Goal: Task Accomplishment & Management: Complete application form

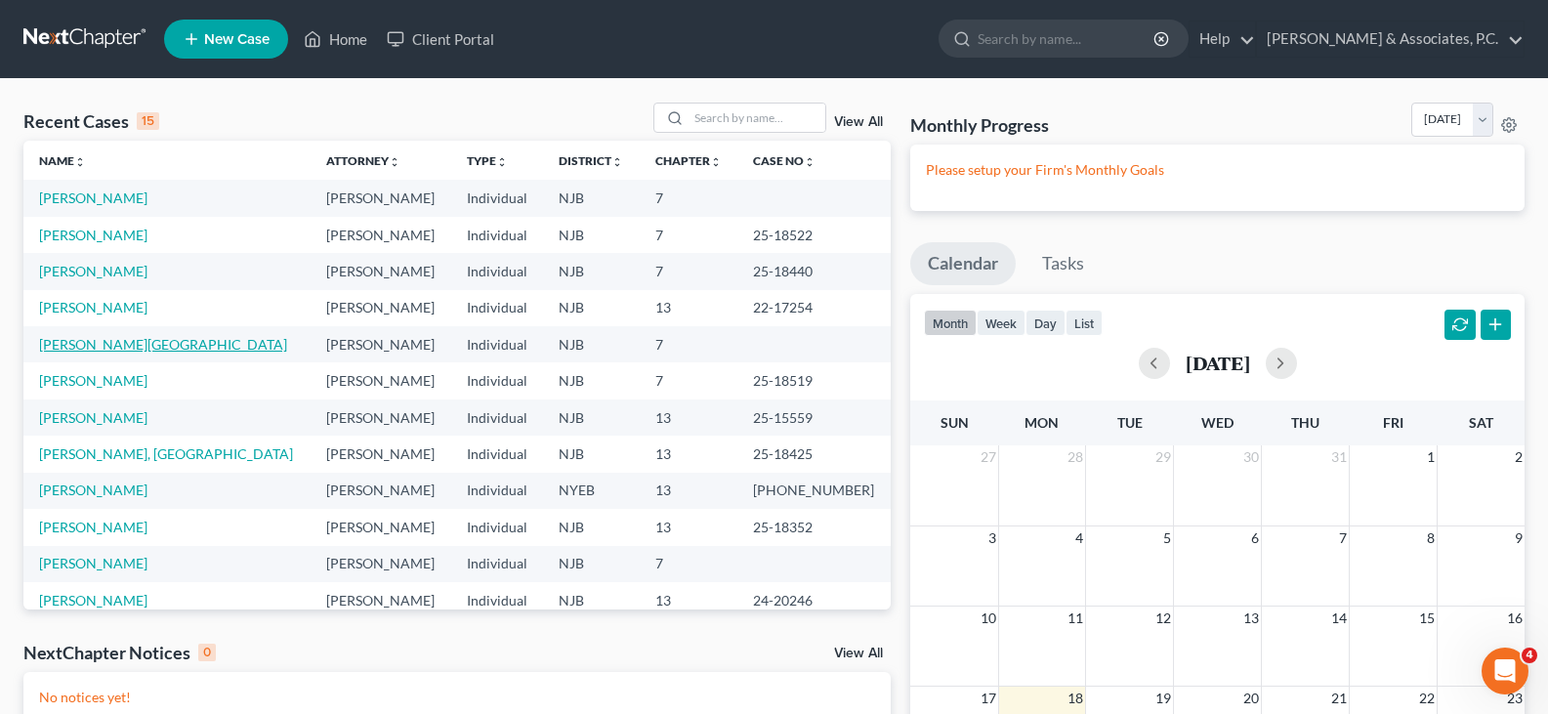
click at [73, 345] on link "[PERSON_NAME][GEOGRAPHIC_DATA]" at bounding box center [163, 344] width 248 height 17
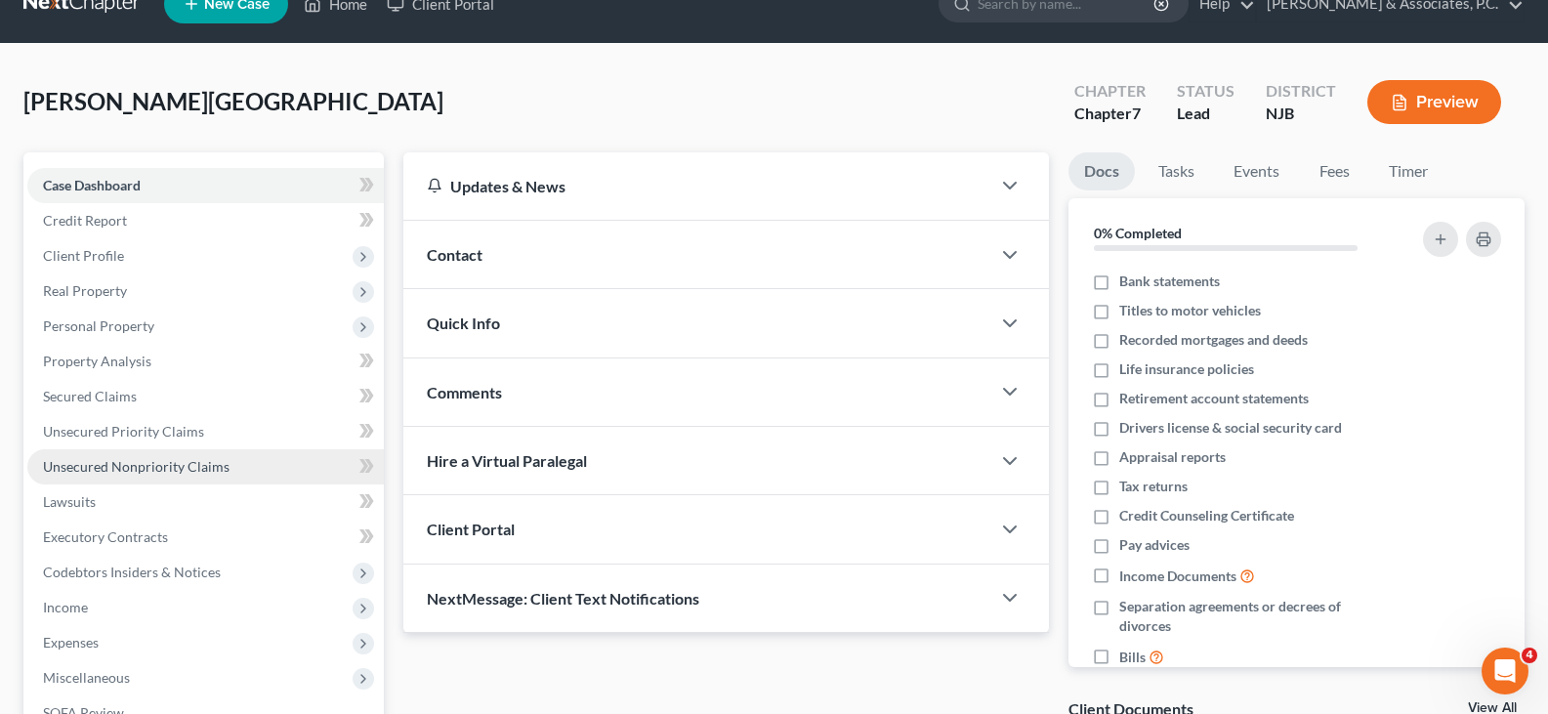
scroll to position [98, 0]
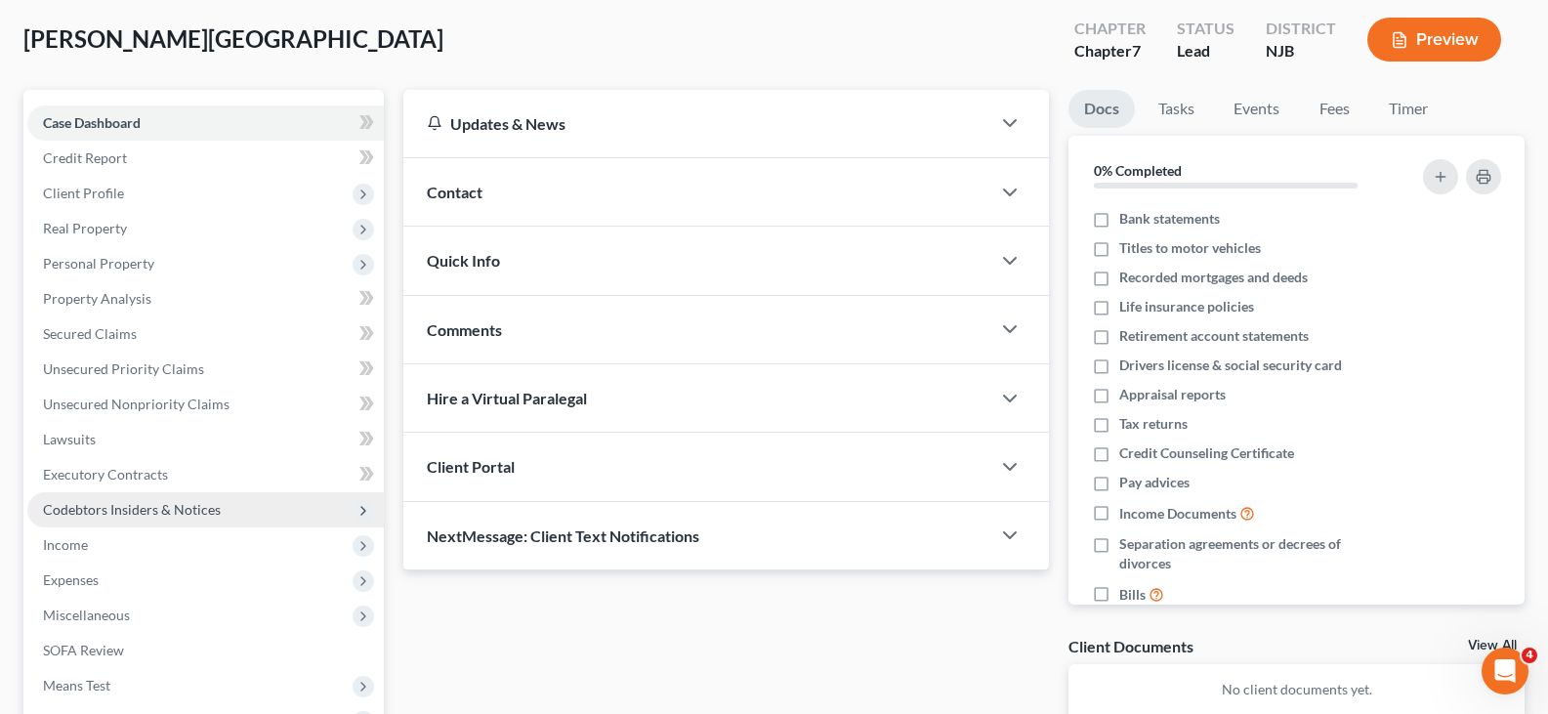
click at [72, 511] on span "Codebtors Insiders & Notices" at bounding box center [132, 509] width 178 height 17
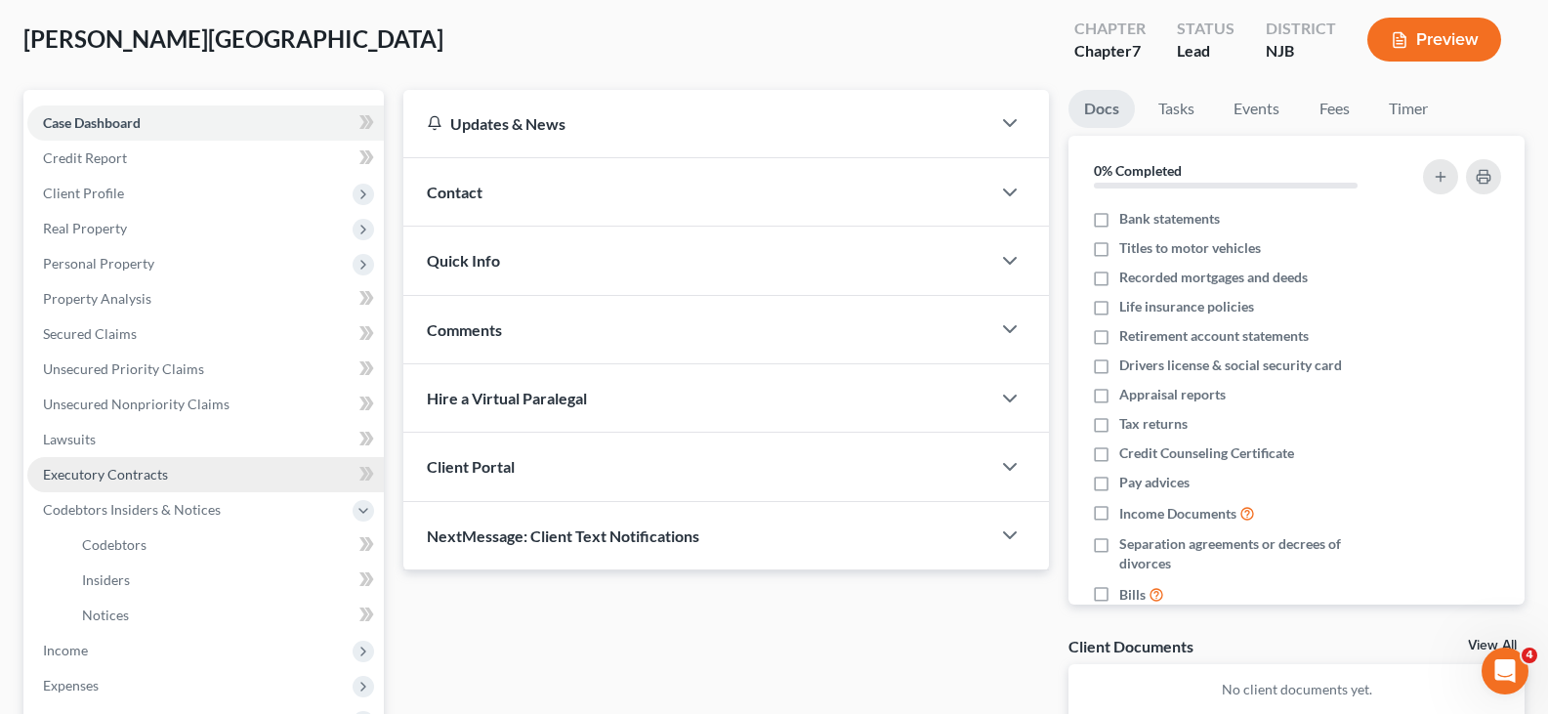
click at [106, 480] on span "Executory Contracts" at bounding box center [105, 474] width 125 height 17
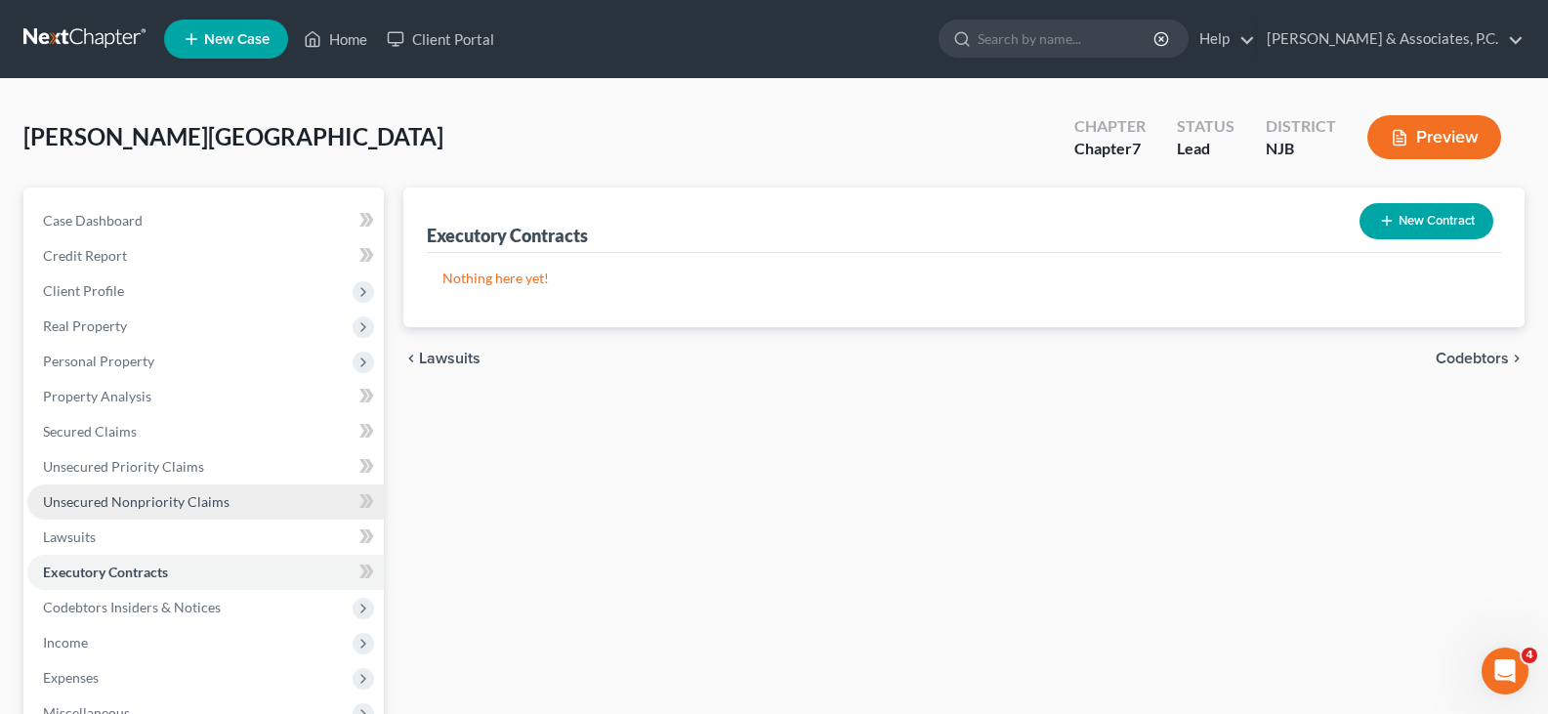
click at [106, 507] on span "Unsecured Nonpriority Claims" at bounding box center [136, 501] width 187 height 17
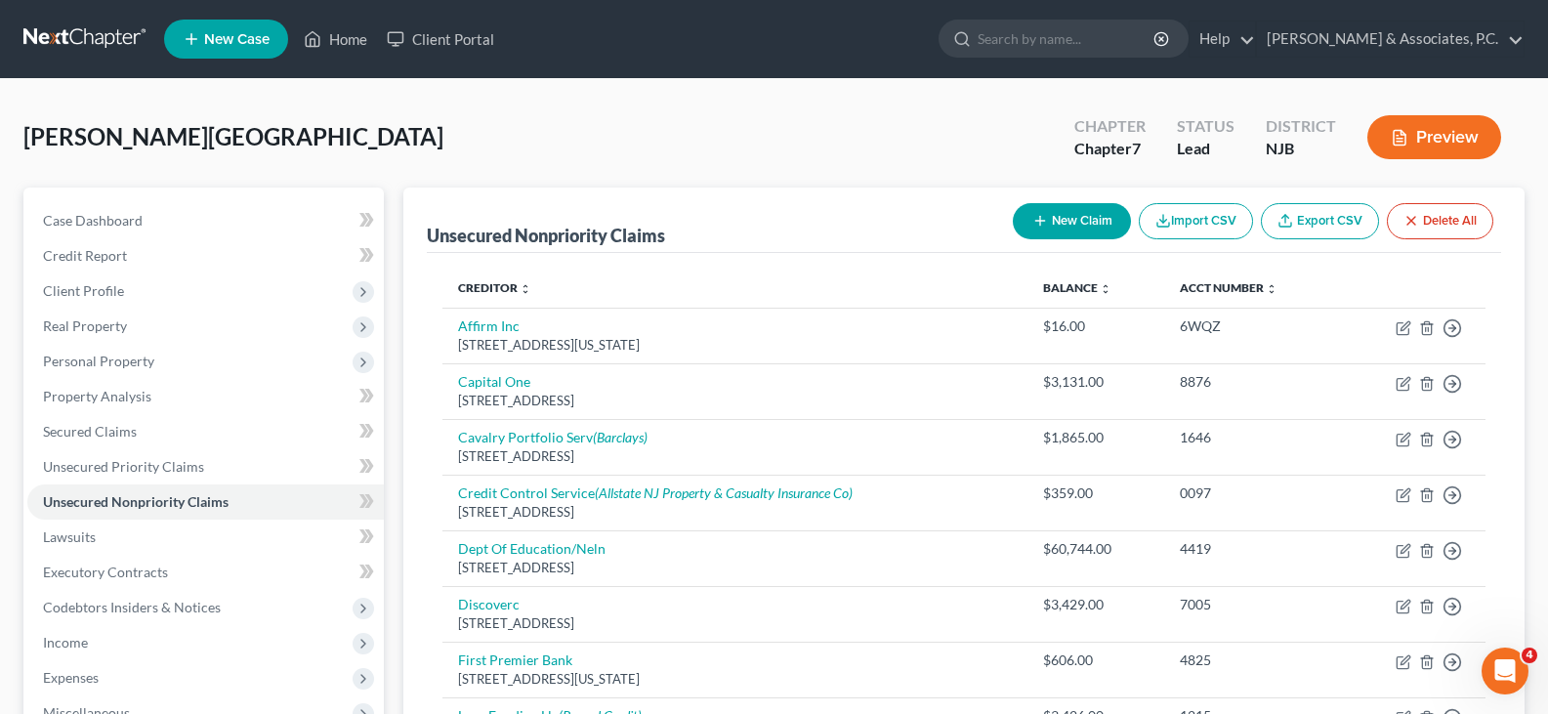
click at [1059, 228] on button "New Claim" at bounding box center [1072, 221] width 118 height 36
select select "0"
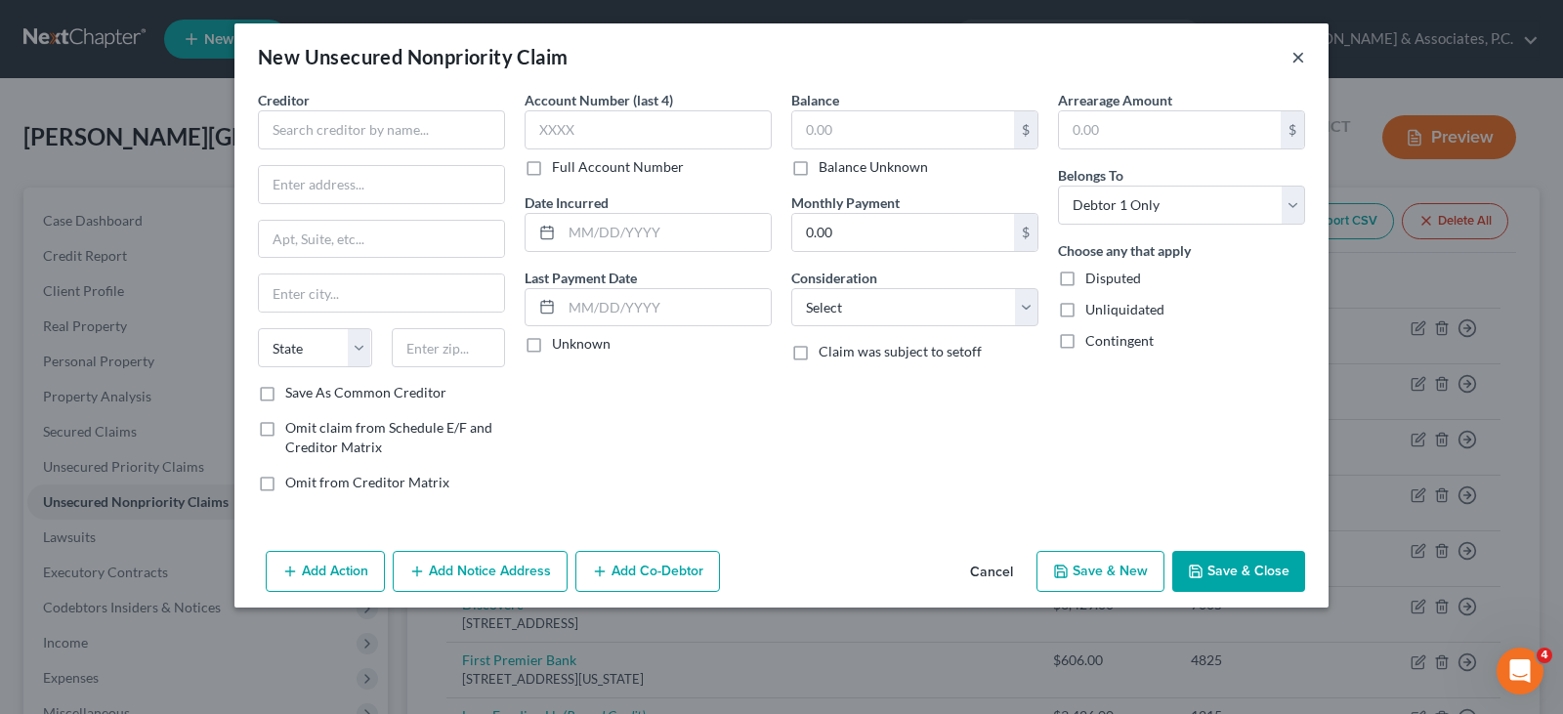
click at [1297, 55] on button "×" at bounding box center [1298, 56] width 14 height 23
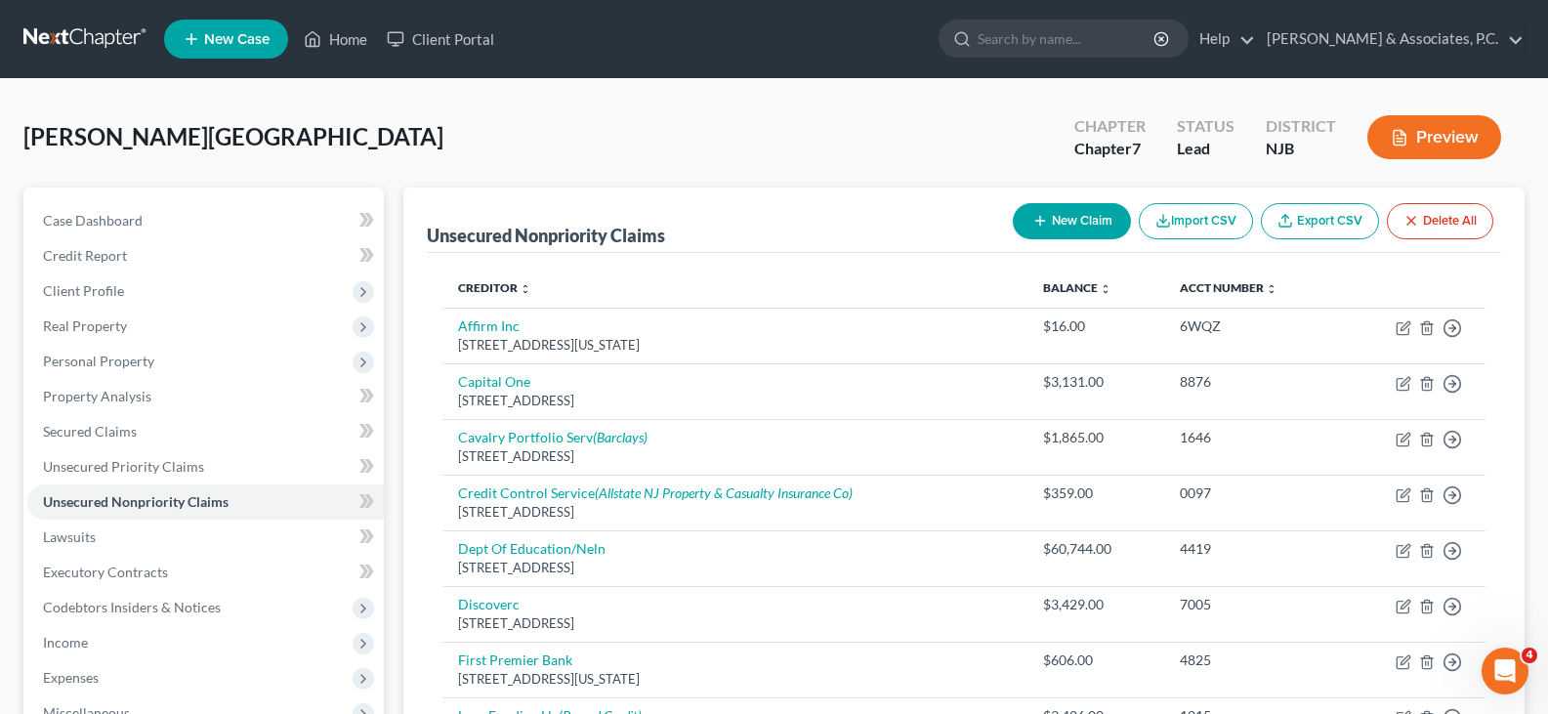
click at [1062, 212] on button "New Claim" at bounding box center [1072, 221] width 118 height 36
select select "0"
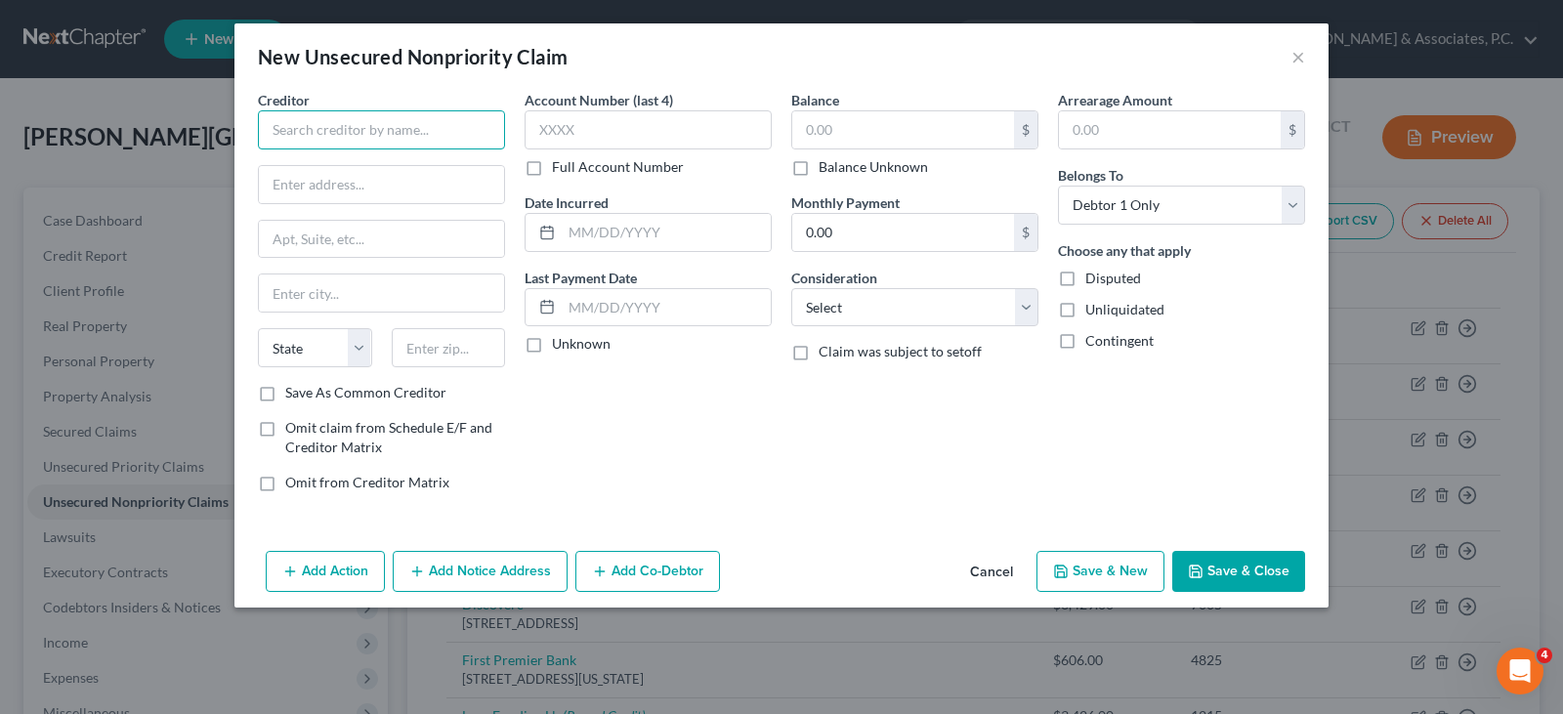
click at [324, 130] on input "text" at bounding box center [381, 129] width 247 height 39
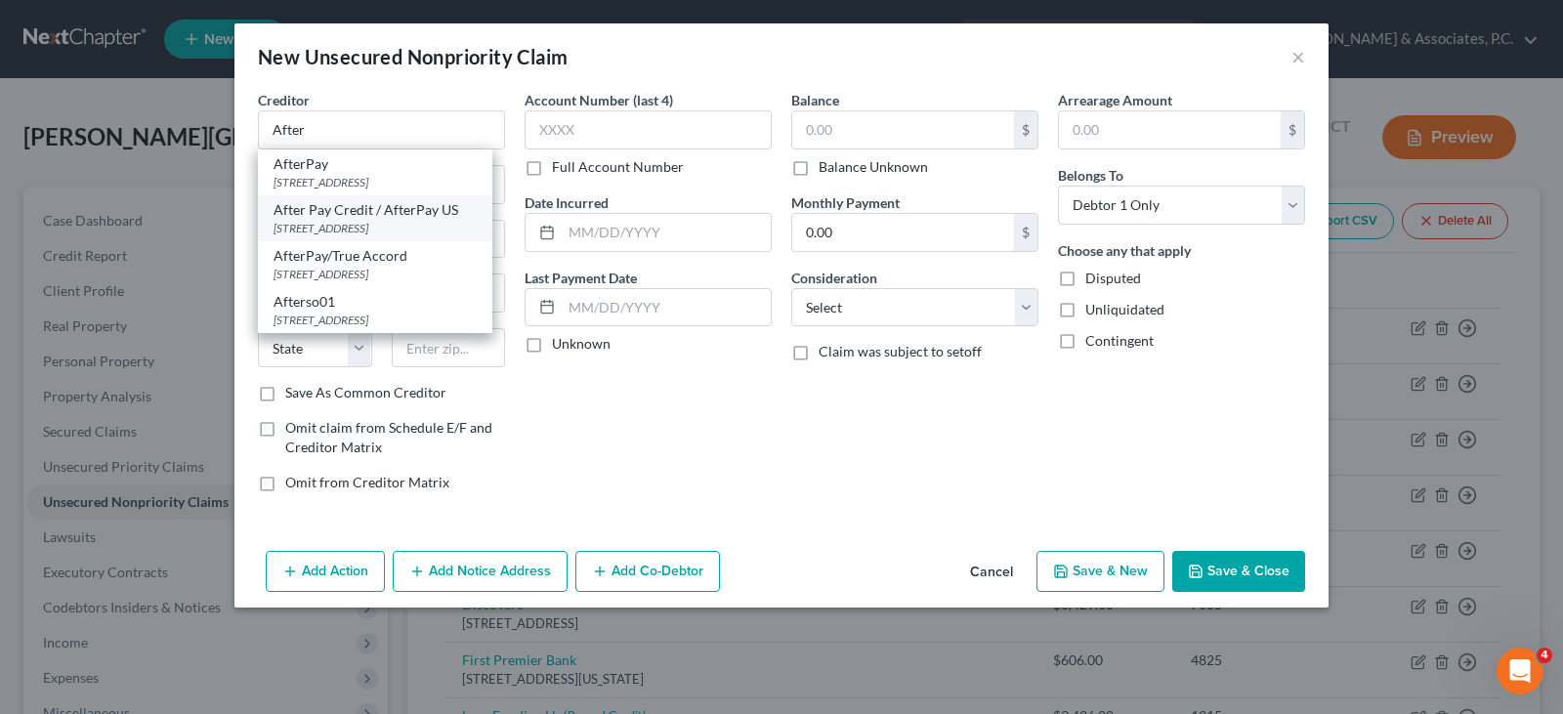
click at [354, 220] on div "After Pay Credit / AfterPay US" at bounding box center [374, 210] width 203 height 20
type input "After Pay Credit / AfterPay US"
type input "PO Box 328"
type input "[GEOGRAPHIC_DATA]"
select select "4"
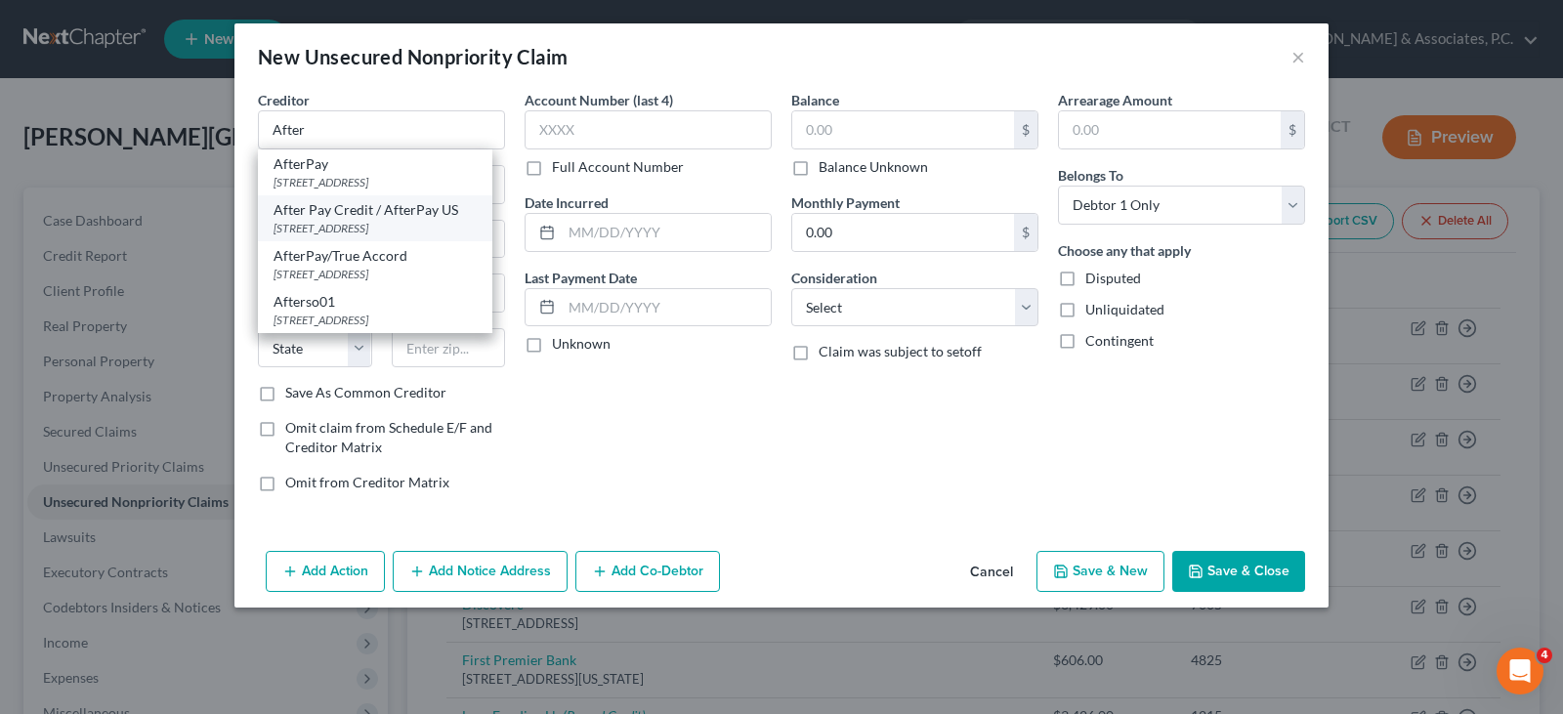
type input "94104"
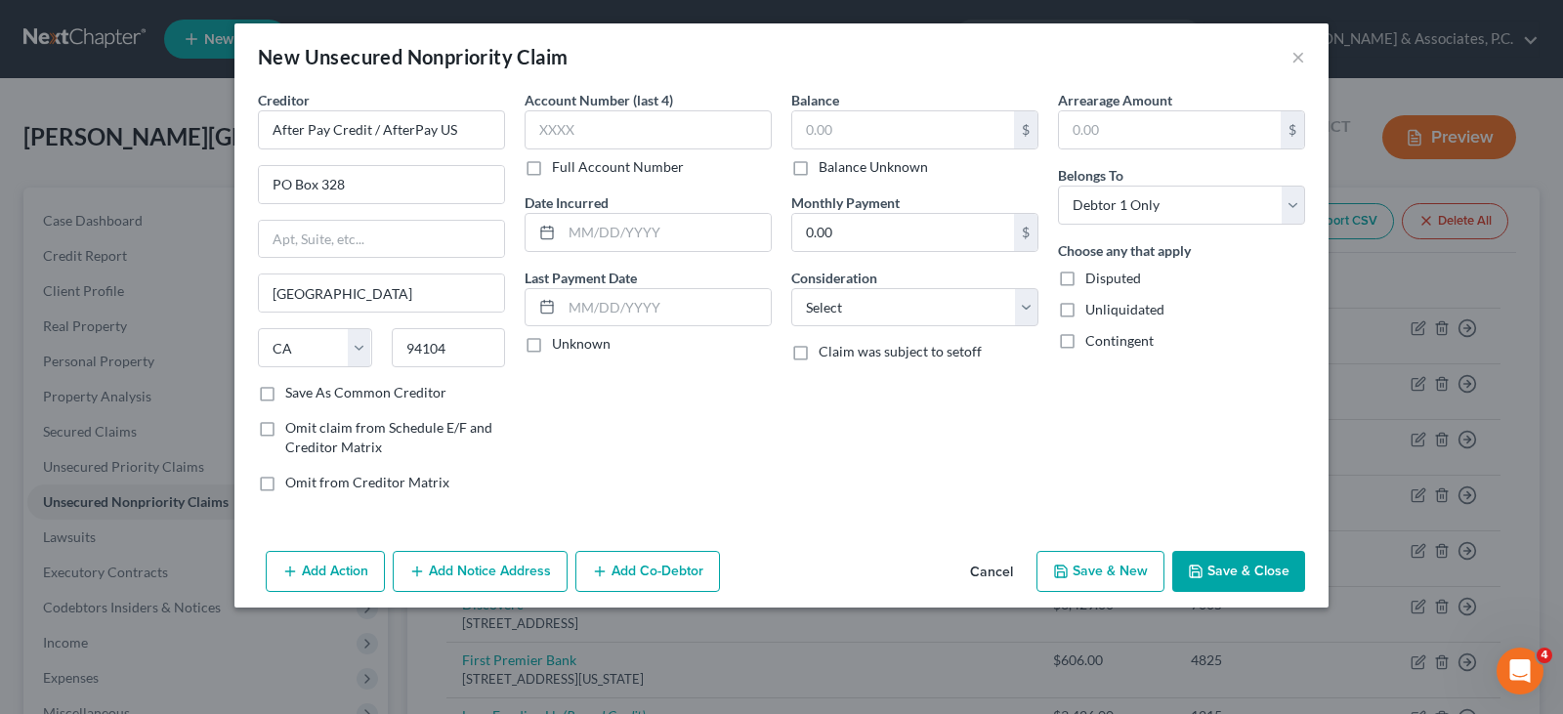
click at [474, 568] on button "Add Notice Address" at bounding box center [480, 571] width 175 height 41
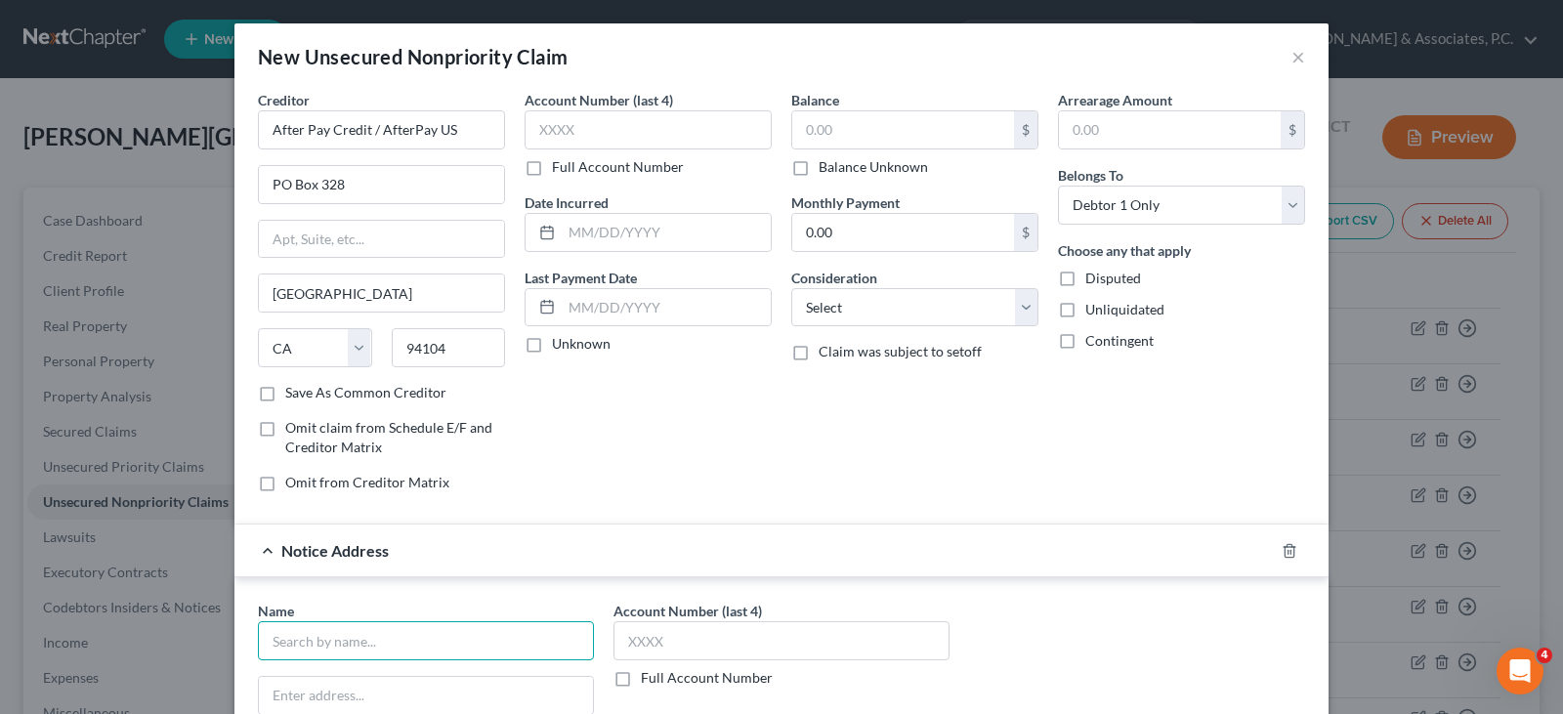
click at [435, 637] on input "text" at bounding box center [426, 640] width 336 height 39
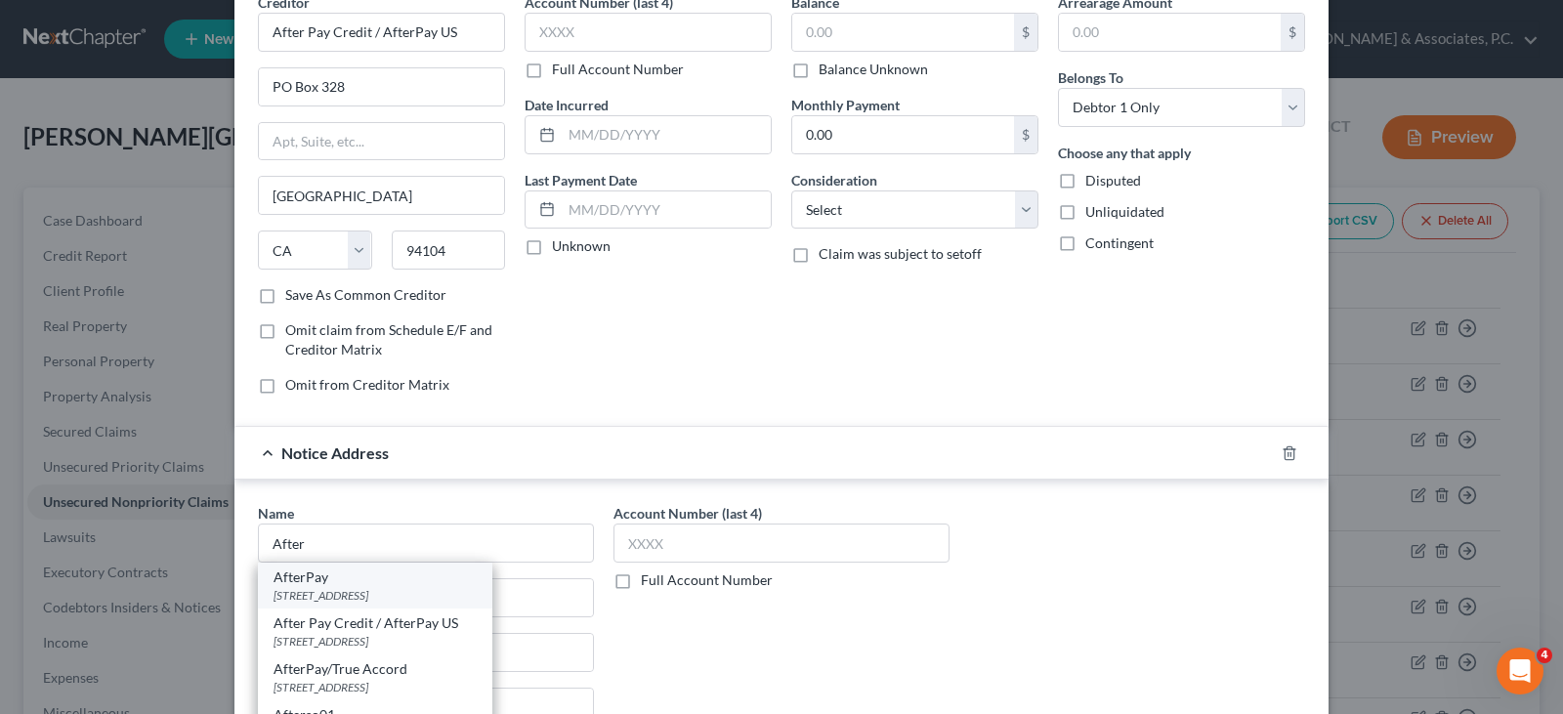
click at [324, 592] on div "[STREET_ADDRESS]" at bounding box center [374, 595] width 203 height 17
type input "AfterPay"
type input "[STREET_ADDRESS]"
type input "[GEOGRAPHIC_DATA]"
select select "4"
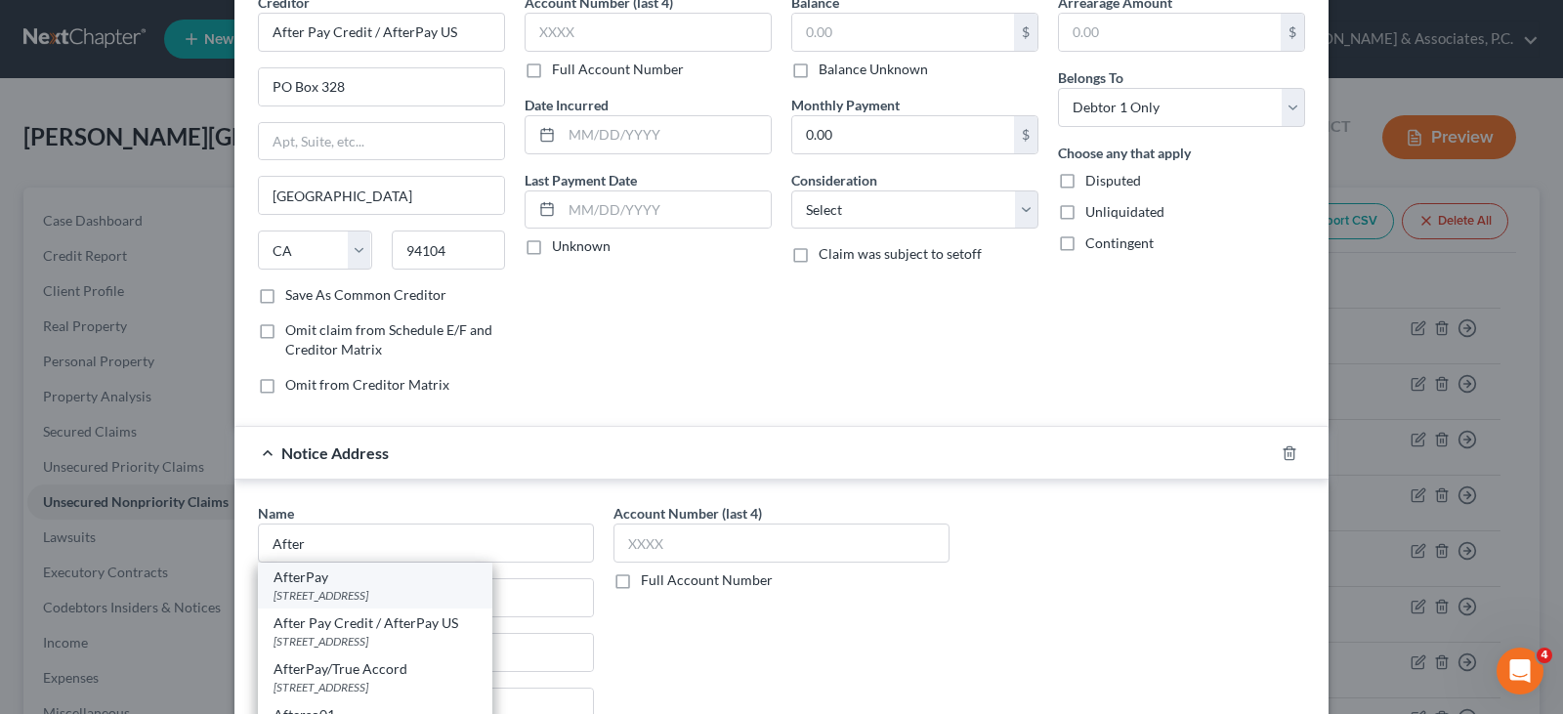
type input "94102"
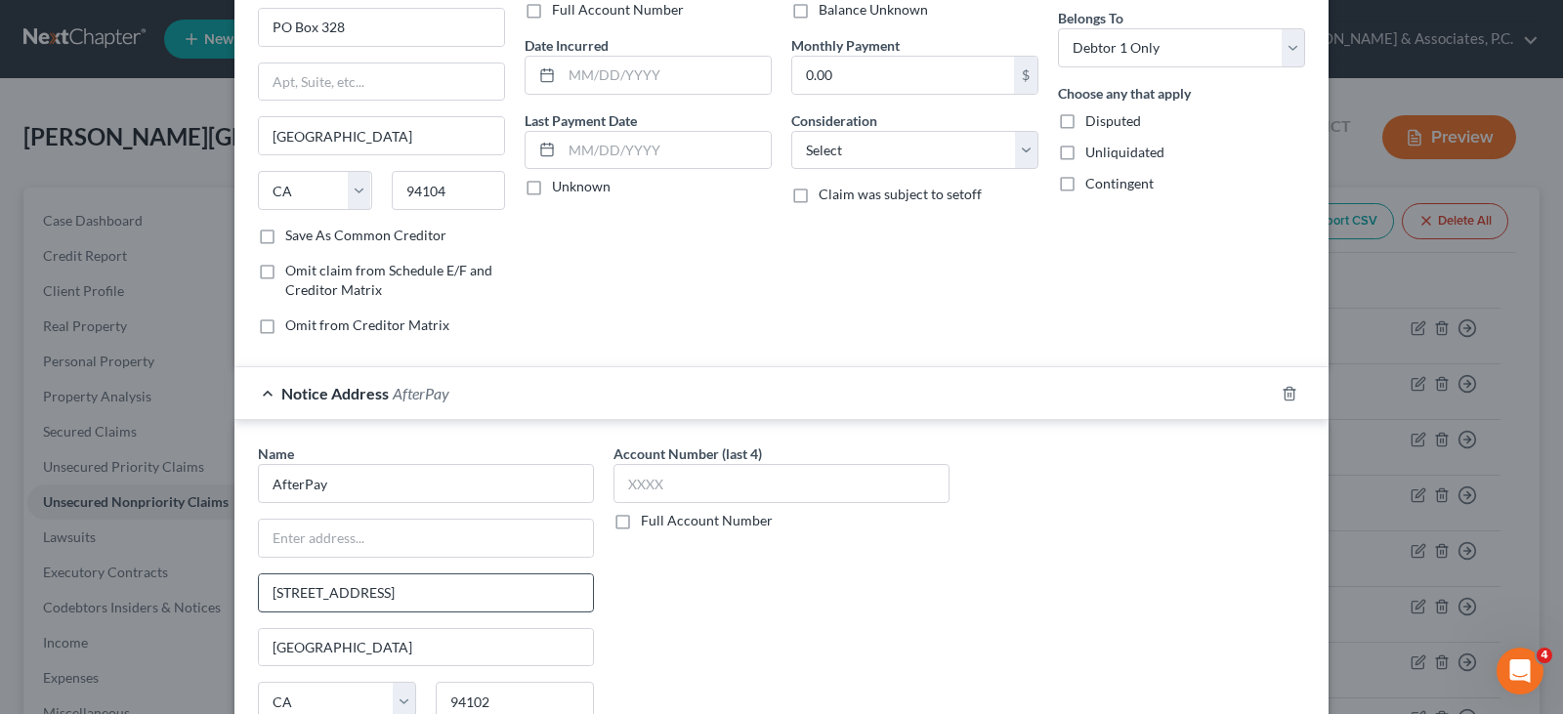
scroll to position [338, 0]
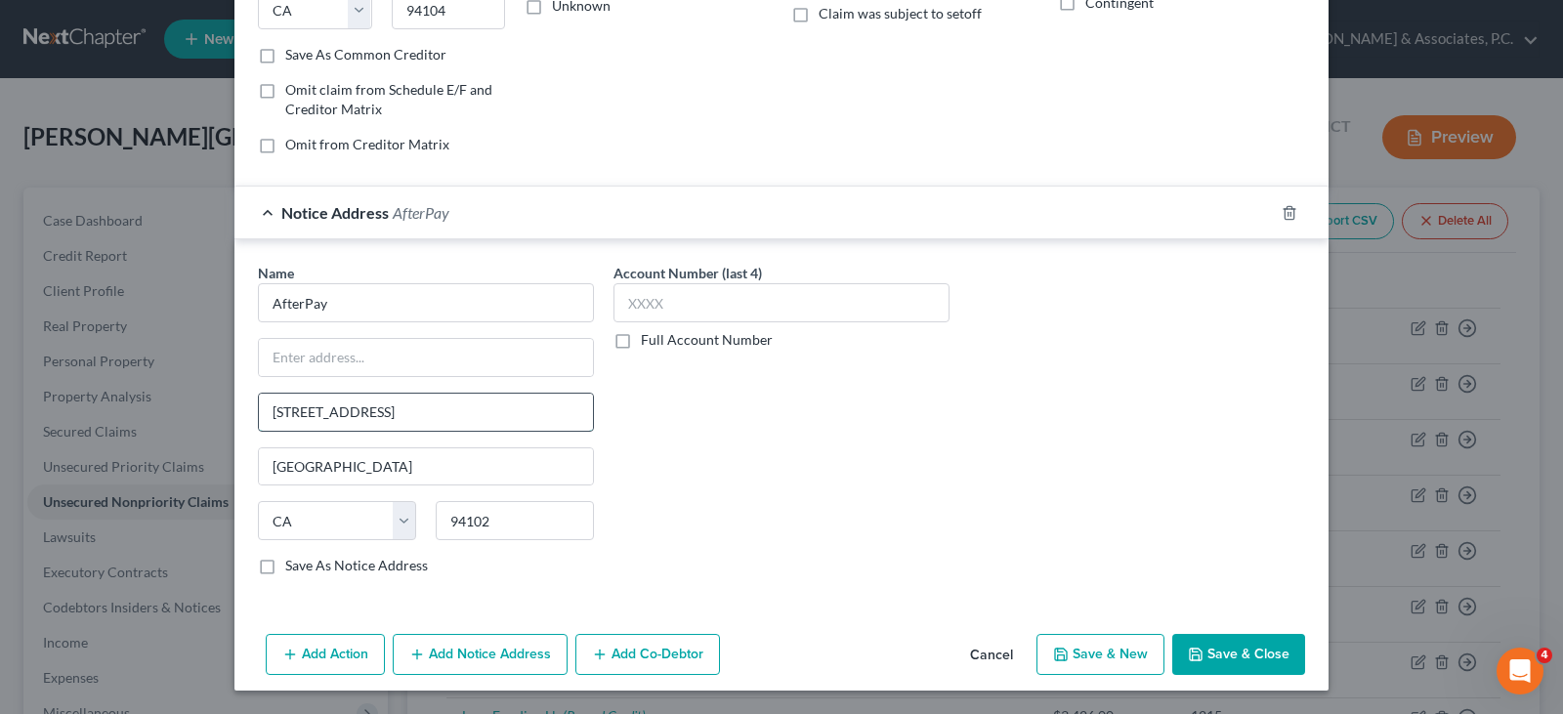
drag, startPoint x: 435, startPoint y: 420, endPoint x: 301, endPoint y: 421, distance: 133.8
click at [248, 426] on div "Name * AfterPay [GEOGRAPHIC_DATA], [GEOGRAPHIC_DATA] [GEOGRAPHIC_DATA] [US_STAT…" at bounding box center [425, 427] width 355 height 328
paste input "[STREET_ADDRESS]"
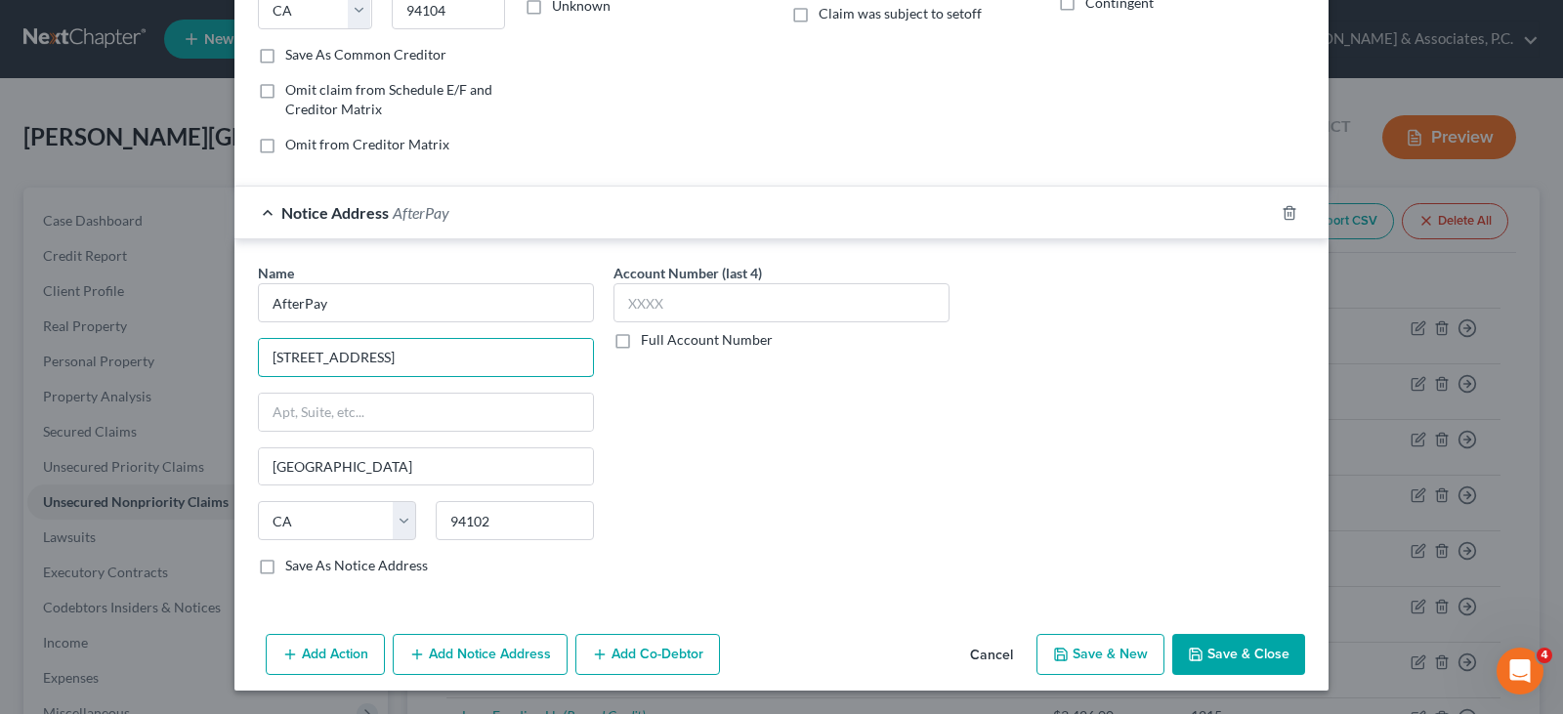
scroll to position [0, 0]
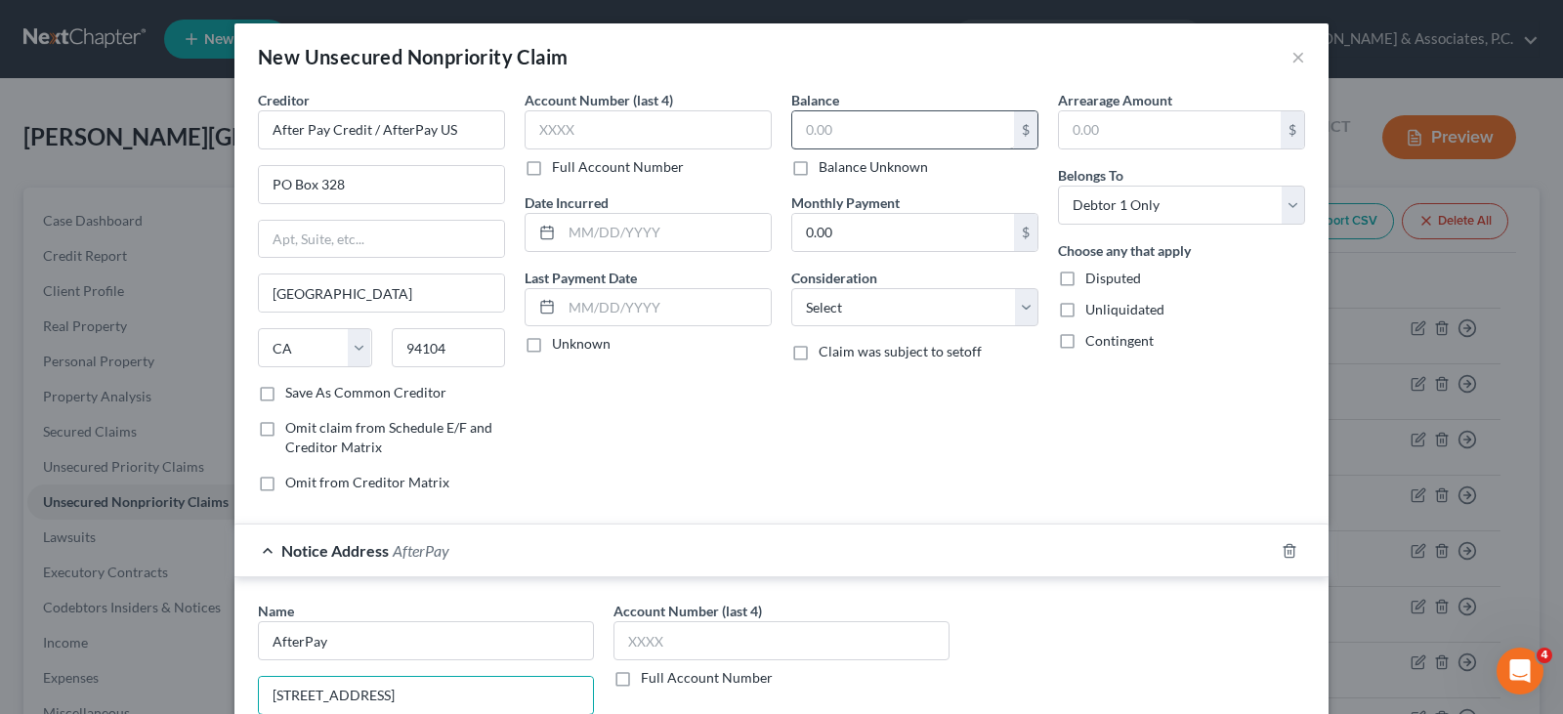
type input "[STREET_ADDRESS]"
click at [840, 125] on input "text" at bounding box center [903, 129] width 222 height 37
type input "500.00"
click at [895, 301] on select "Select Cable / Satellite Services Collection Agency Credit Card Debt Debt Couns…" at bounding box center [914, 307] width 247 height 39
select select "10"
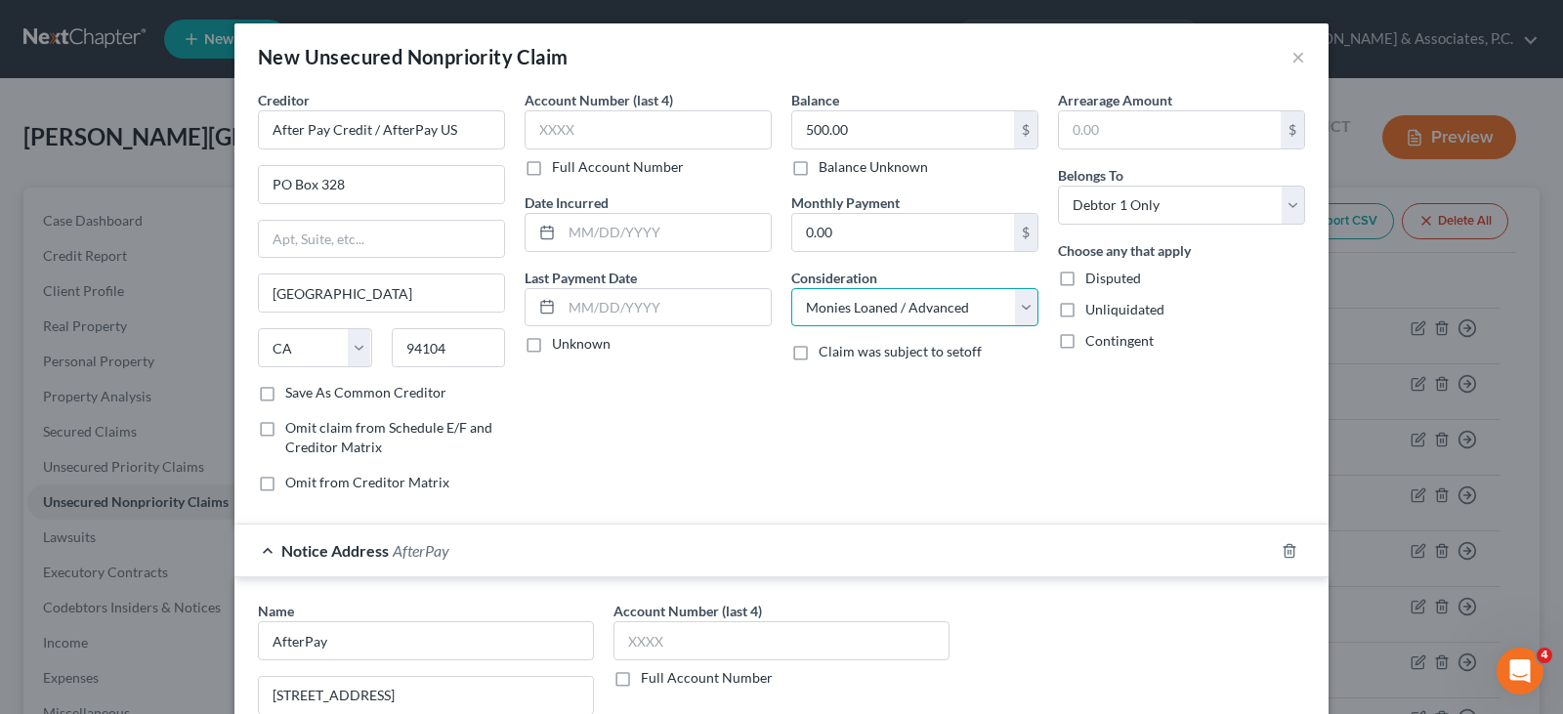
click at [791, 288] on select "Select Cable / Satellite Services Collection Agency Credit Card Debt Debt Couns…" at bounding box center [914, 307] width 247 height 39
click at [1055, 404] on div "Arrearage Amount $ Belongs To * Select Debtor 1 Only Debtor 2 Only Debtor 1 And…" at bounding box center [1181, 299] width 267 height 418
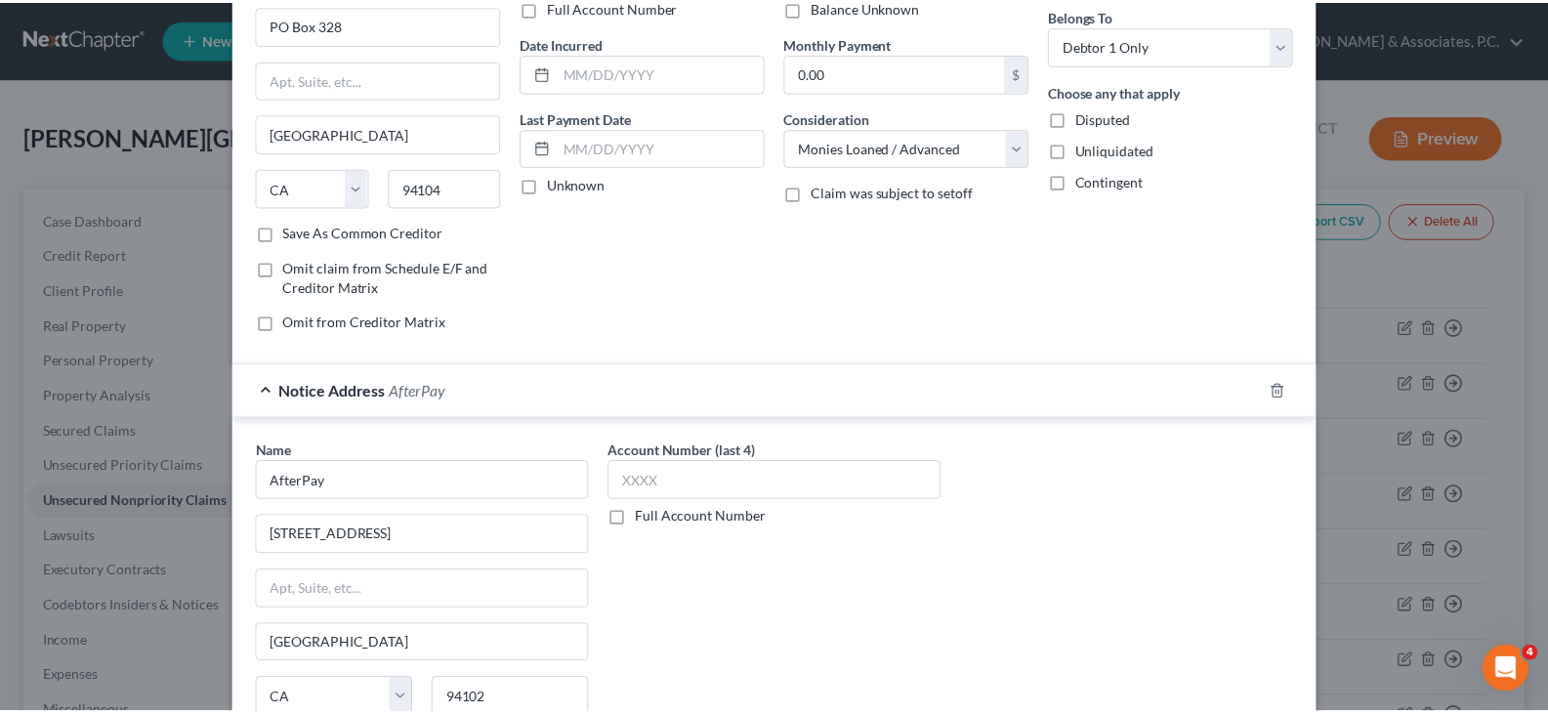
scroll to position [338, 0]
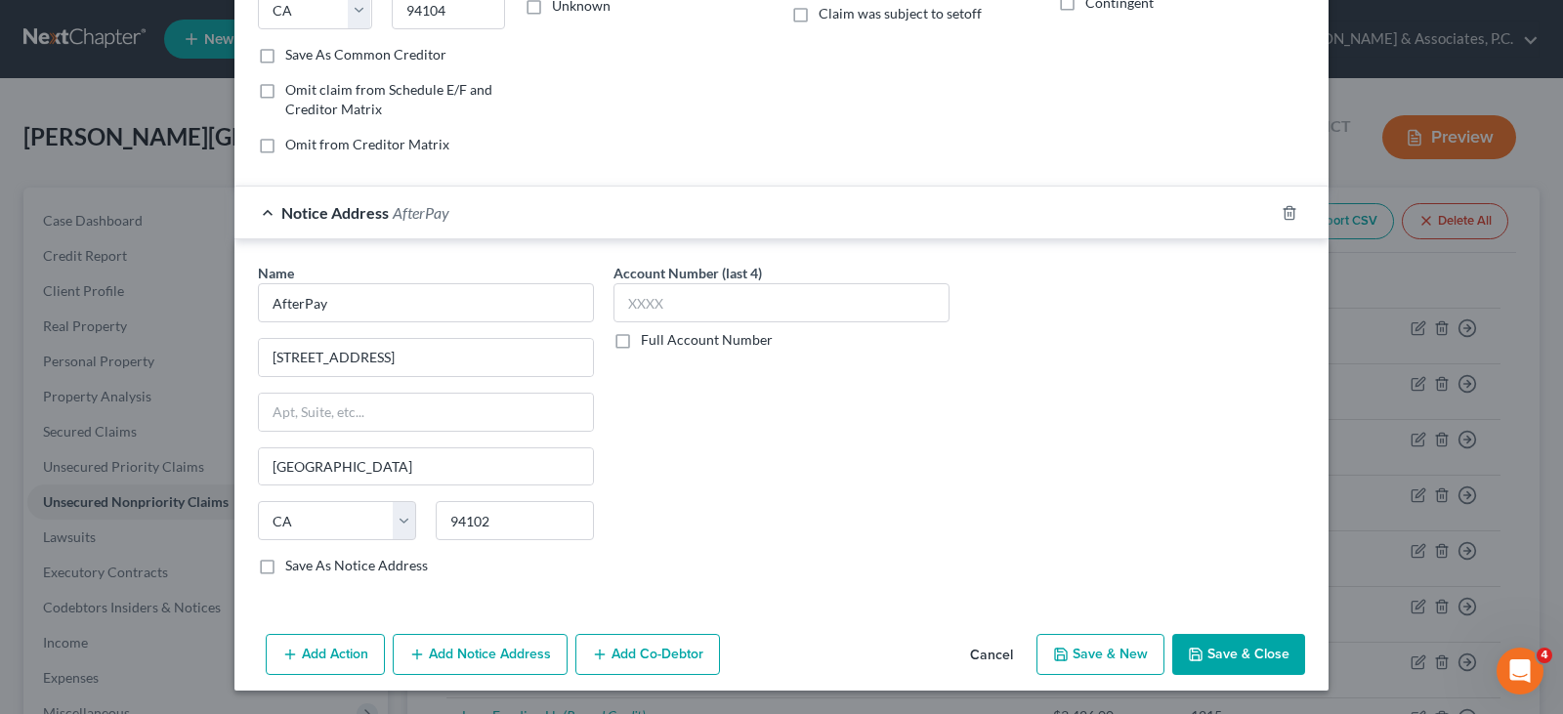
drag, startPoint x: 1239, startPoint y: 657, endPoint x: 1249, endPoint y: 640, distance: 20.1
click at [1239, 656] on button "Save & Close" at bounding box center [1238, 654] width 133 height 41
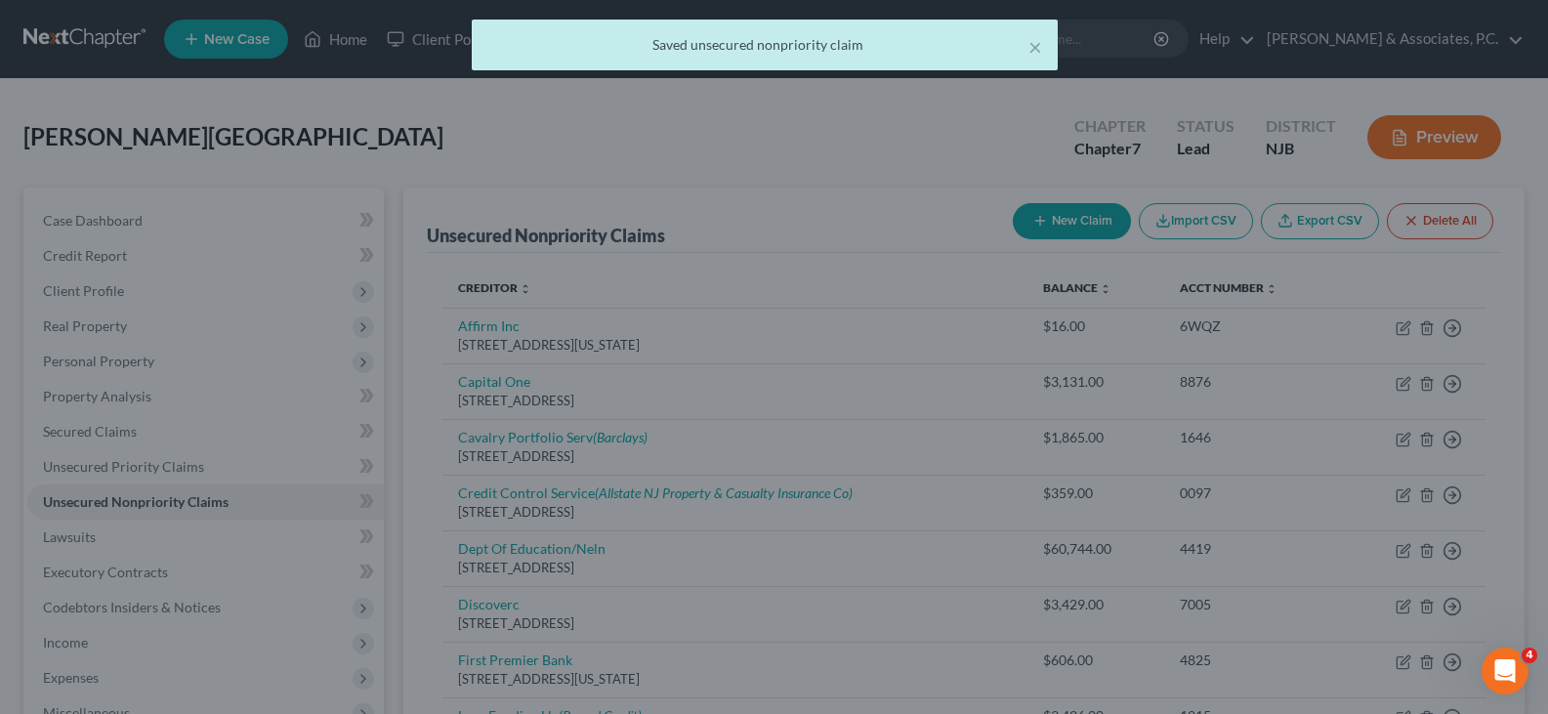
scroll to position [0, 0]
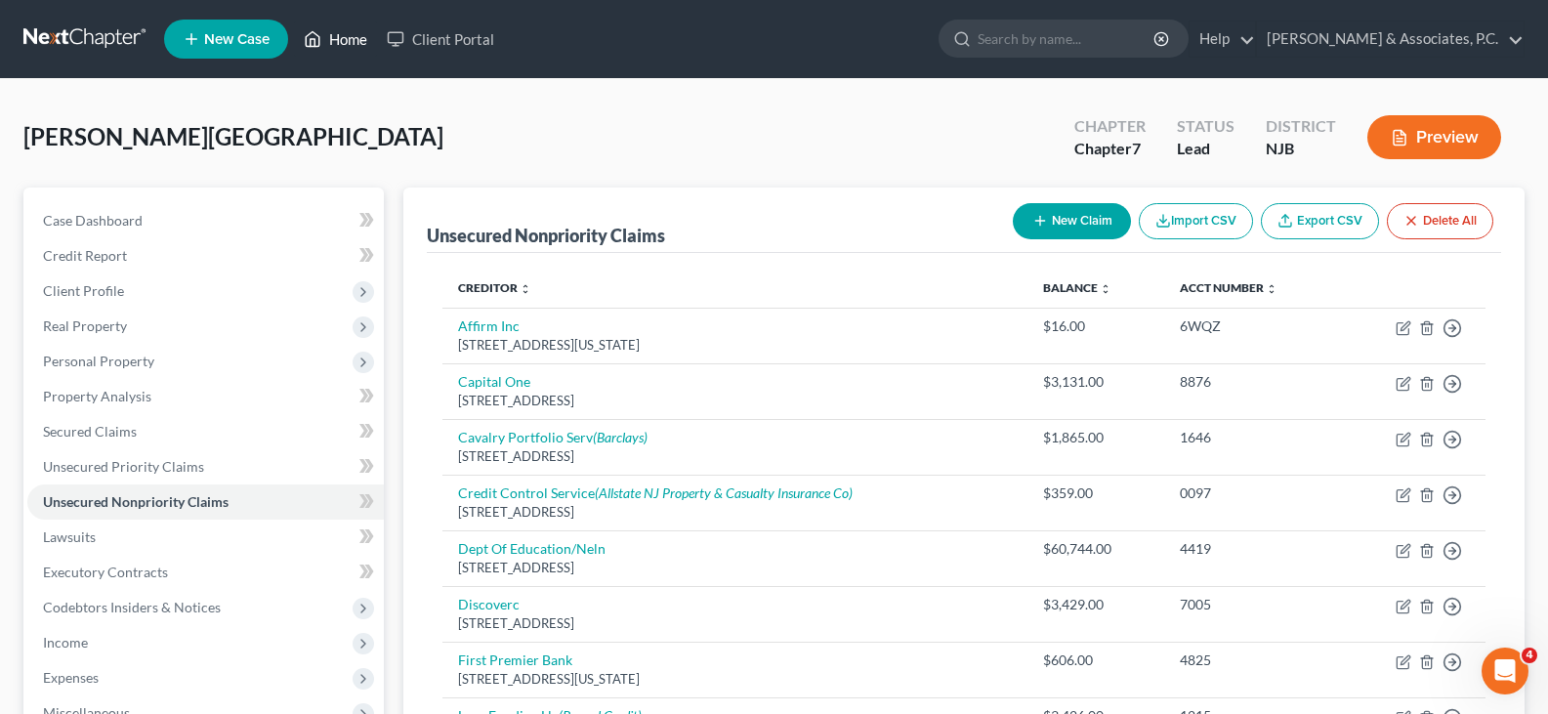
click at [342, 33] on link "Home" at bounding box center [335, 38] width 83 height 35
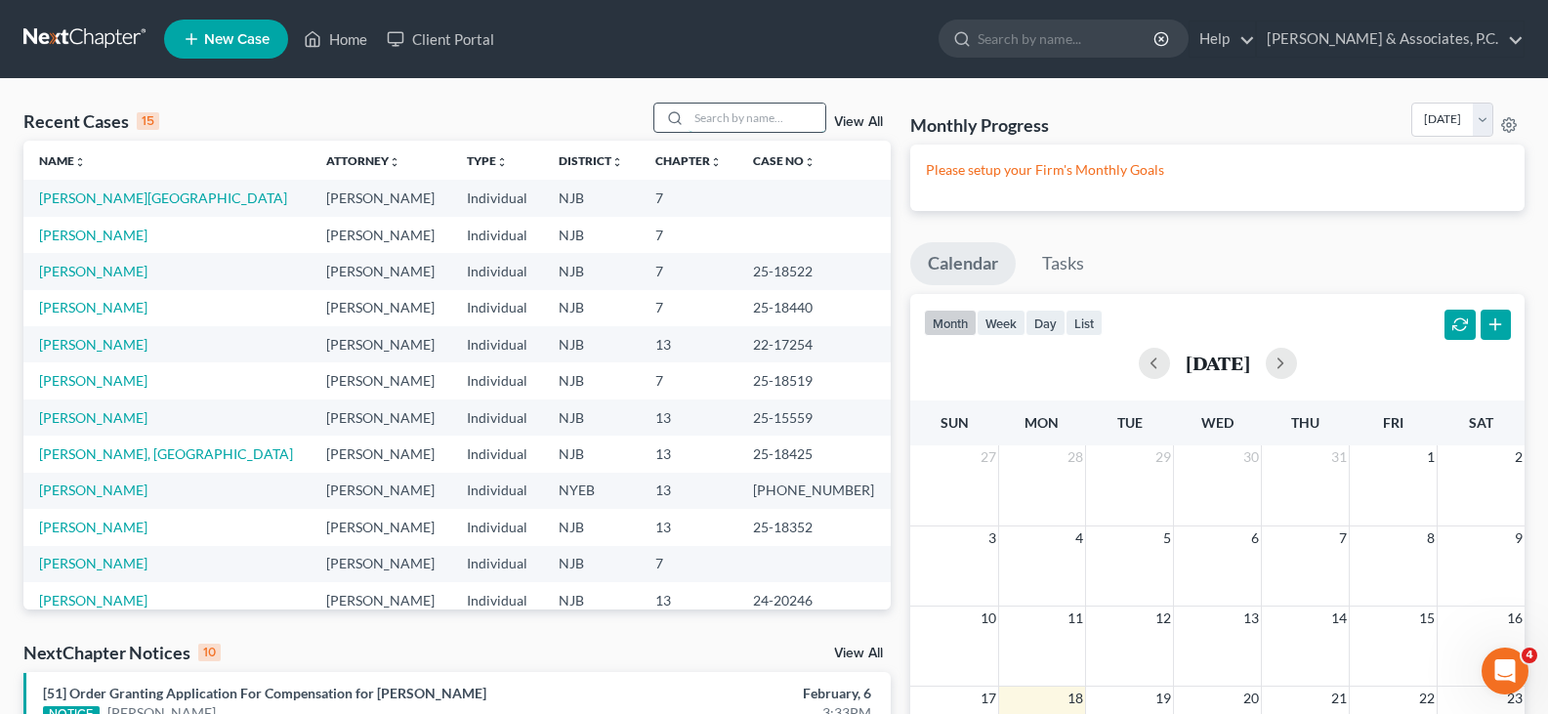
click at [734, 117] on input "search" at bounding box center [756, 118] width 137 height 28
type input "[PERSON_NAME]"
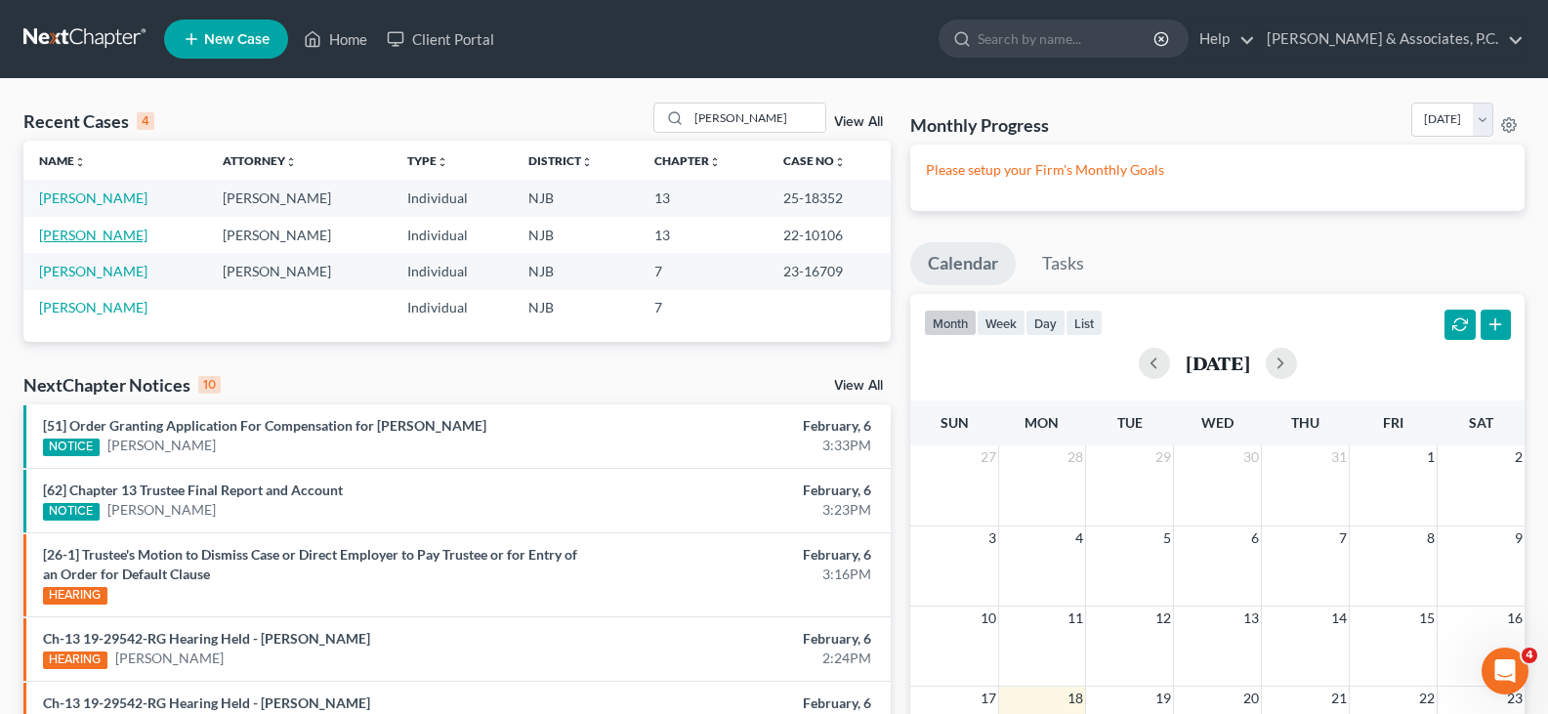
click at [91, 238] on link "[PERSON_NAME]" at bounding box center [93, 235] width 108 height 17
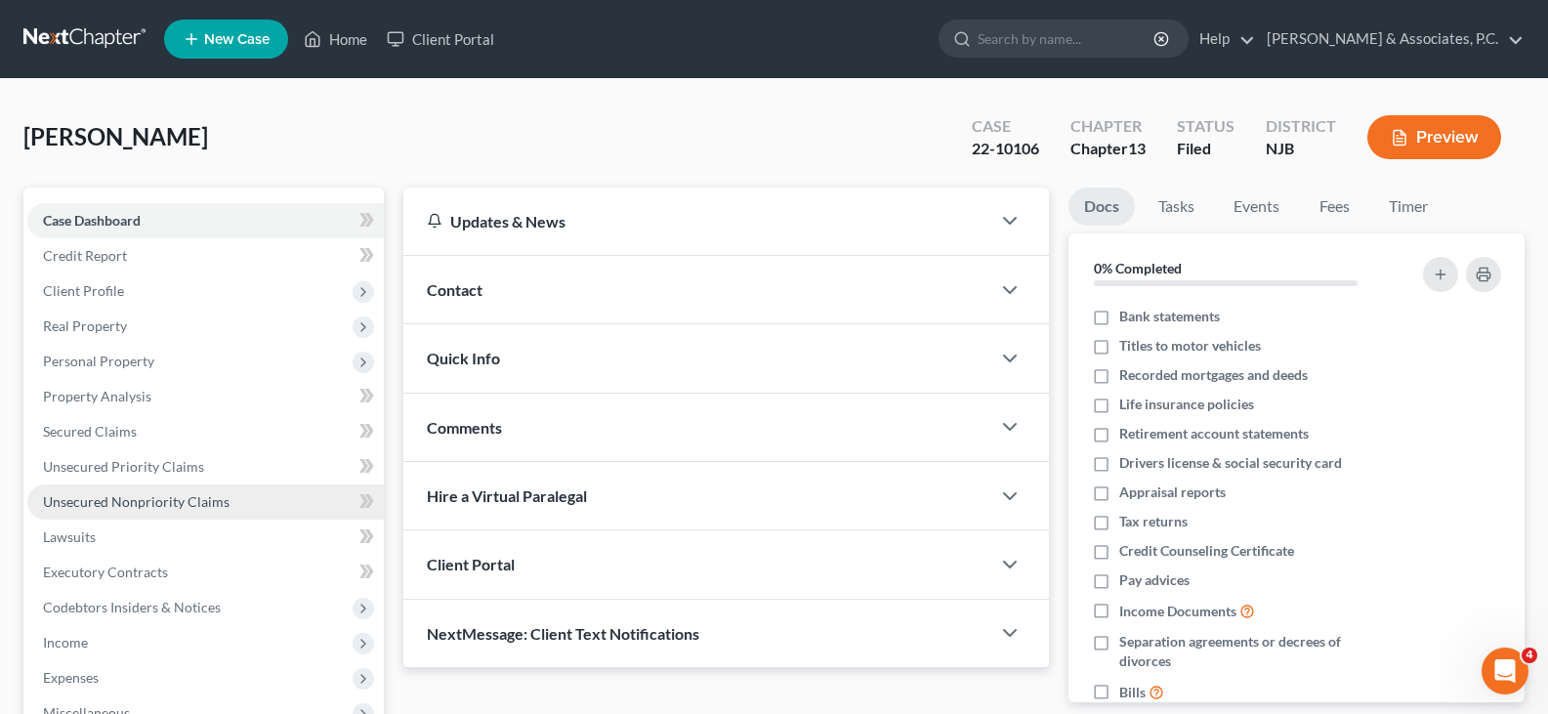
click at [132, 493] on span "Unsecured Nonpriority Claims" at bounding box center [136, 501] width 187 height 17
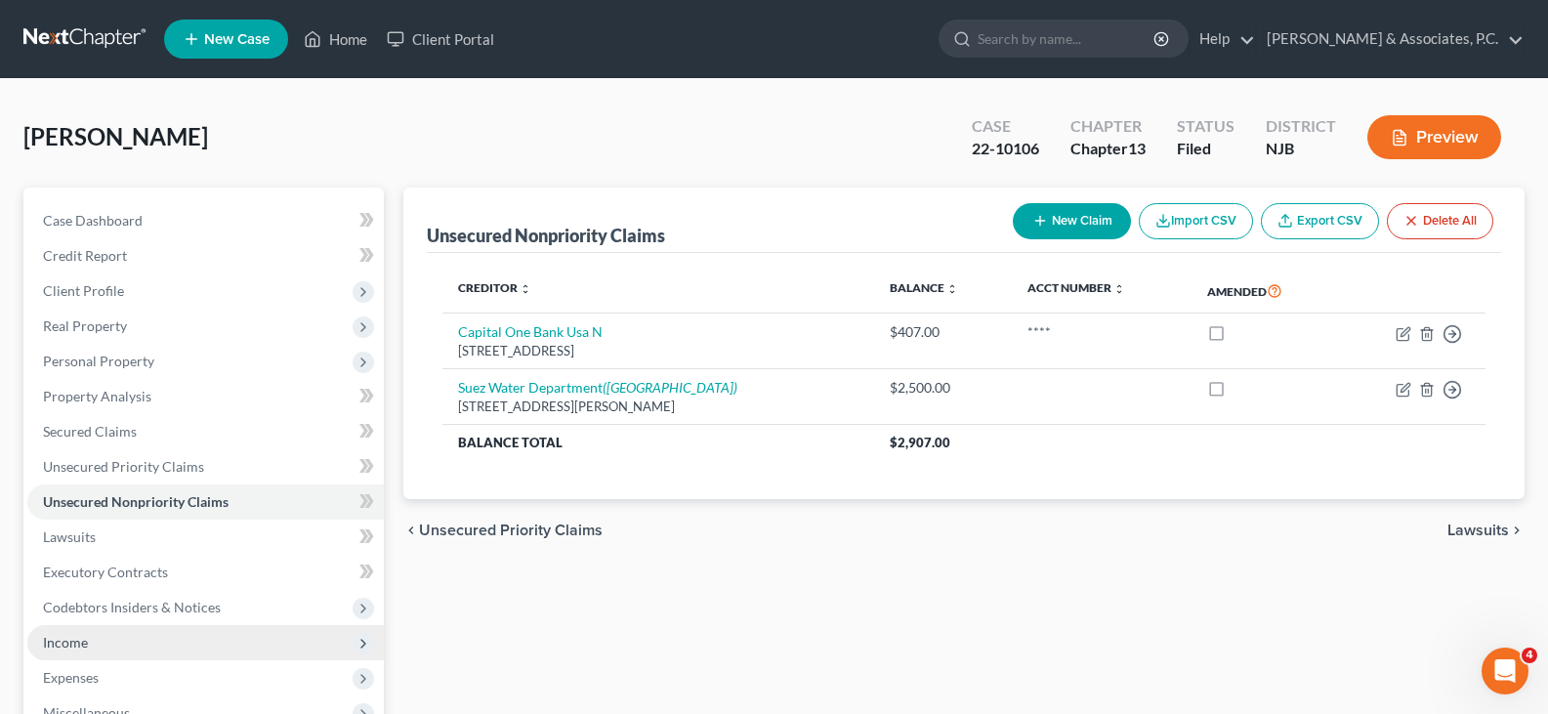
click at [57, 646] on span "Income" at bounding box center [65, 642] width 45 height 17
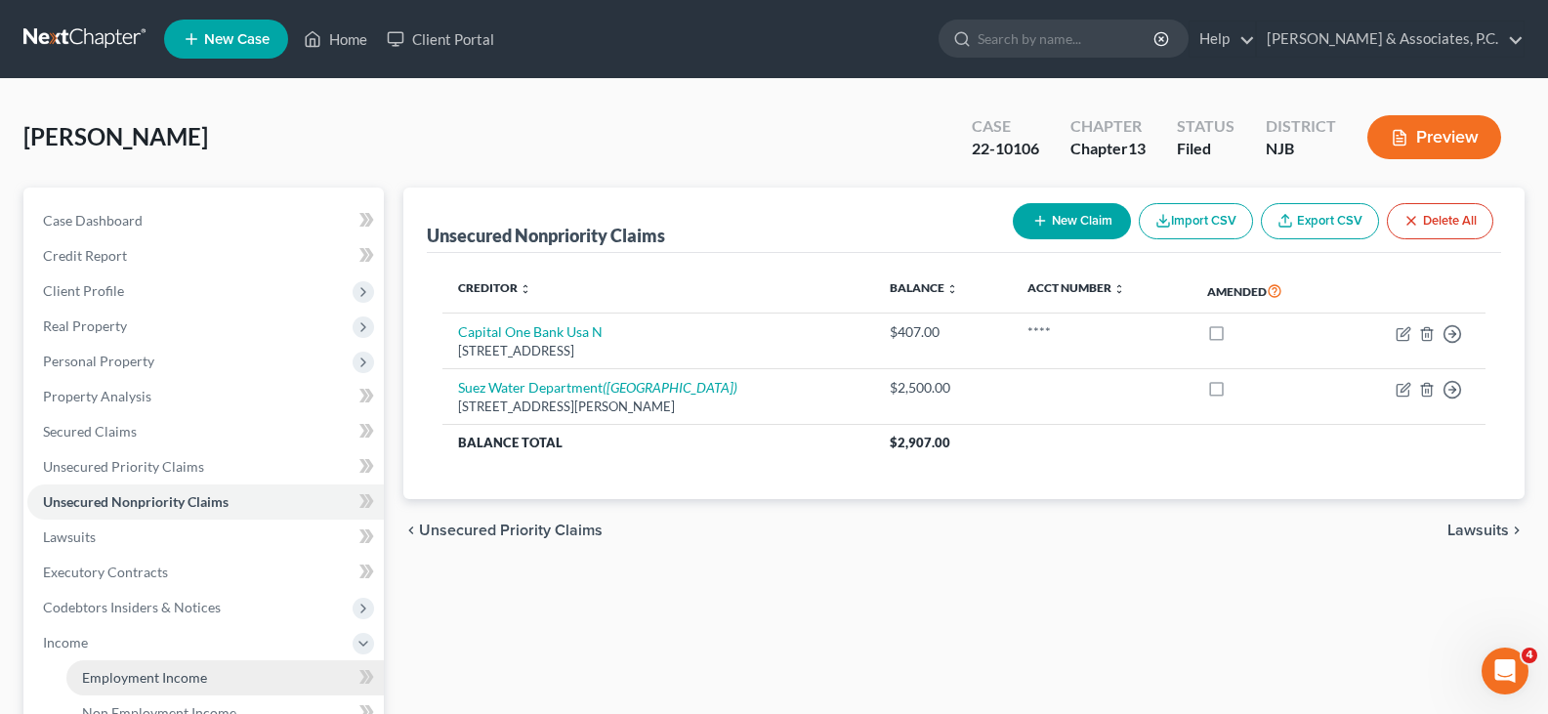
click at [109, 674] on span "Employment Income" at bounding box center [144, 677] width 125 height 17
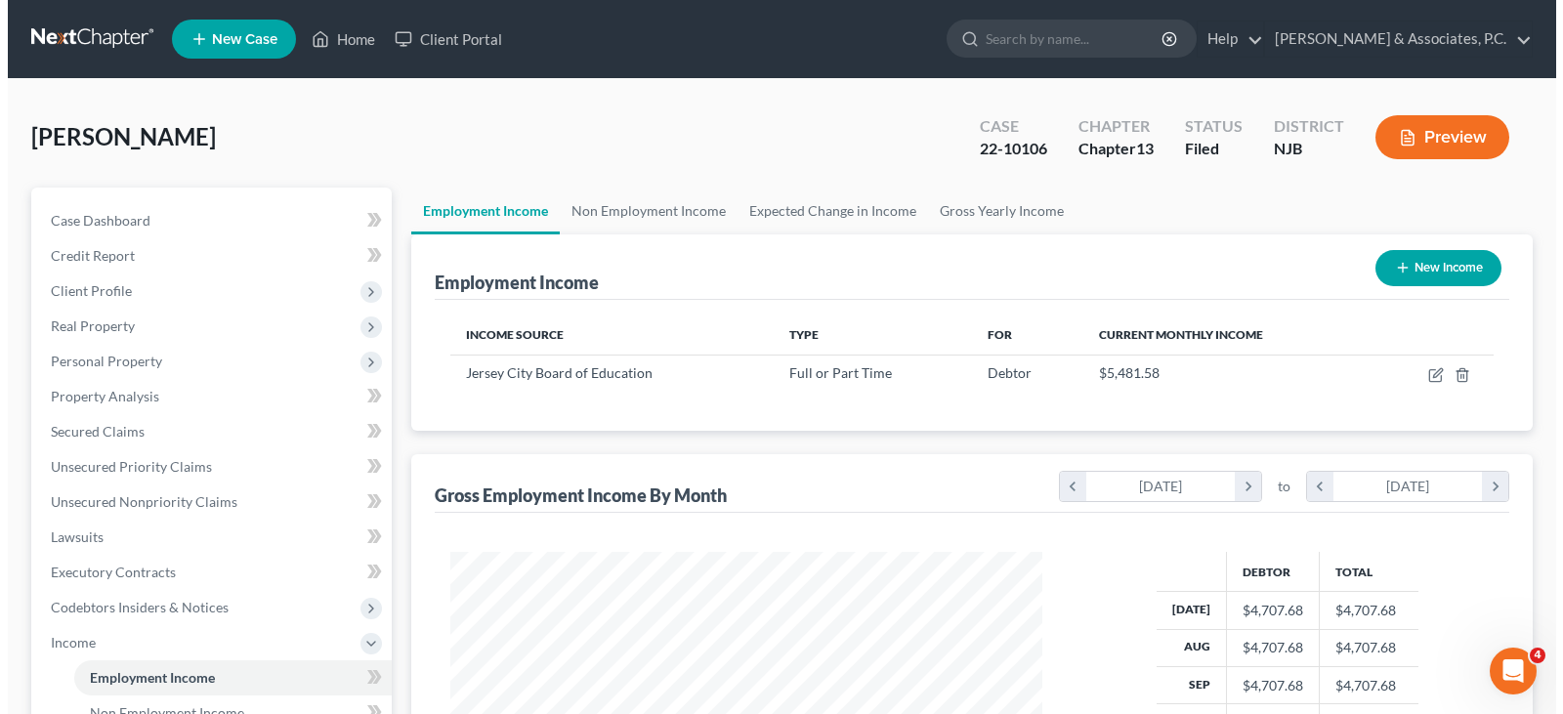
scroll to position [351, 631]
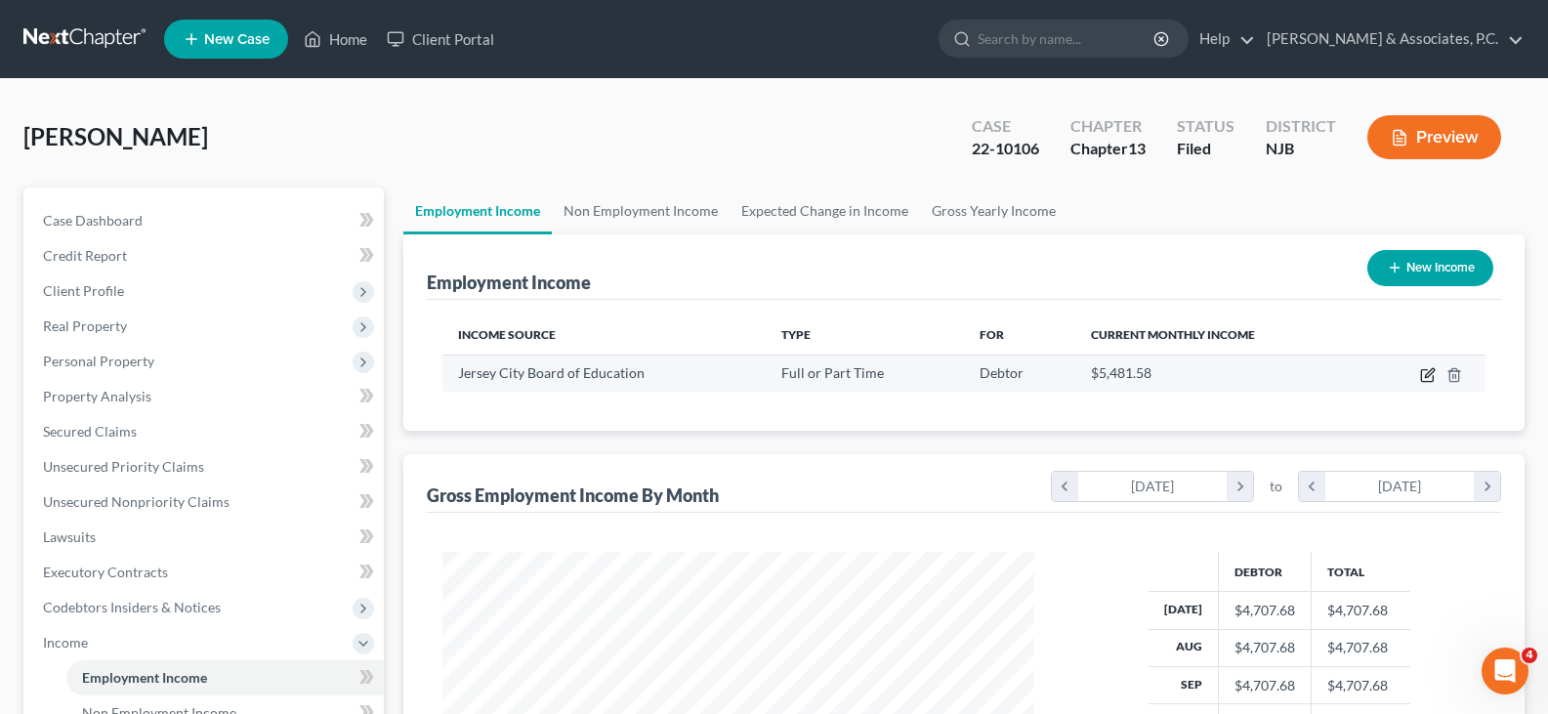
click at [1427, 368] on icon "button" at bounding box center [1428, 375] width 16 height 16
select select "0"
select select "33"
select select "1"
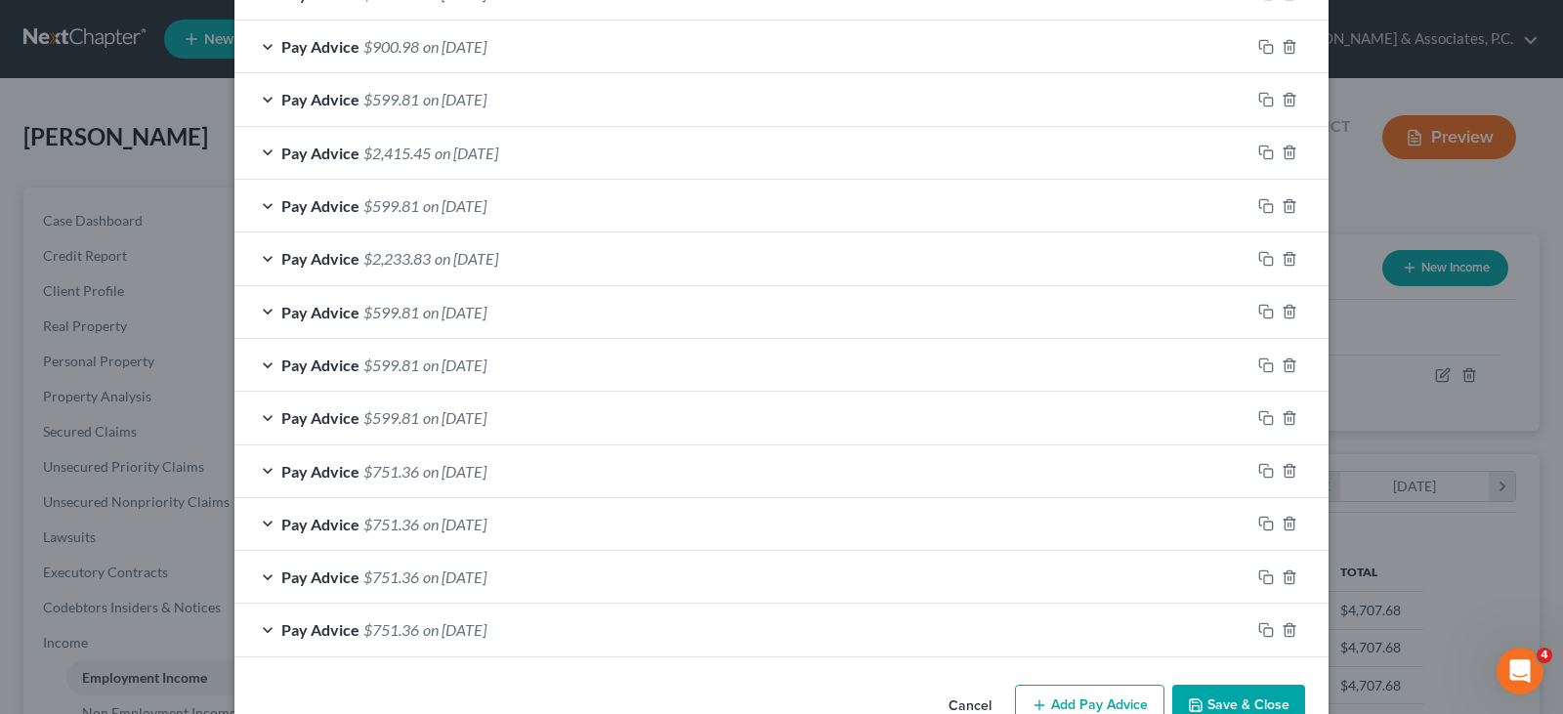
scroll to position [831, 0]
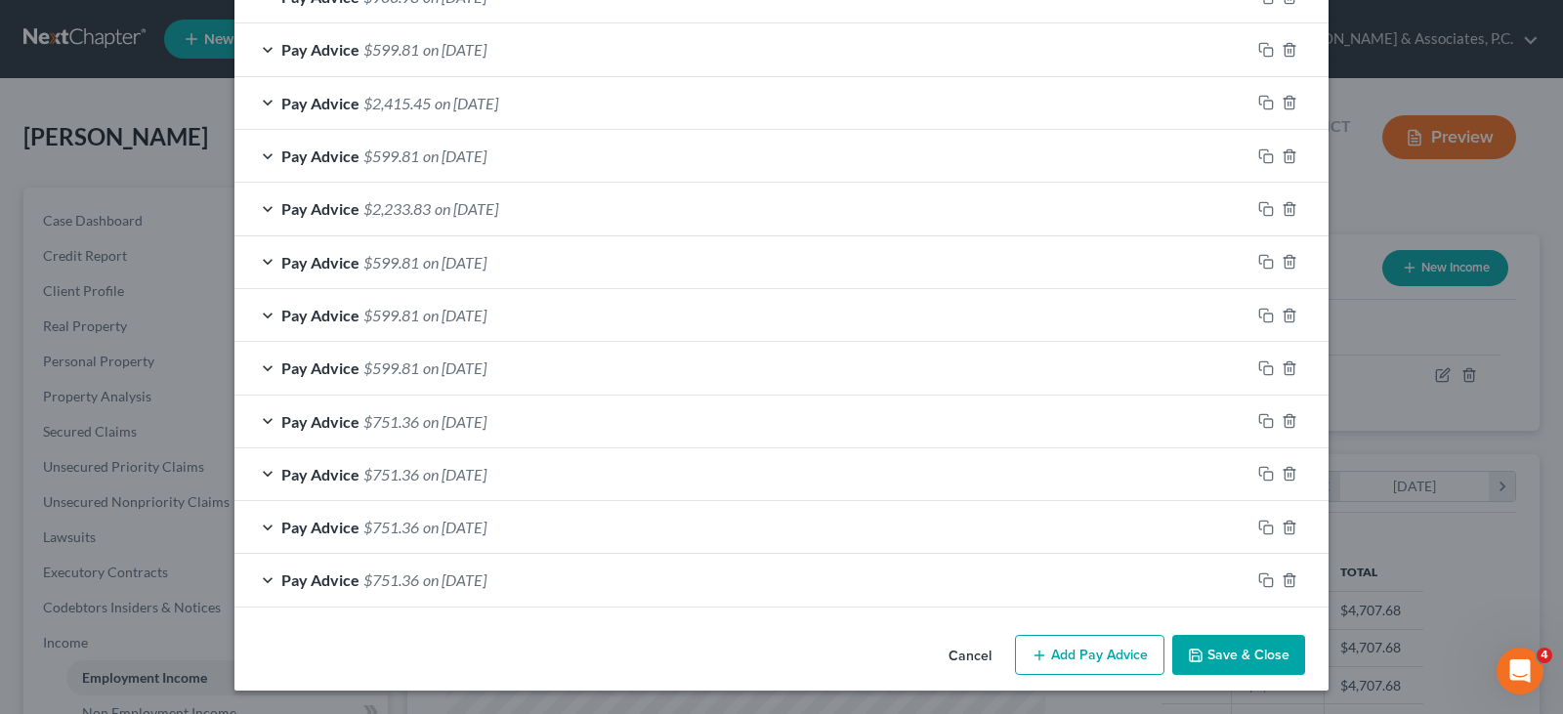
click at [1079, 664] on button "Add Pay Advice" at bounding box center [1089, 655] width 149 height 41
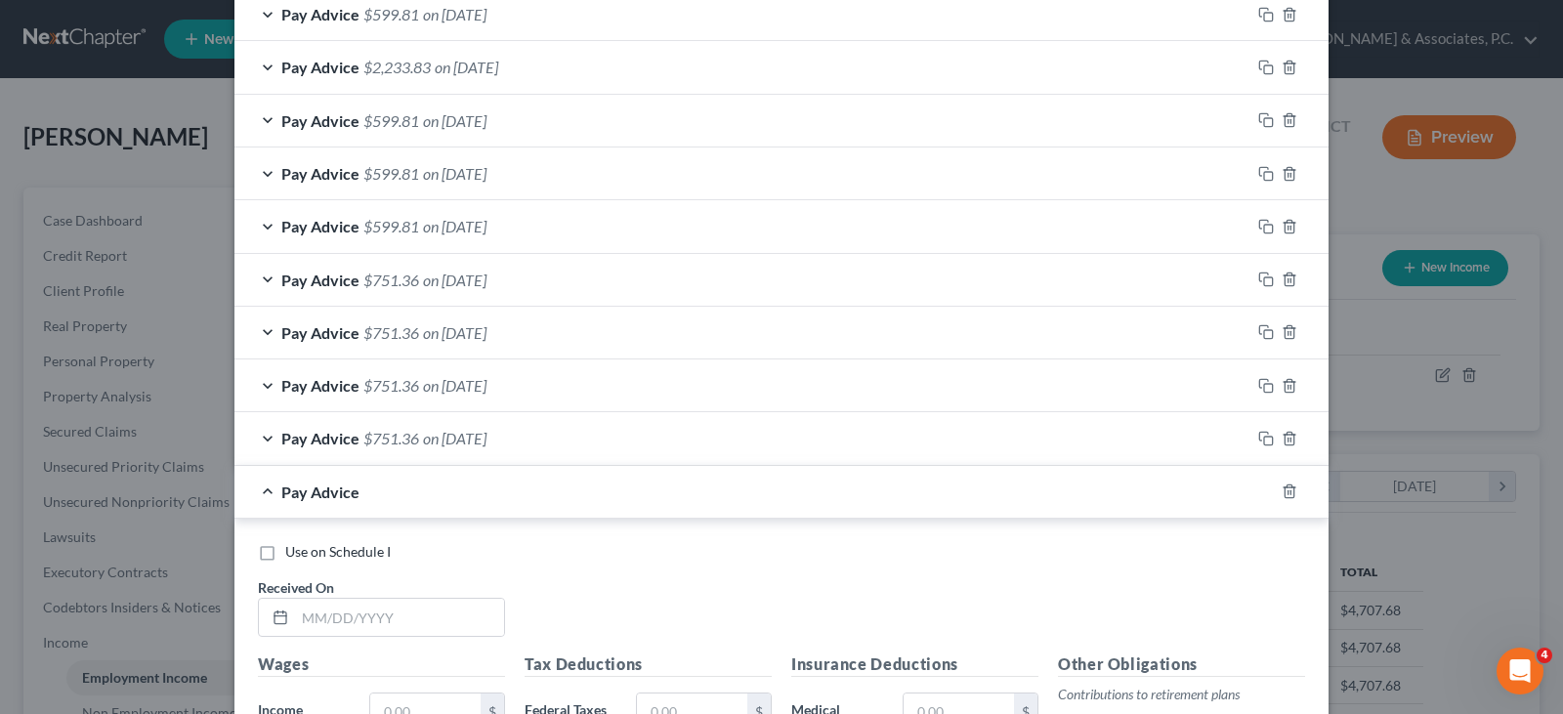
scroll to position [1124, 0]
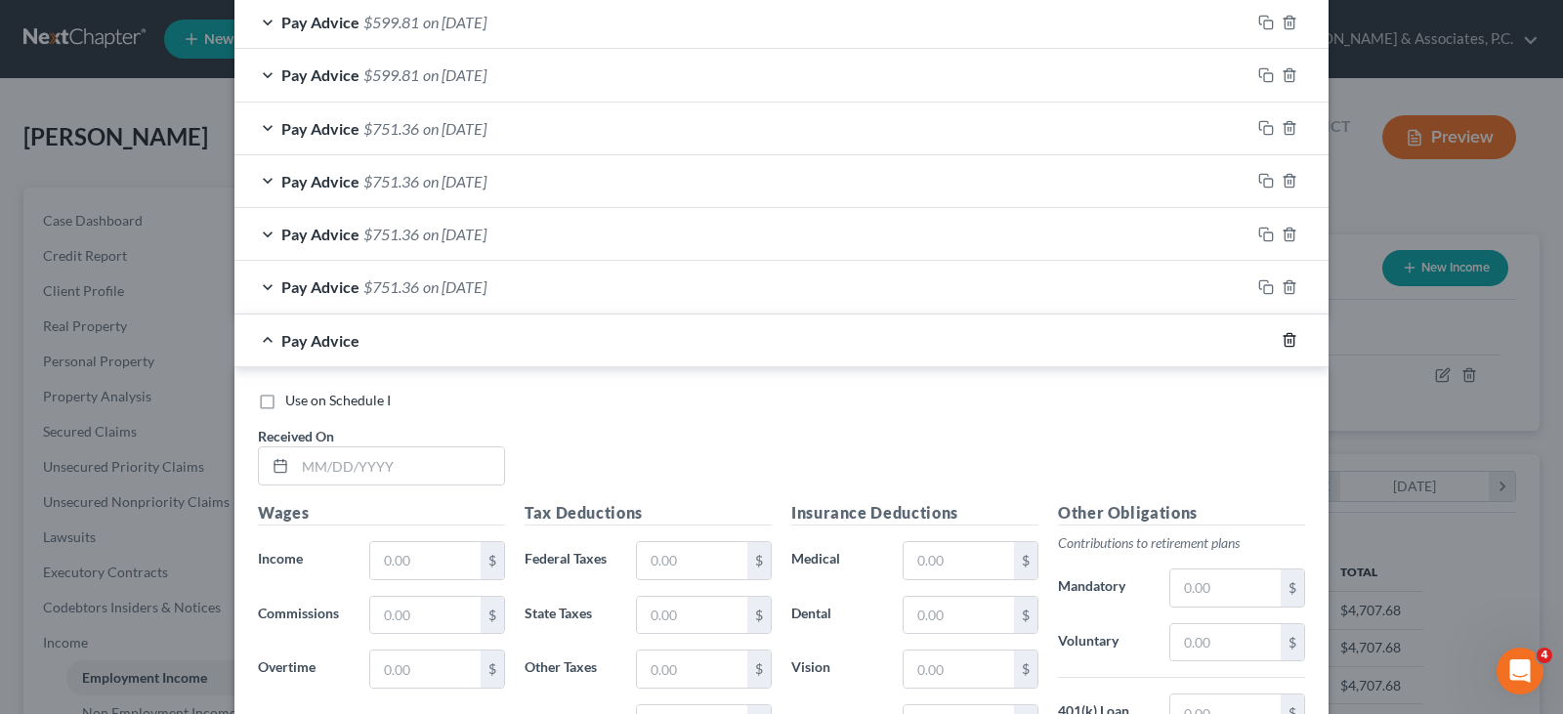
click at [1281, 336] on icon "button" at bounding box center [1289, 340] width 16 height 16
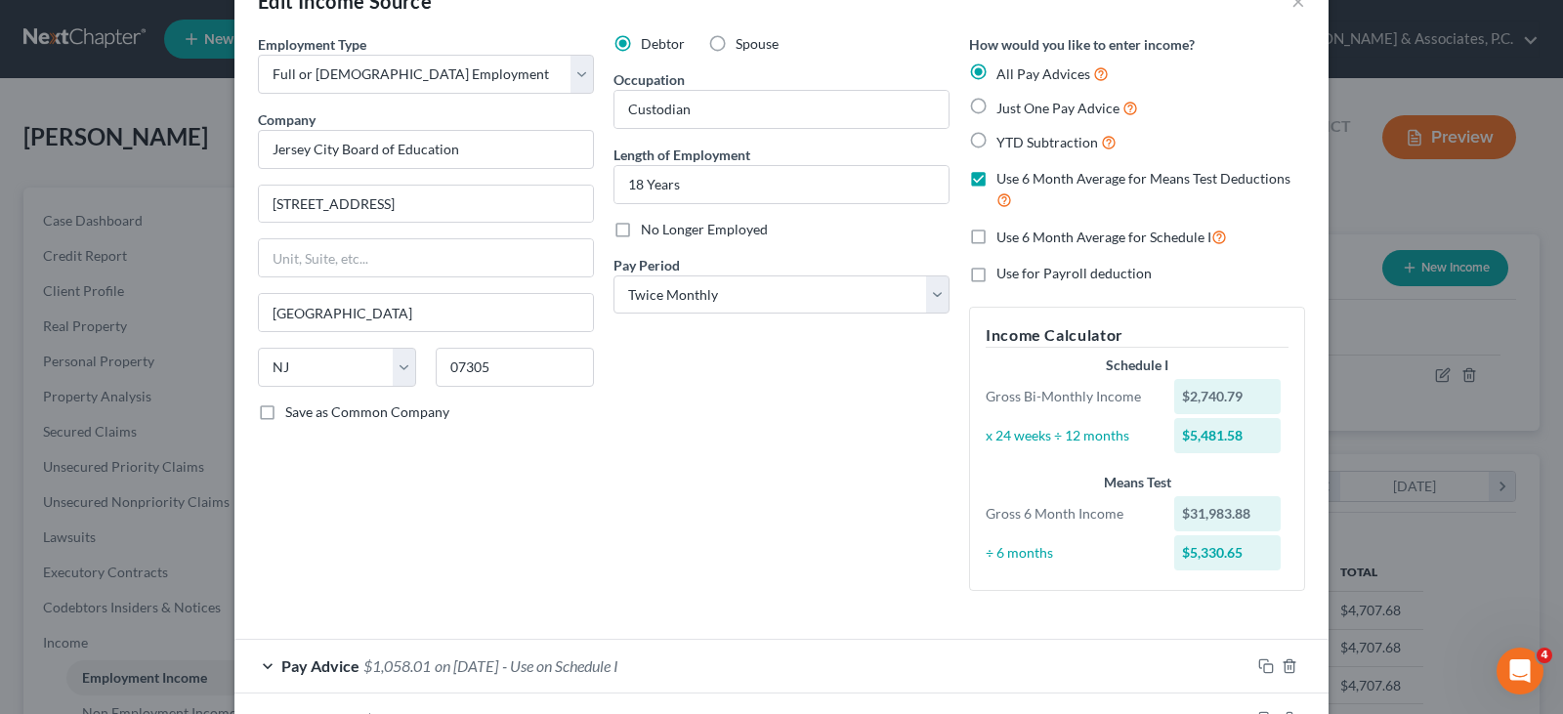
scroll to position [50, 0]
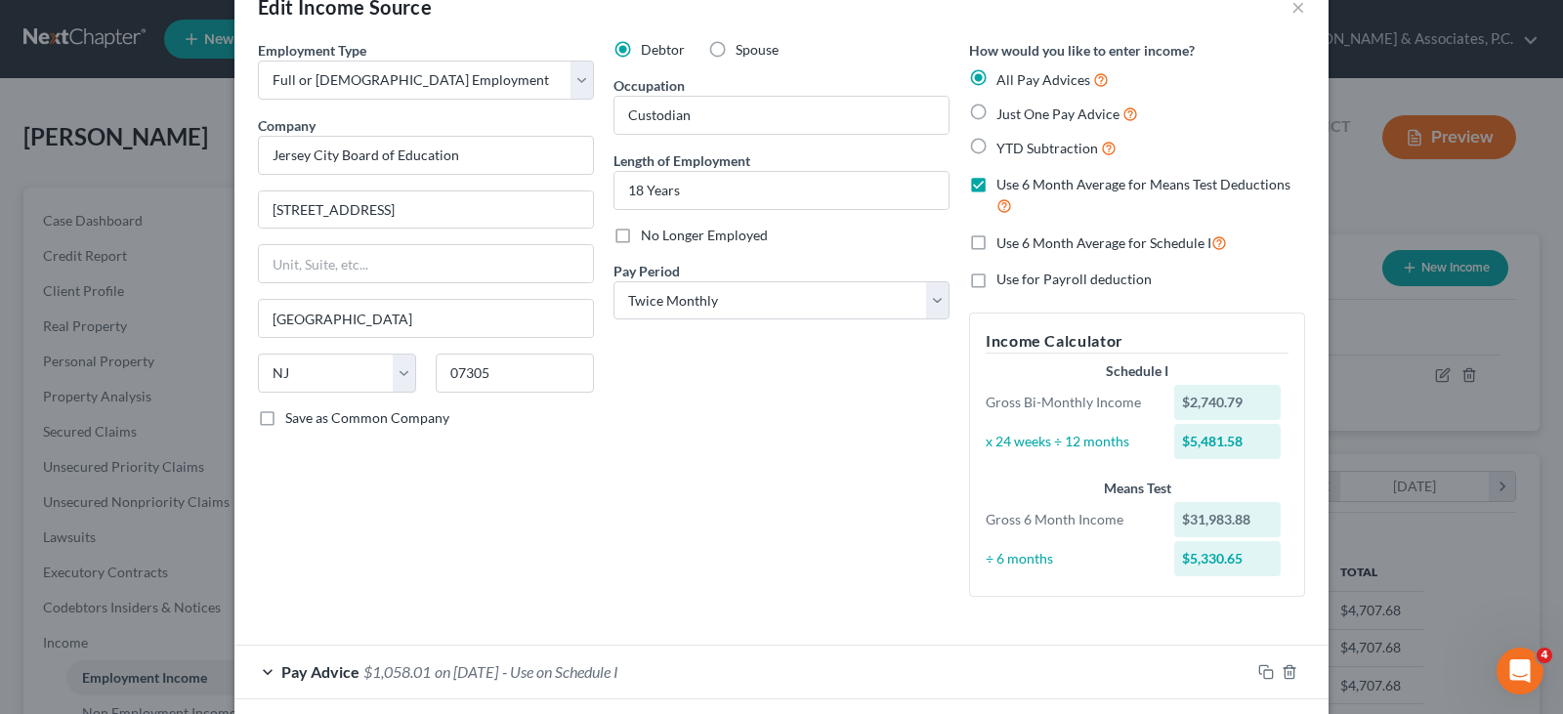
click at [474, 682] on div "Pay Advice $1,058.01 on [DATE] - Use on Schedule I" at bounding box center [742, 672] width 1016 height 52
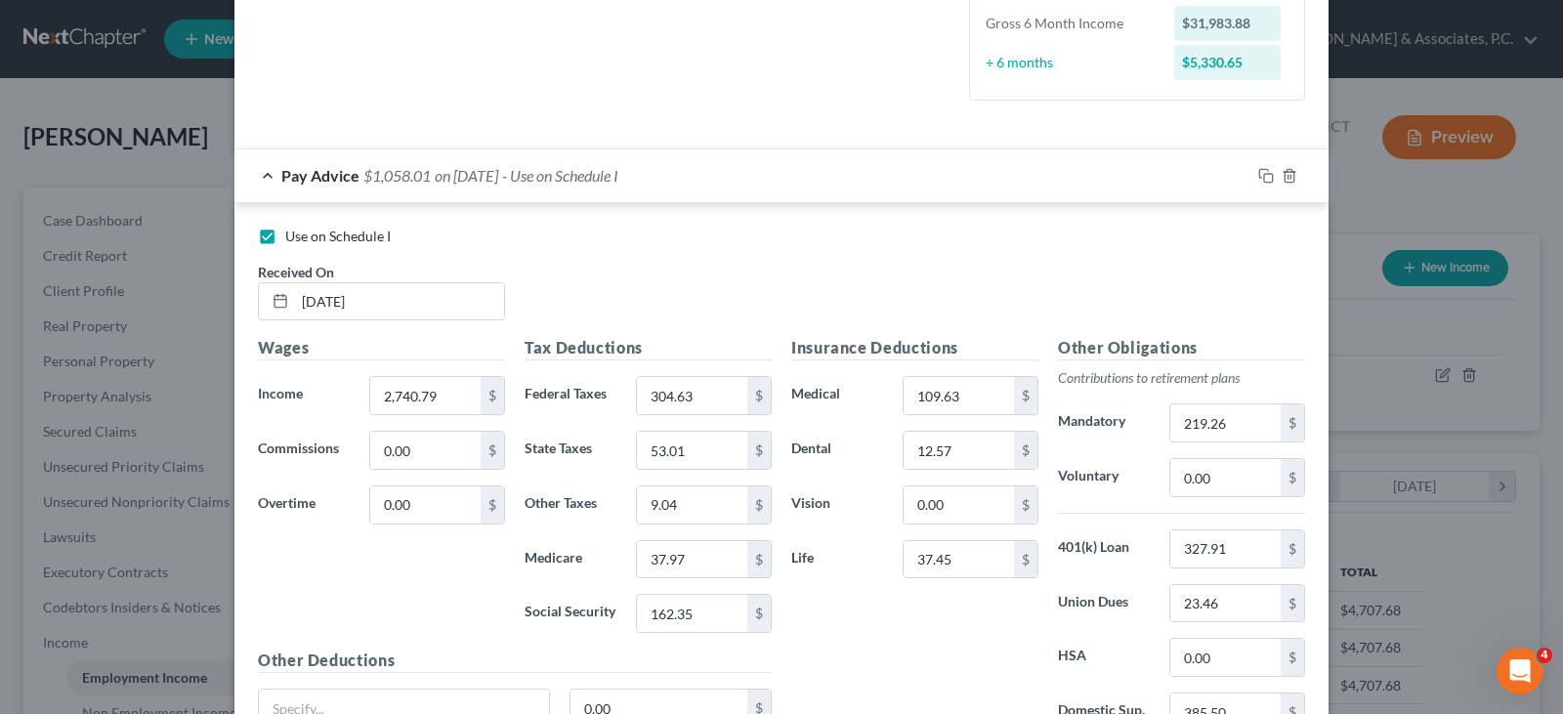
scroll to position [440, 0]
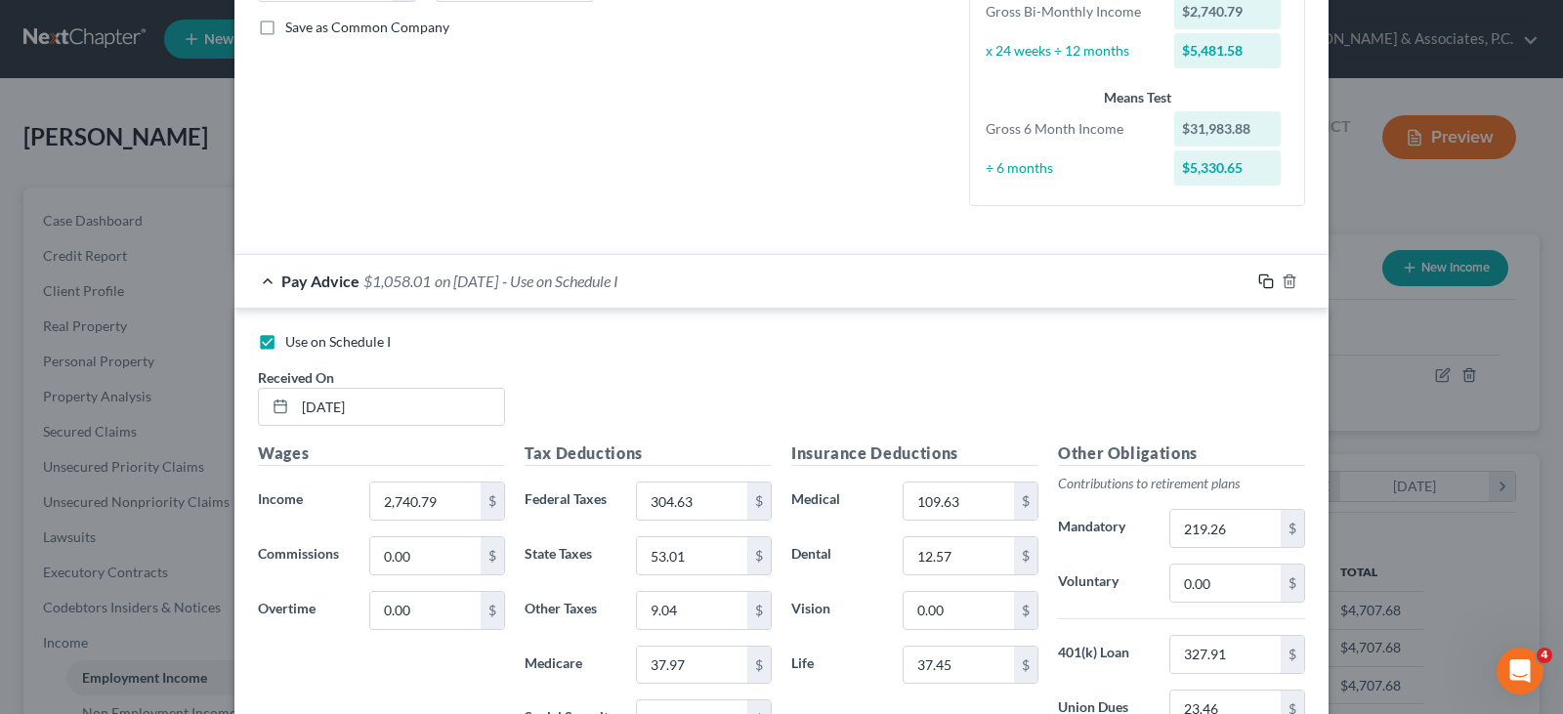
click at [1258, 280] on icon "button" at bounding box center [1266, 281] width 16 height 16
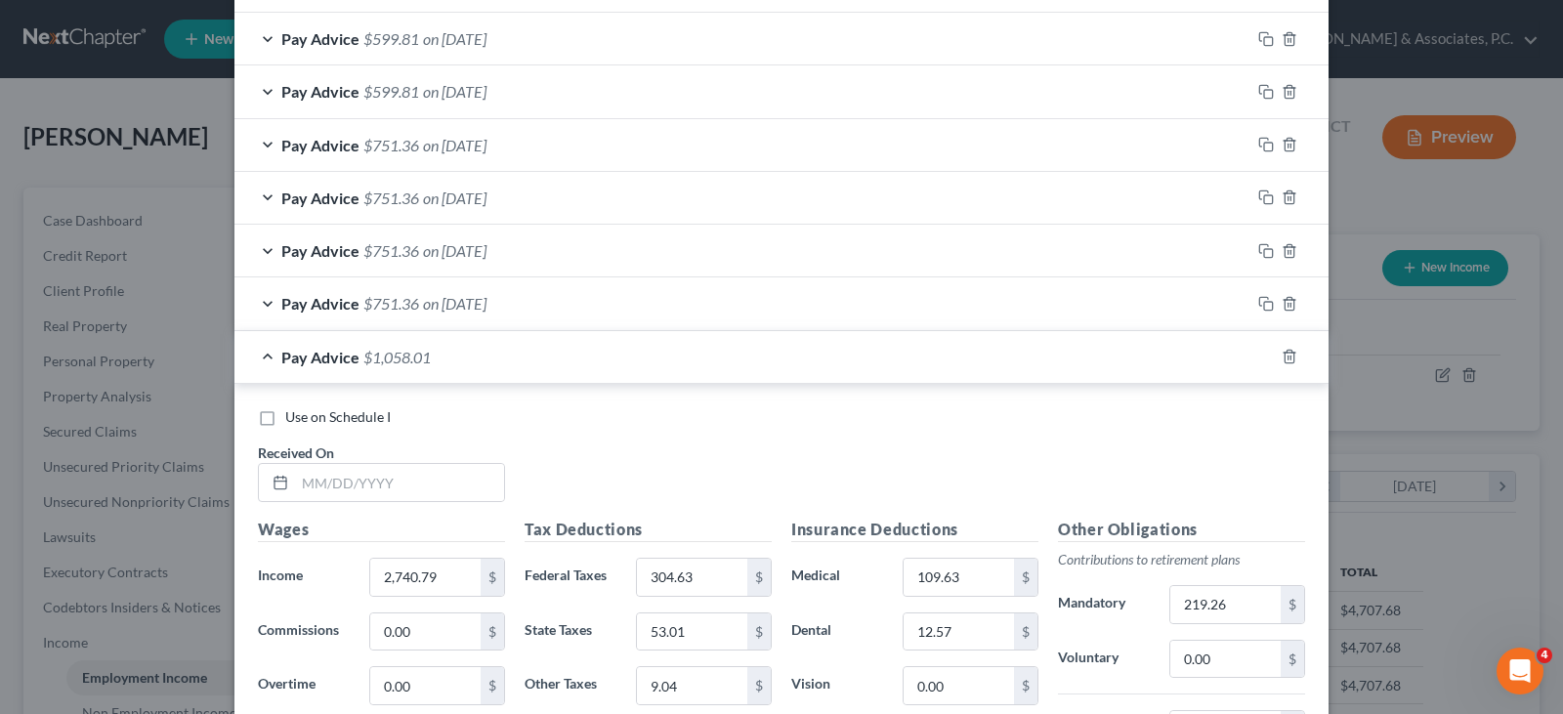
scroll to position [1319, 0]
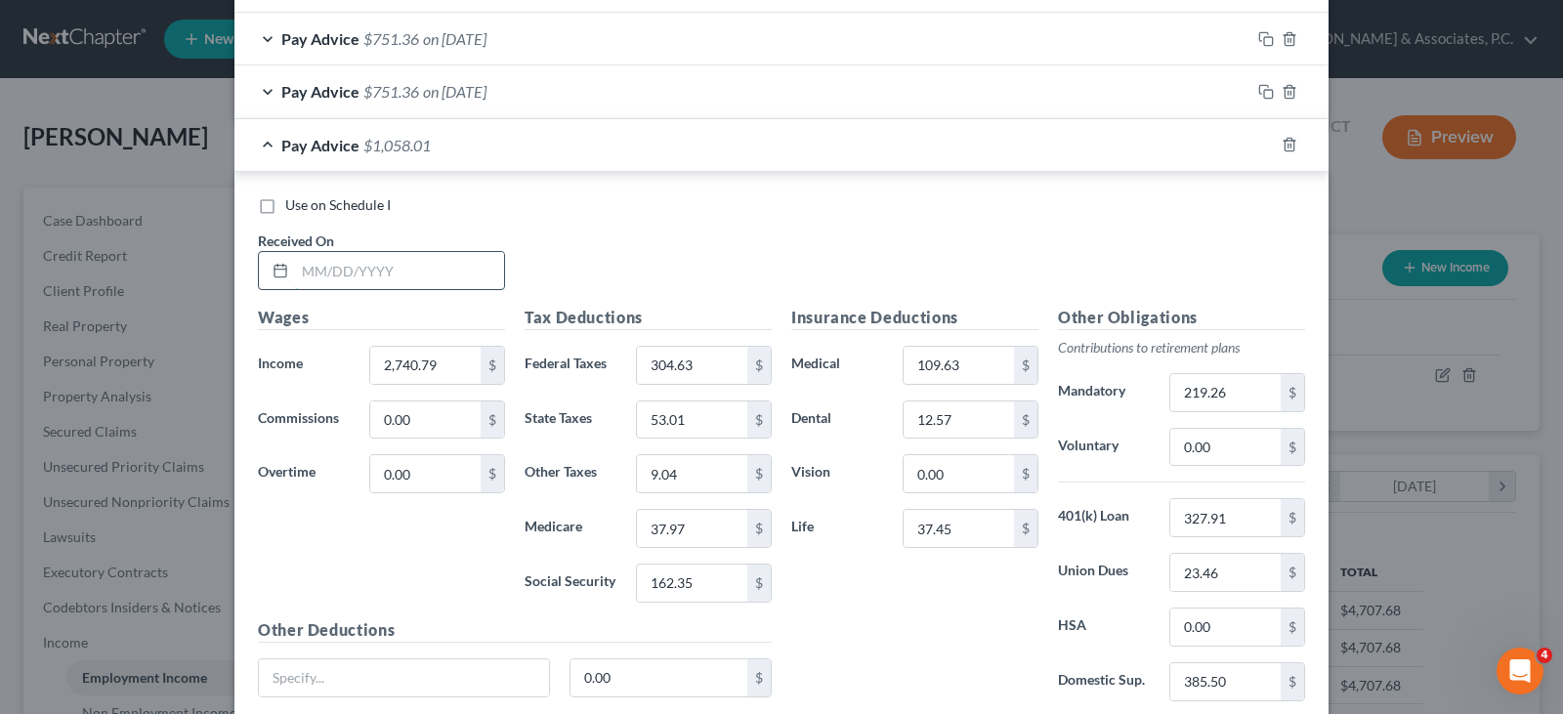
click at [317, 259] on input "text" at bounding box center [399, 270] width 209 height 37
type input "[DATE]"
type input "3,170.19"
click at [687, 368] on input "304.63" at bounding box center [692, 365] width 110 height 37
type input "387.44"
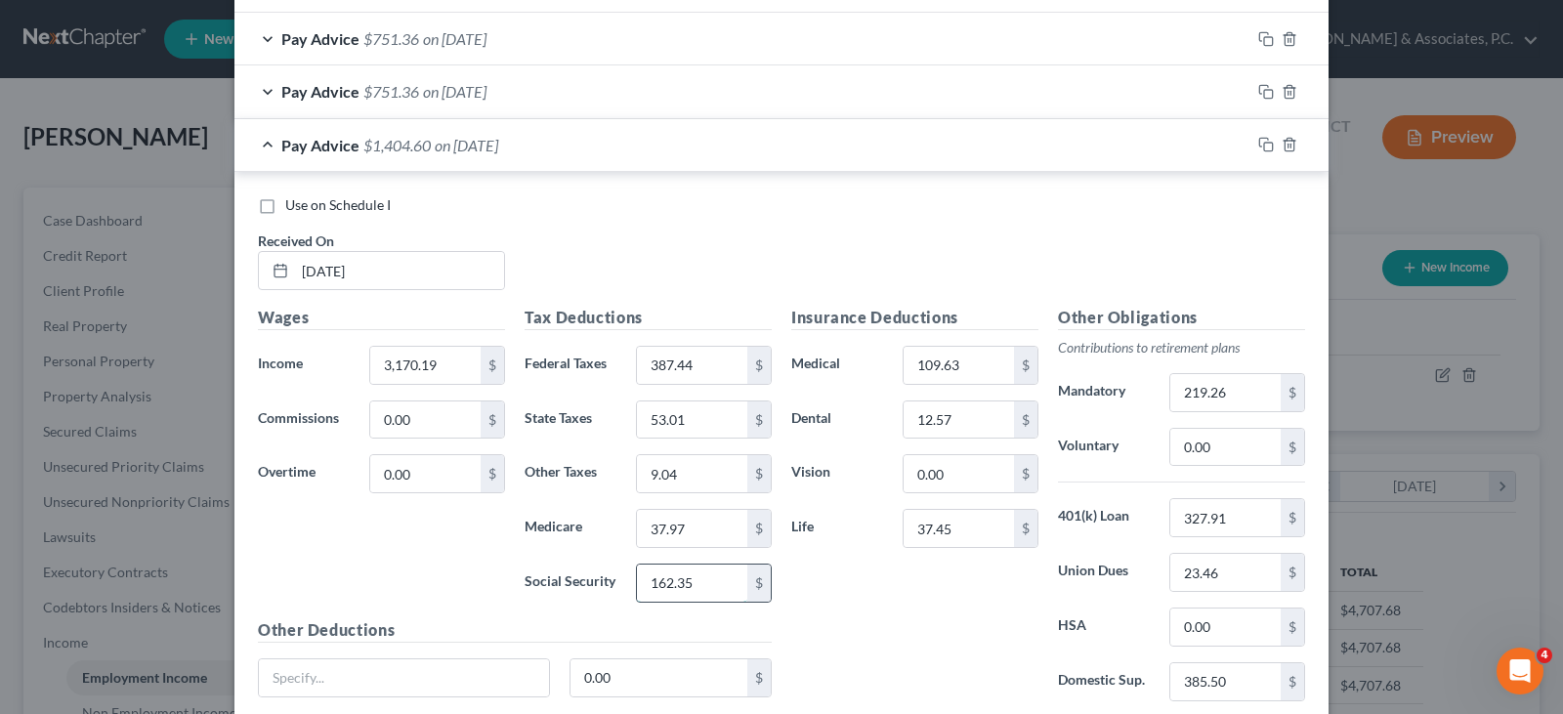
click at [688, 584] on input "162.35" at bounding box center [692, 582] width 110 height 37
type input "196.55"
click at [685, 521] on input "37.97" at bounding box center [692, 528] width 110 height 37
type input "45.97"
click at [680, 471] on input "9.04" at bounding box center [692, 473] width 110 height 37
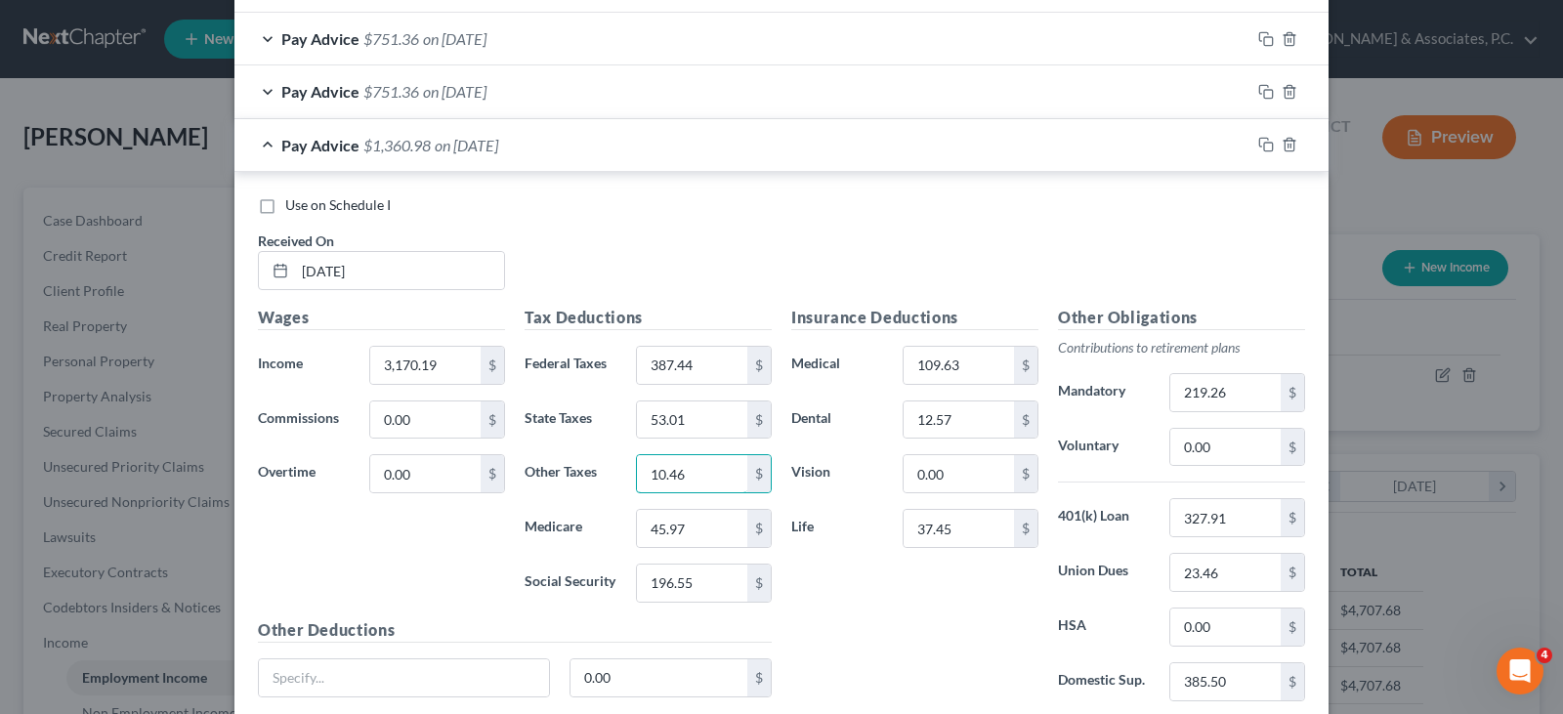
type input "10.46"
click at [678, 440] on div "Tax Deductions Federal Taxes 387.44 $ State Taxes 53.01 $ Other Taxes 10.46 $ M…" at bounding box center [648, 462] width 267 height 313
click at [682, 420] on input "53.01" at bounding box center [692, 419] width 110 height 37
type input "66.62"
click at [961, 363] on input "109.63" at bounding box center [958, 365] width 110 height 37
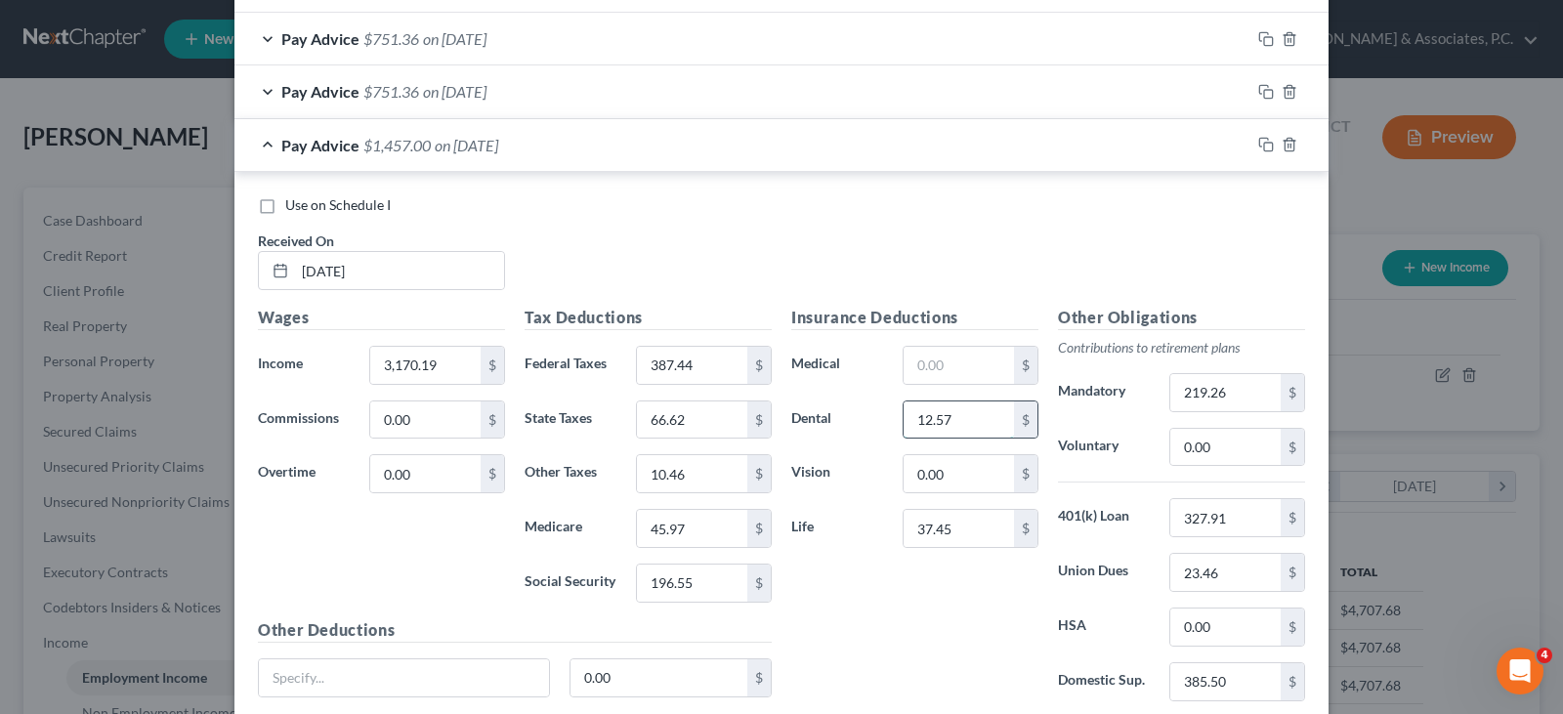
click at [945, 420] on input "12.57" at bounding box center [958, 419] width 110 height 37
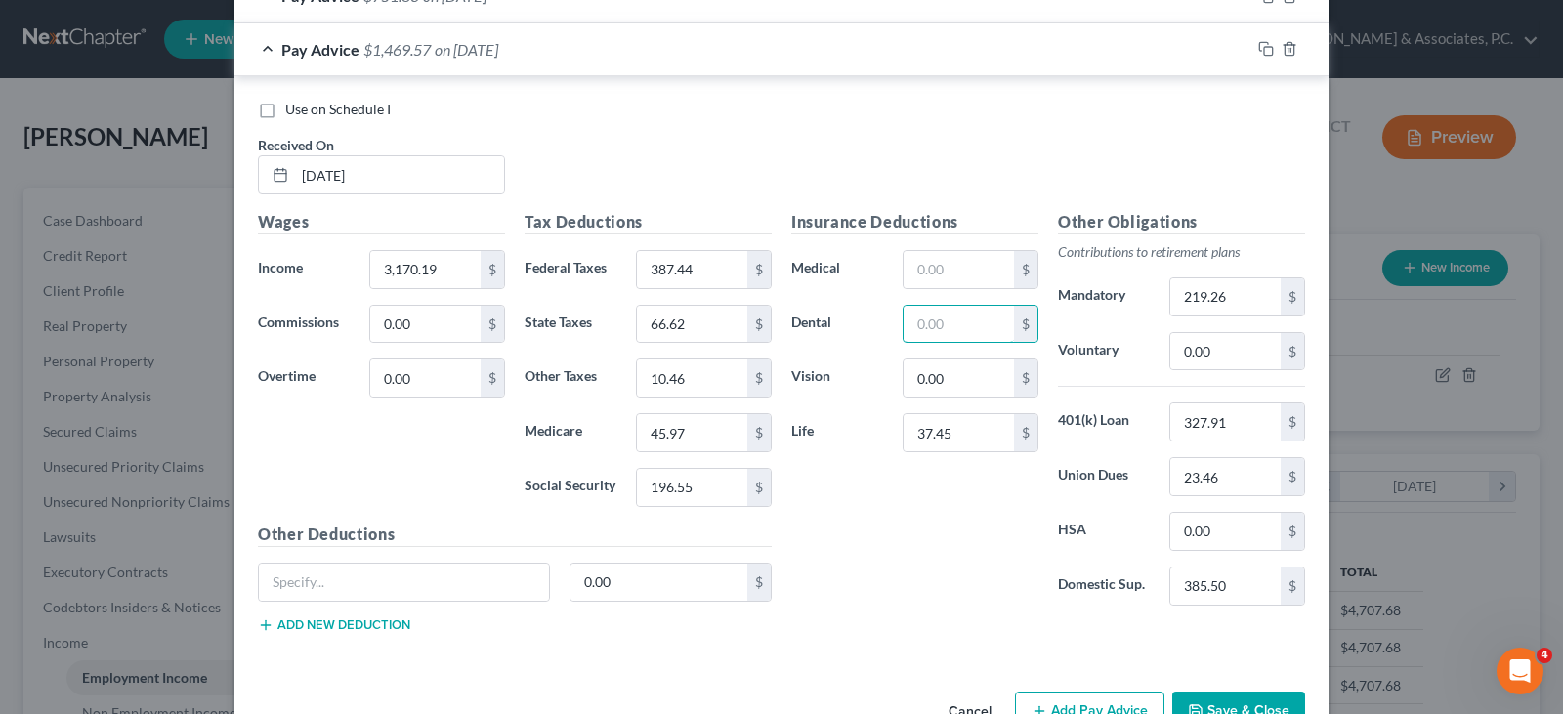
scroll to position [1417, 0]
click at [973, 426] on input "37.45" at bounding box center [958, 430] width 110 height 37
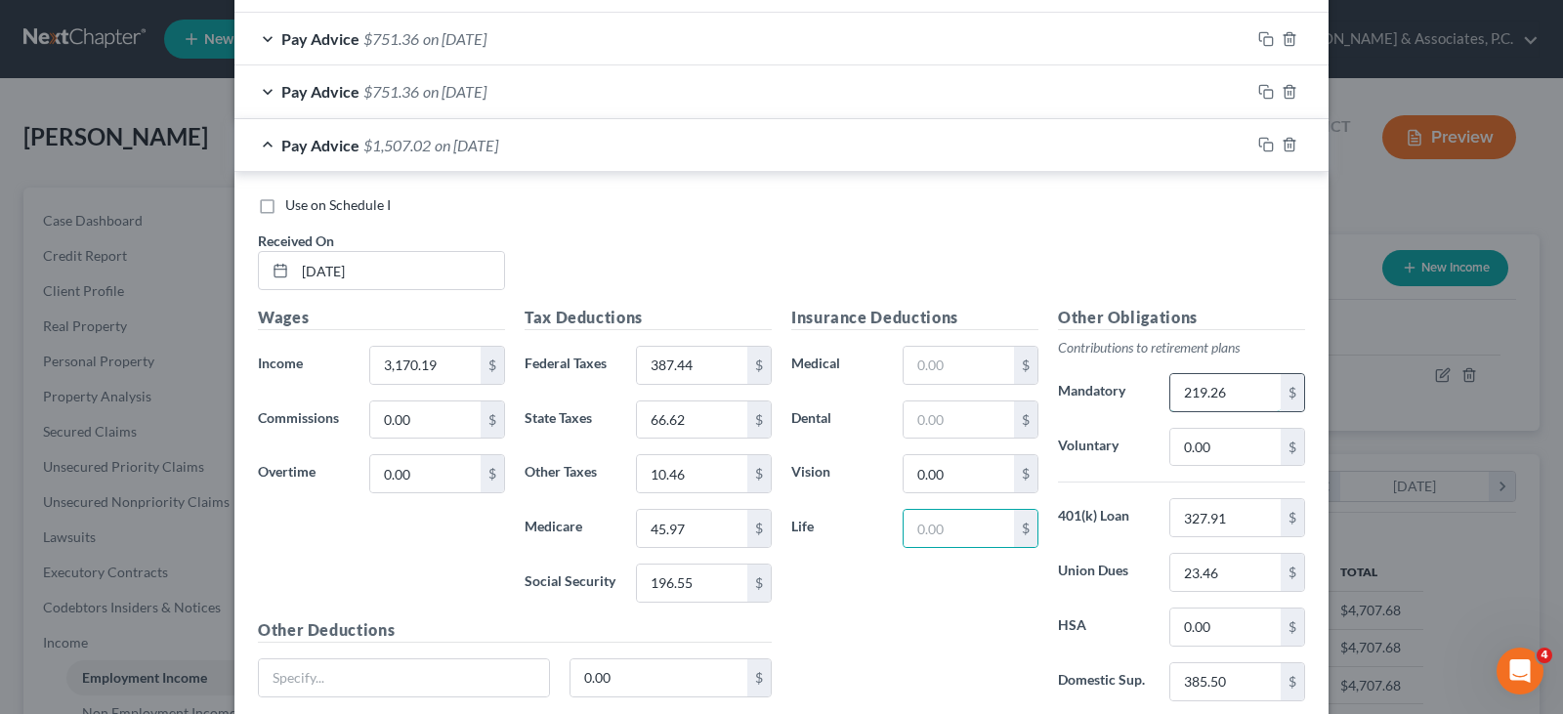
click at [1234, 397] on input "219.26" at bounding box center [1225, 392] width 110 height 37
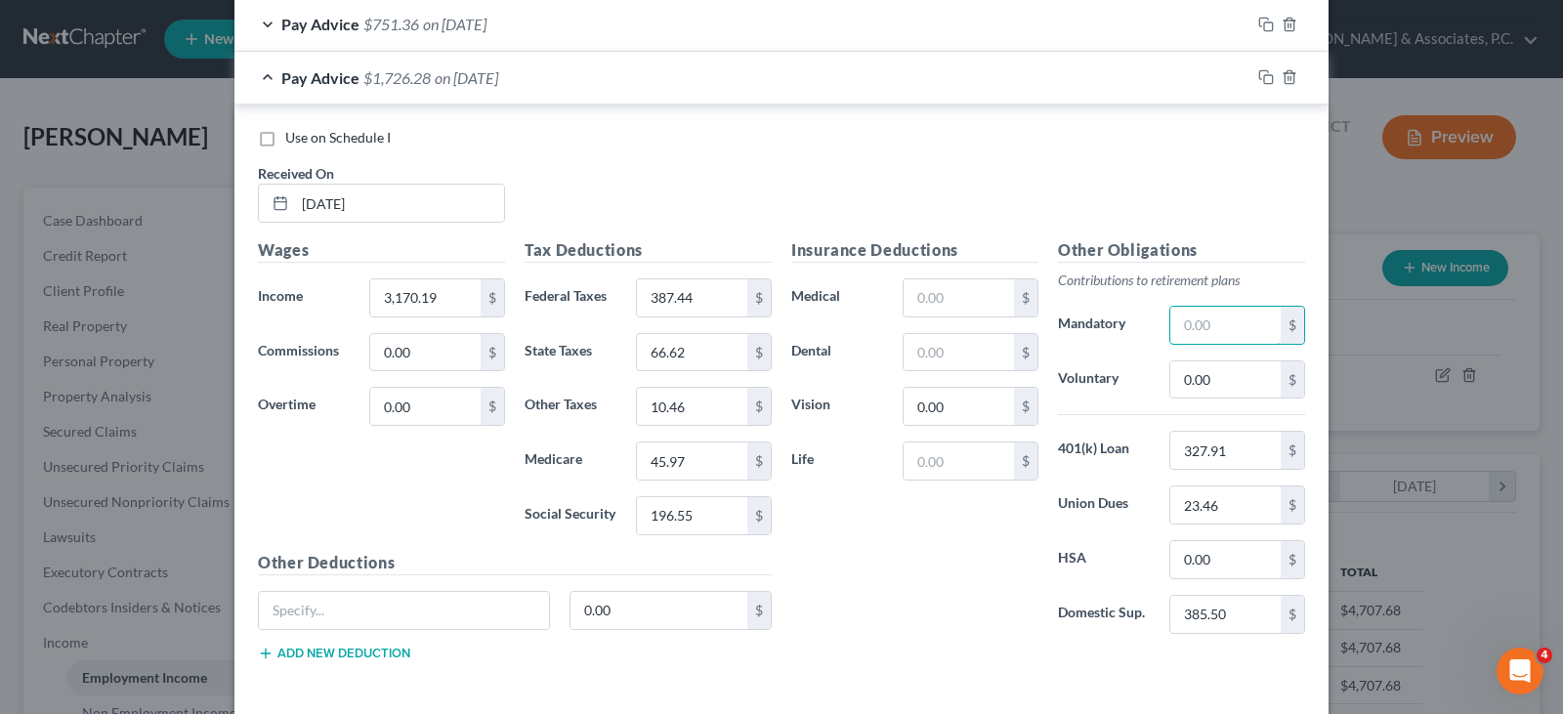
scroll to position [1472, 0]
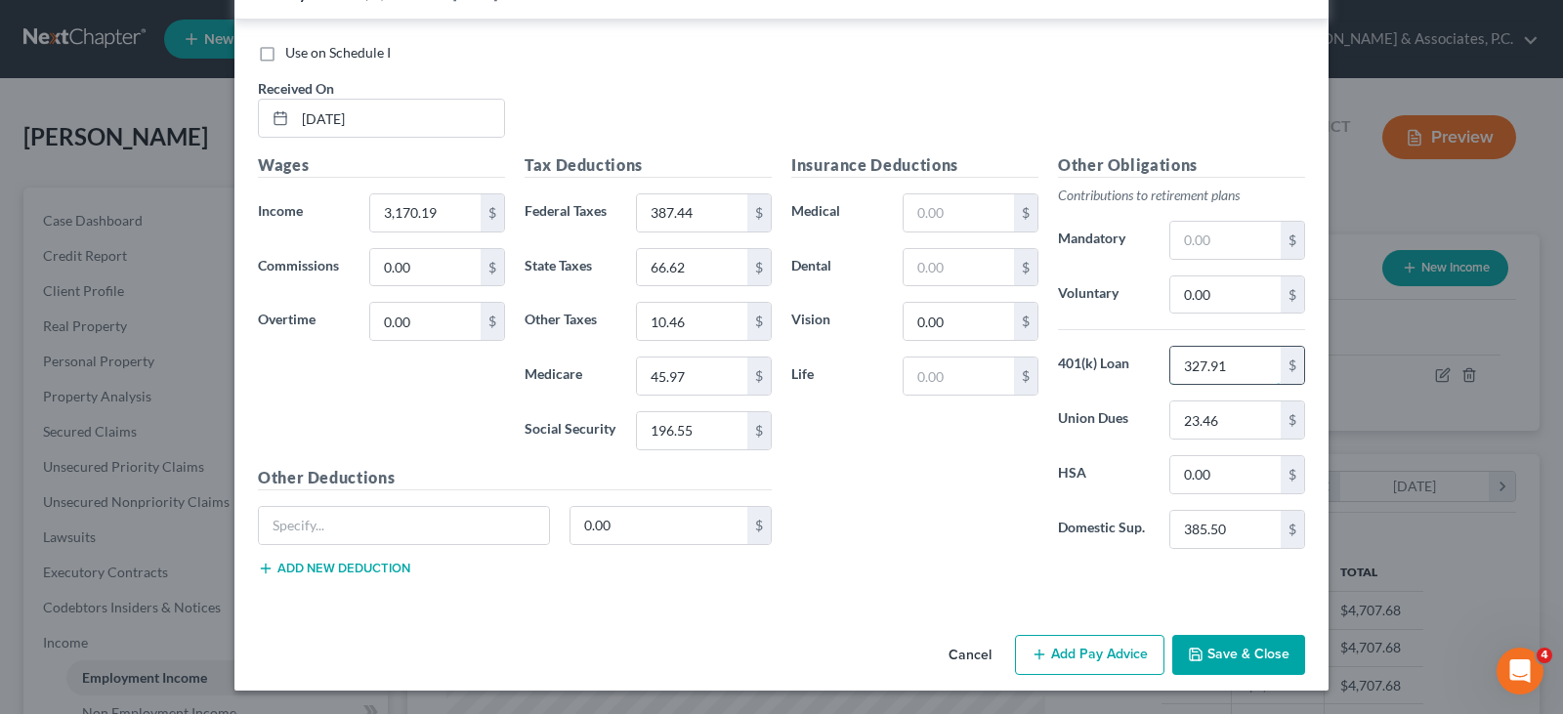
click at [1245, 354] on input "327.91" at bounding box center [1225, 365] width 110 height 37
click at [1236, 411] on input "23.46" at bounding box center [1225, 419] width 110 height 37
click at [1231, 528] on input "385.50" at bounding box center [1225, 529] width 110 height 37
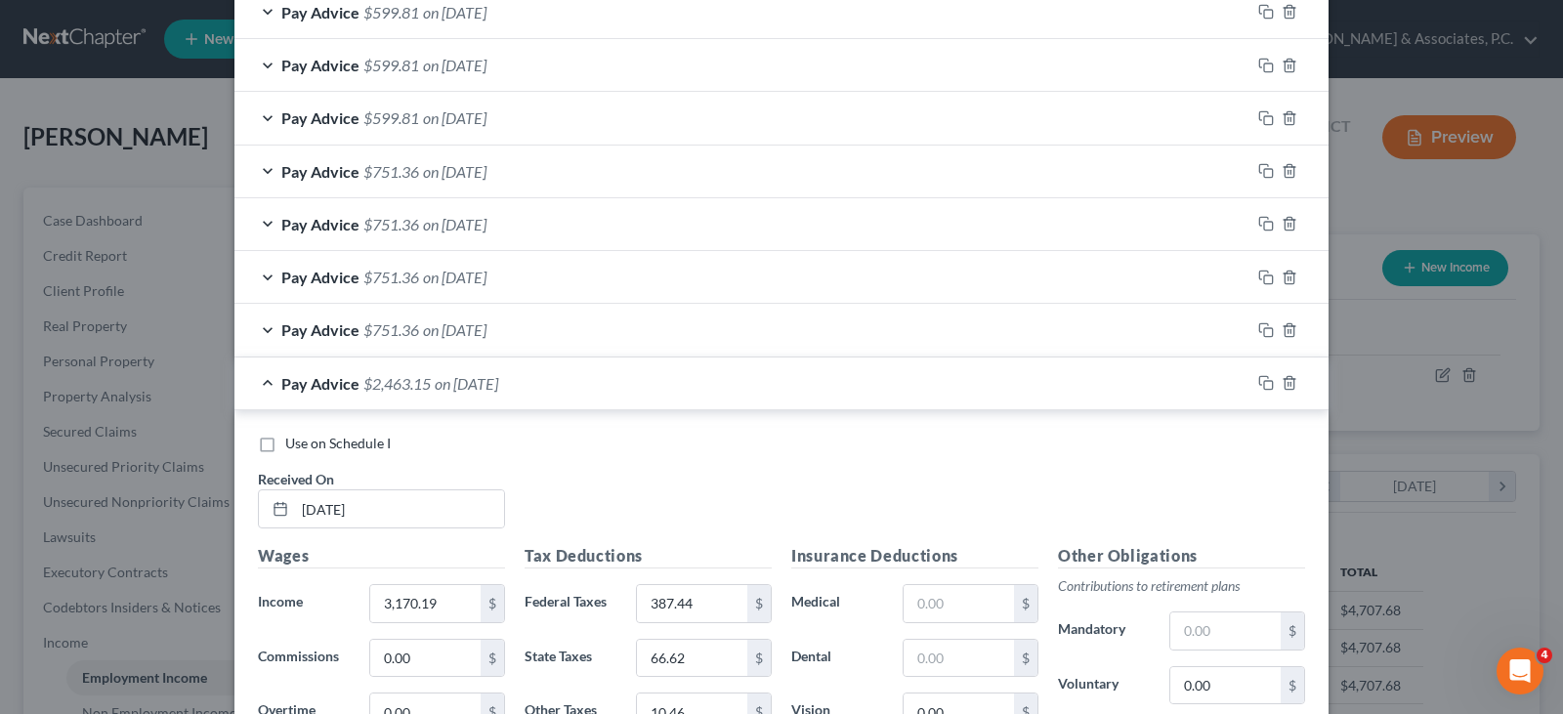
scroll to position [1179, 0]
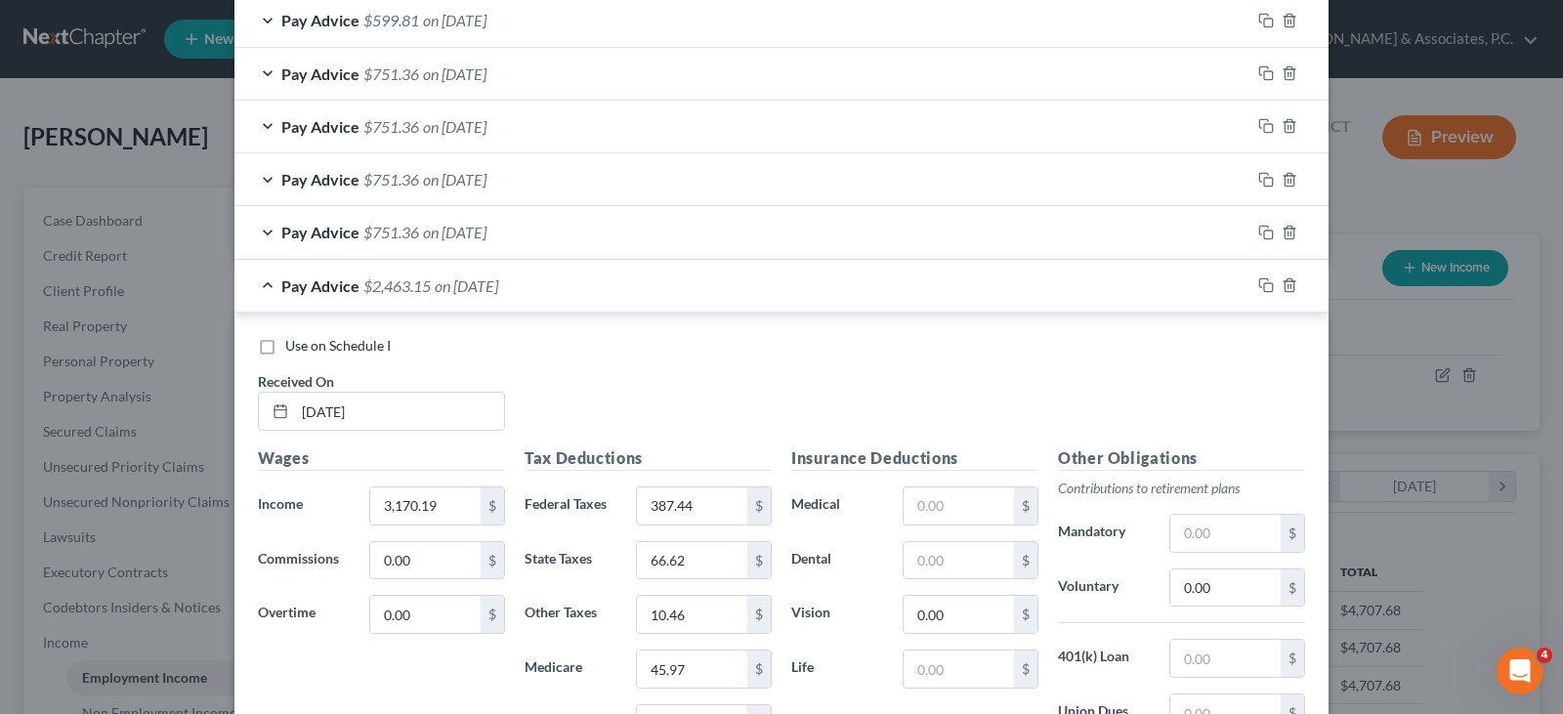
click at [285, 342] on label "Use on Schedule I" at bounding box center [337, 346] width 105 height 20
click at [293, 342] on input "Use on Schedule I" at bounding box center [299, 342] width 13 height 13
checkbox input "true"
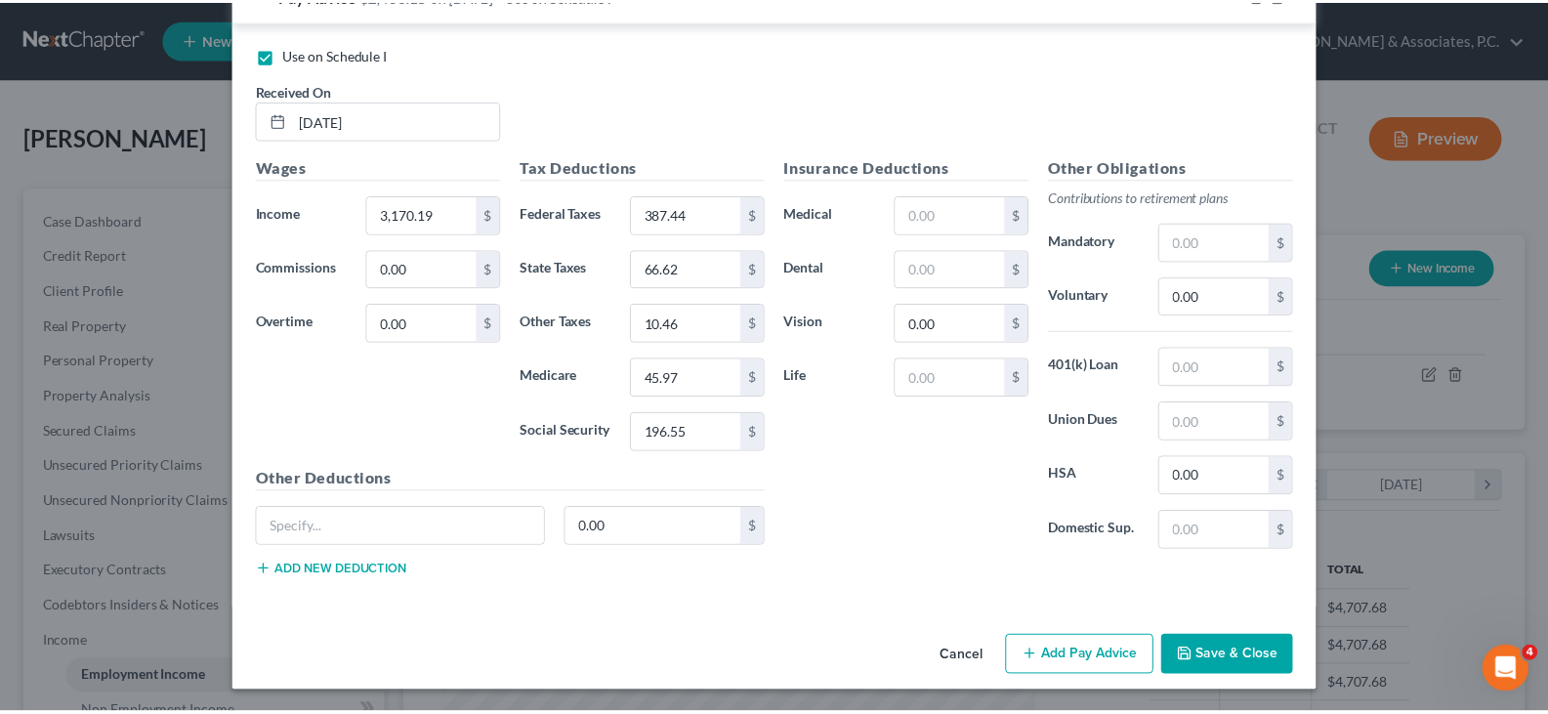
scroll to position [1472, 0]
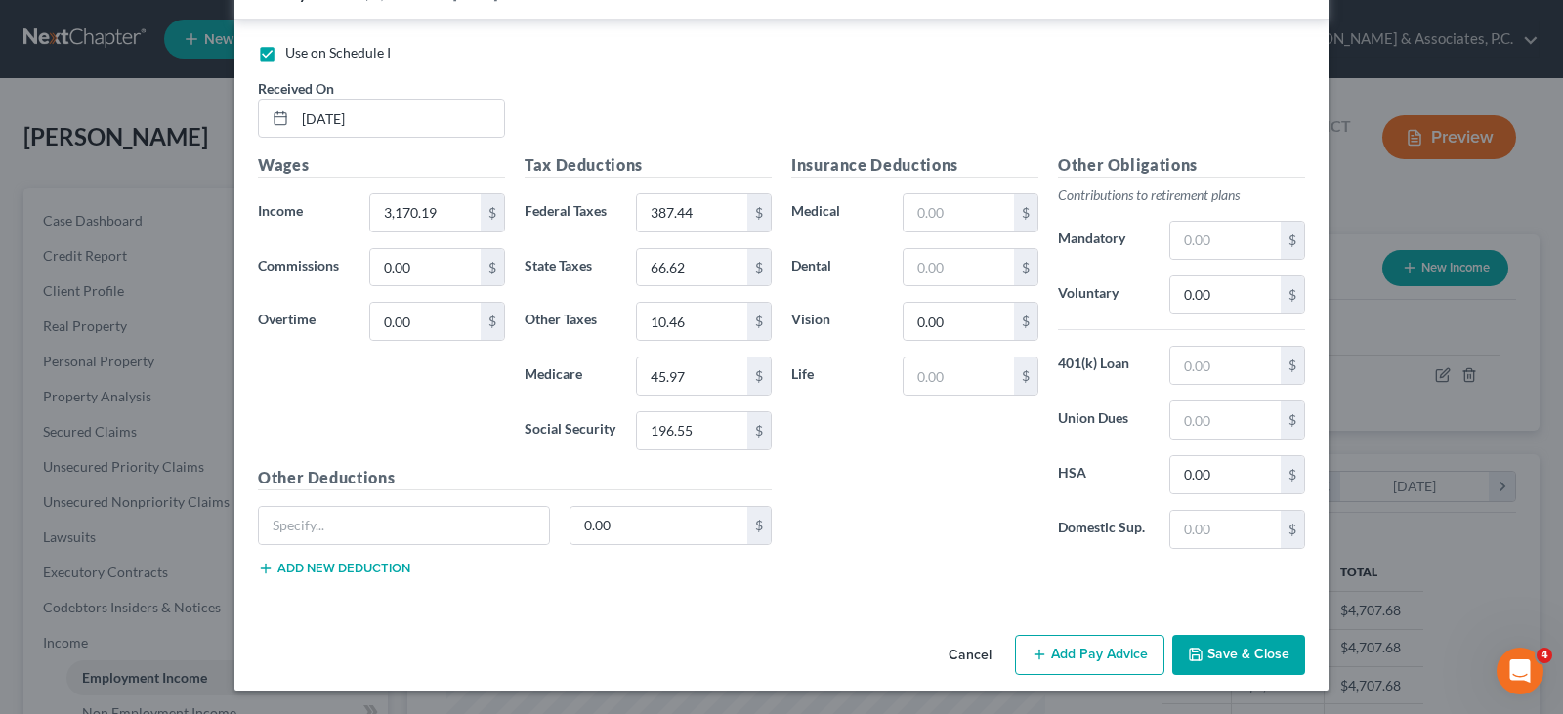
click at [1259, 650] on button "Save & Close" at bounding box center [1238, 655] width 133 height 41
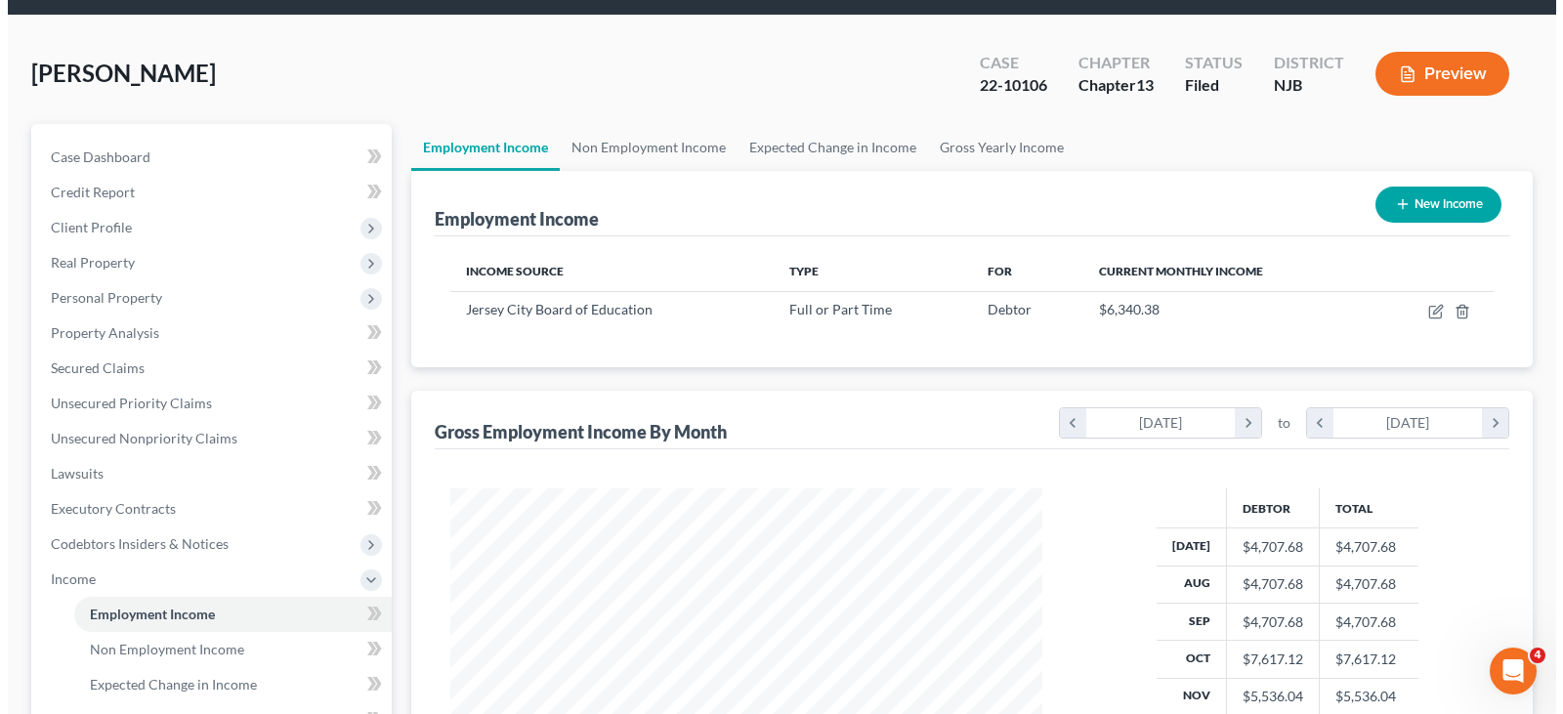
scroll to position [98, 0]
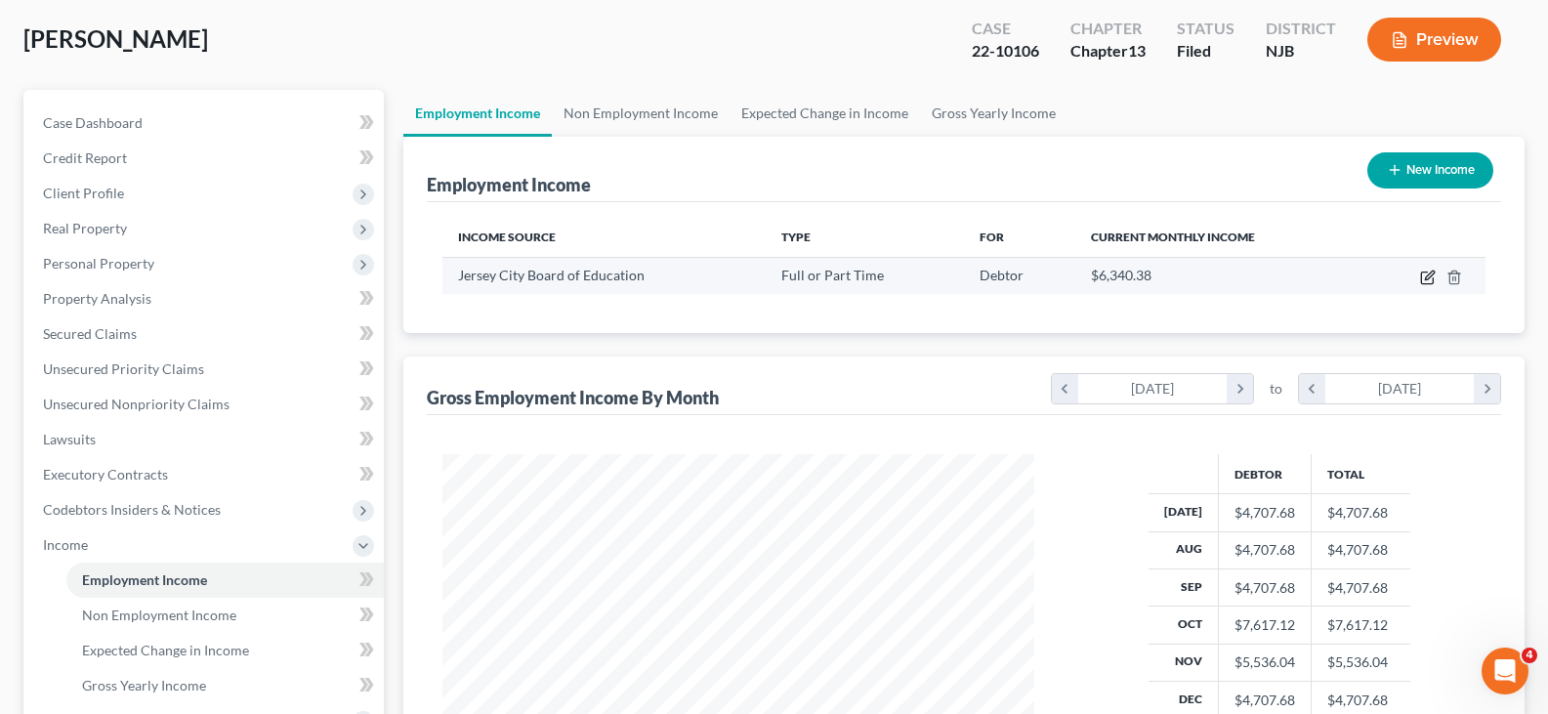
click at [1429, 270] on icon "button" at bounding box center [1428, 278] width 16 height 16
select select "0"
select select "33"
select select "1"
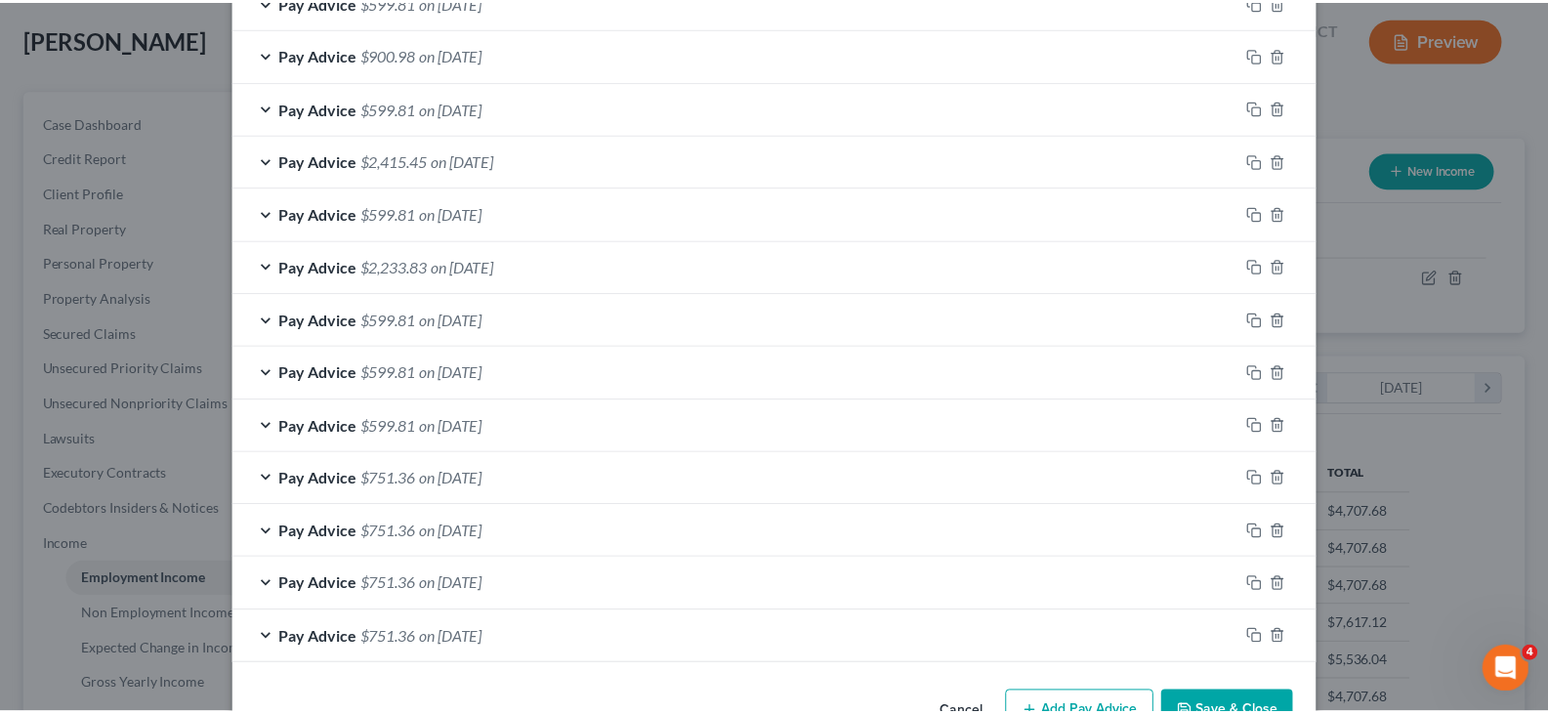
scroll to position [885, 0]
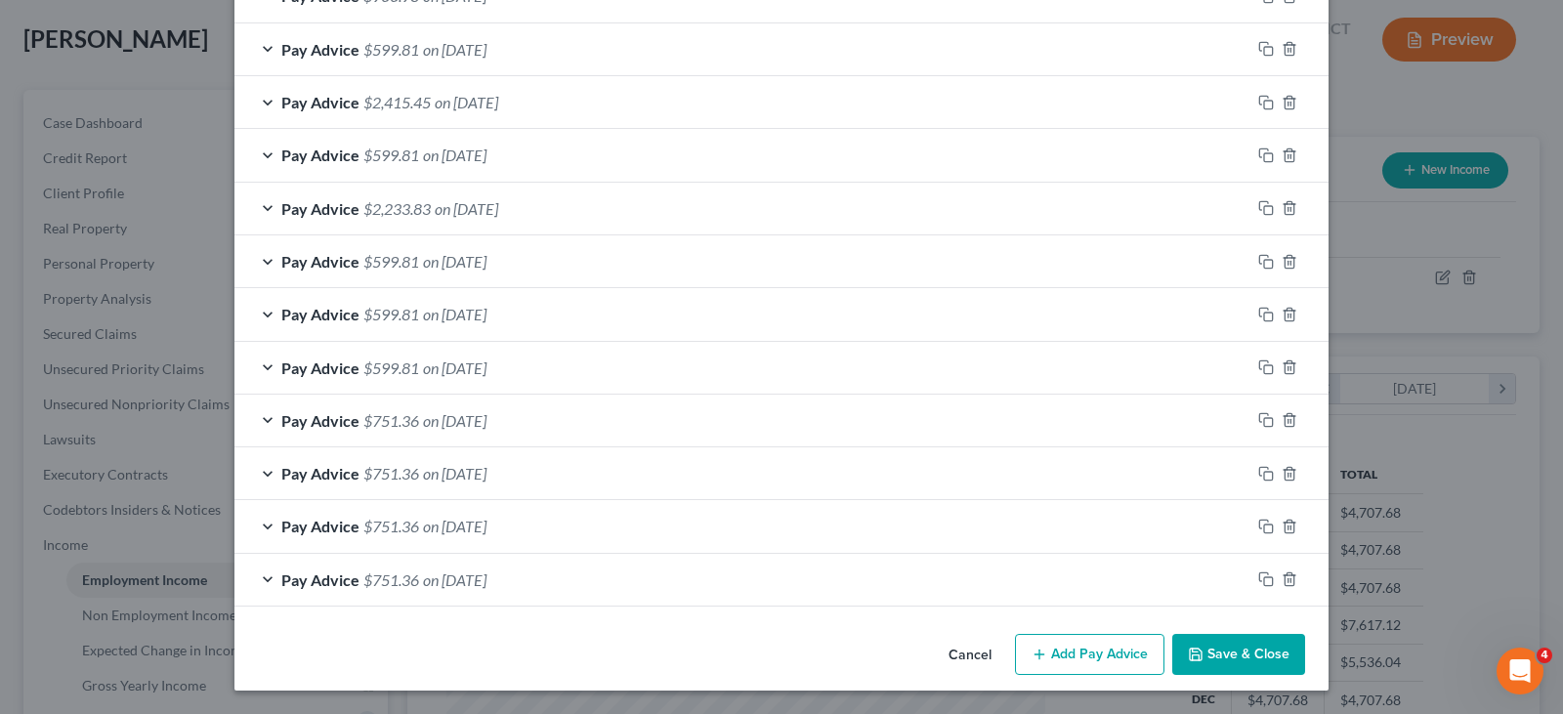
click at [1203, 651] on button "Save & Close" at bounding box center [1238, 654] width 133 height 41
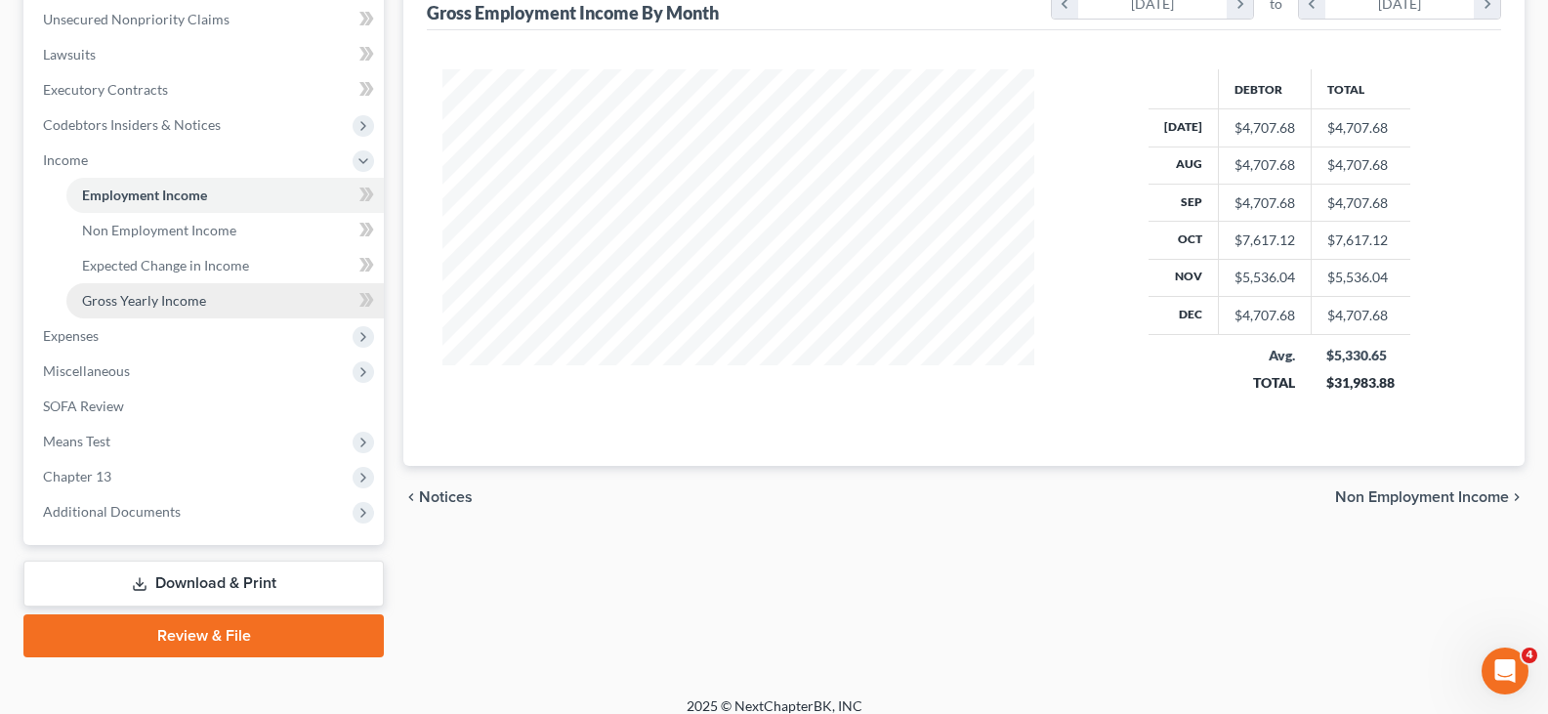
scroll to position [488, 0]
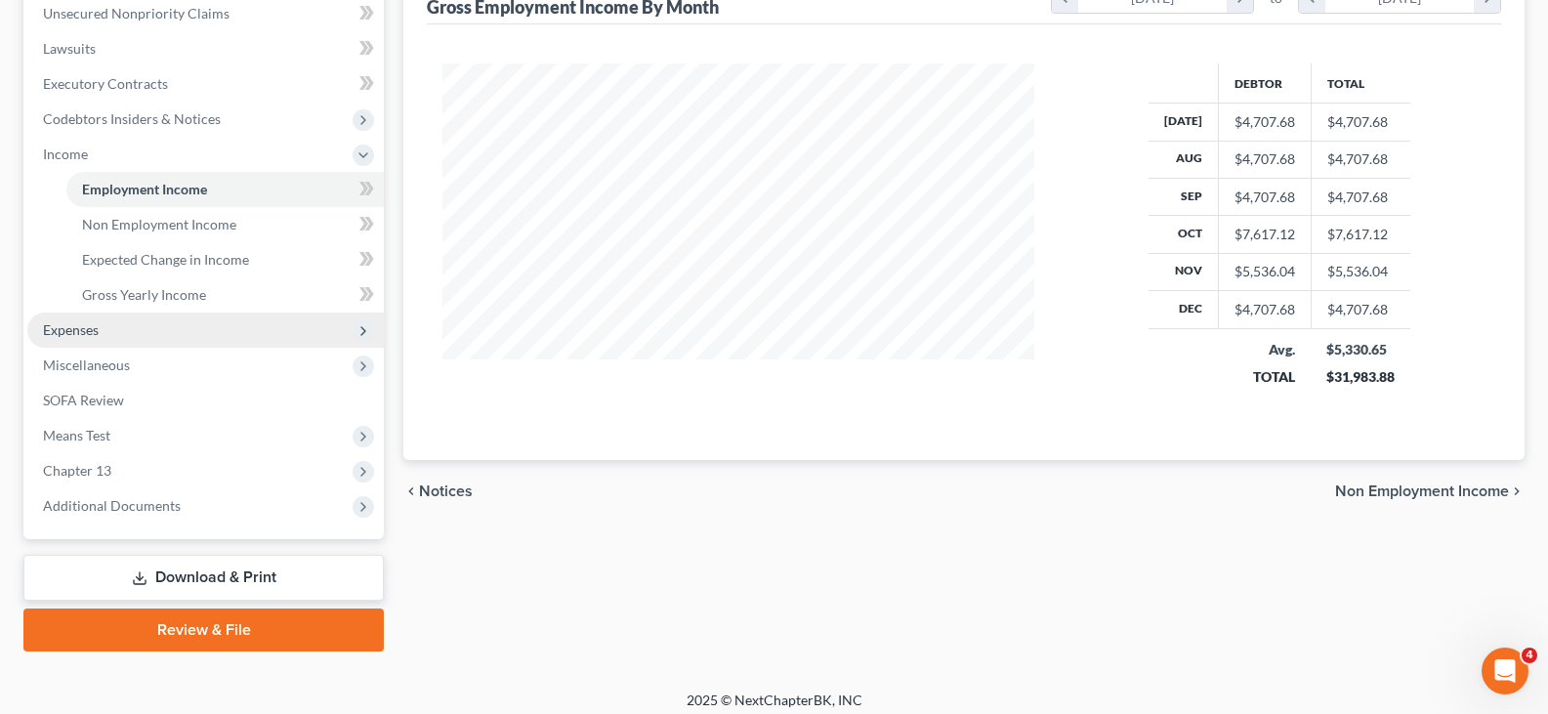
click at [63, 325] on span "Expenses" at bounding box center [71, 329] width 56 height 17
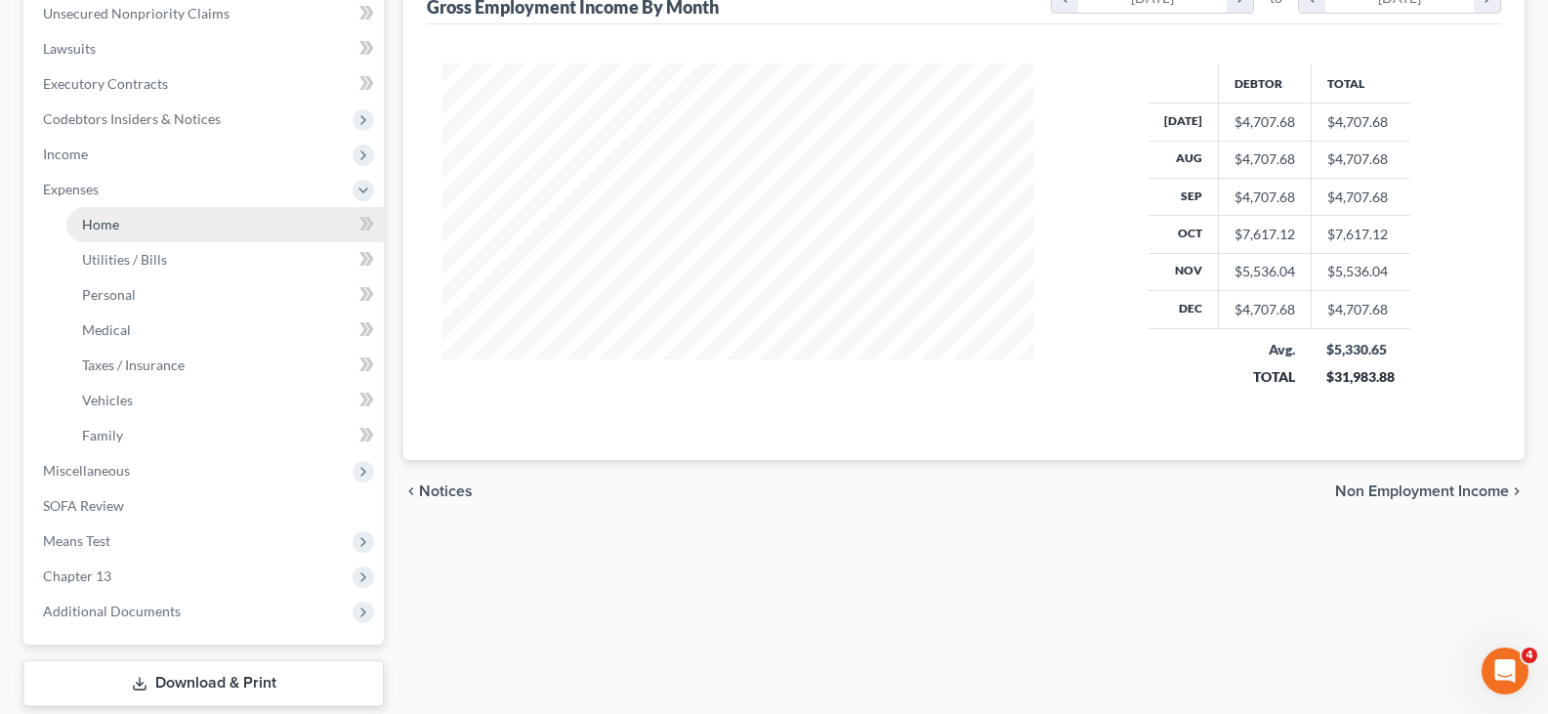
click at [96, 221] on span "Home" at bounding box center [100, 224] width 37 height 17
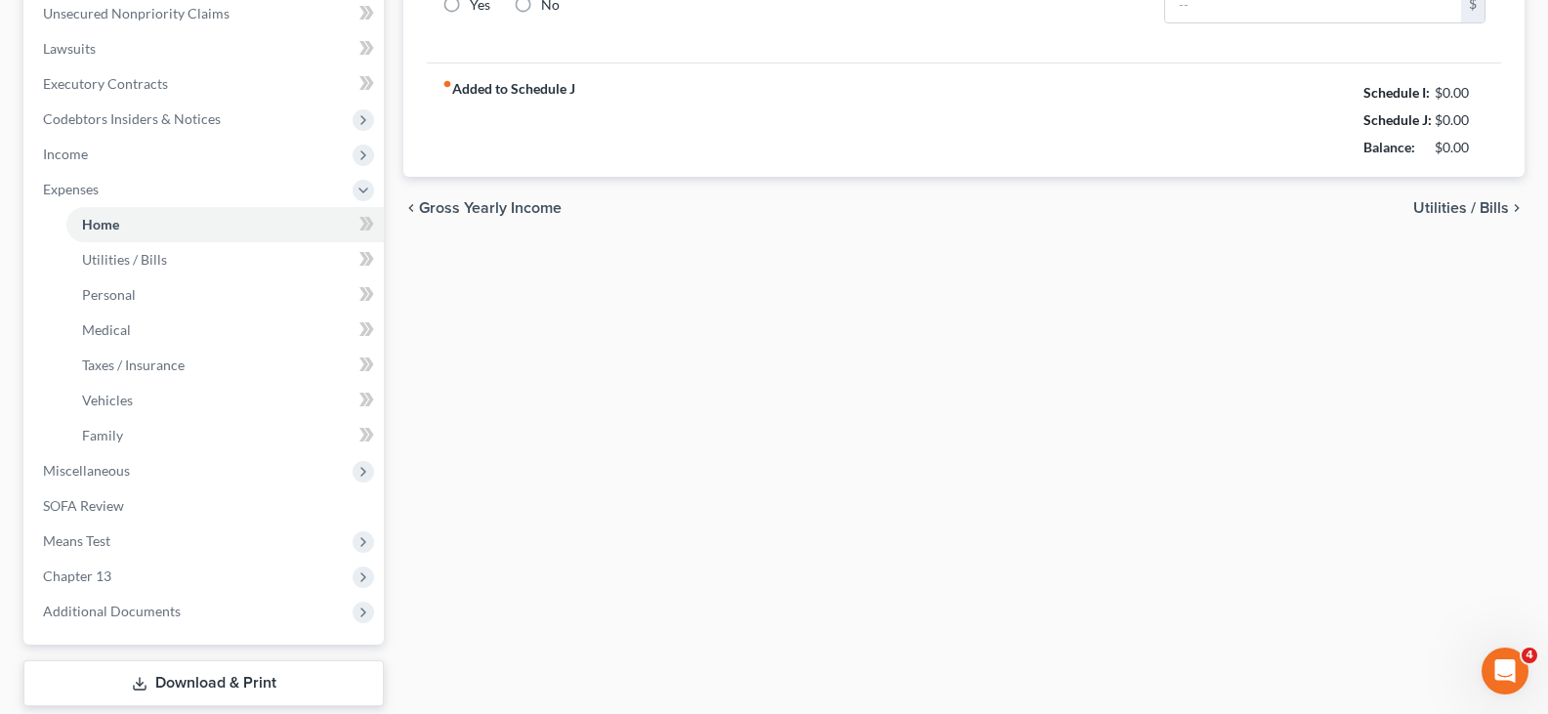
type input "3,084.56"
type input "0.00"
radio input "true"
type input "0.00"
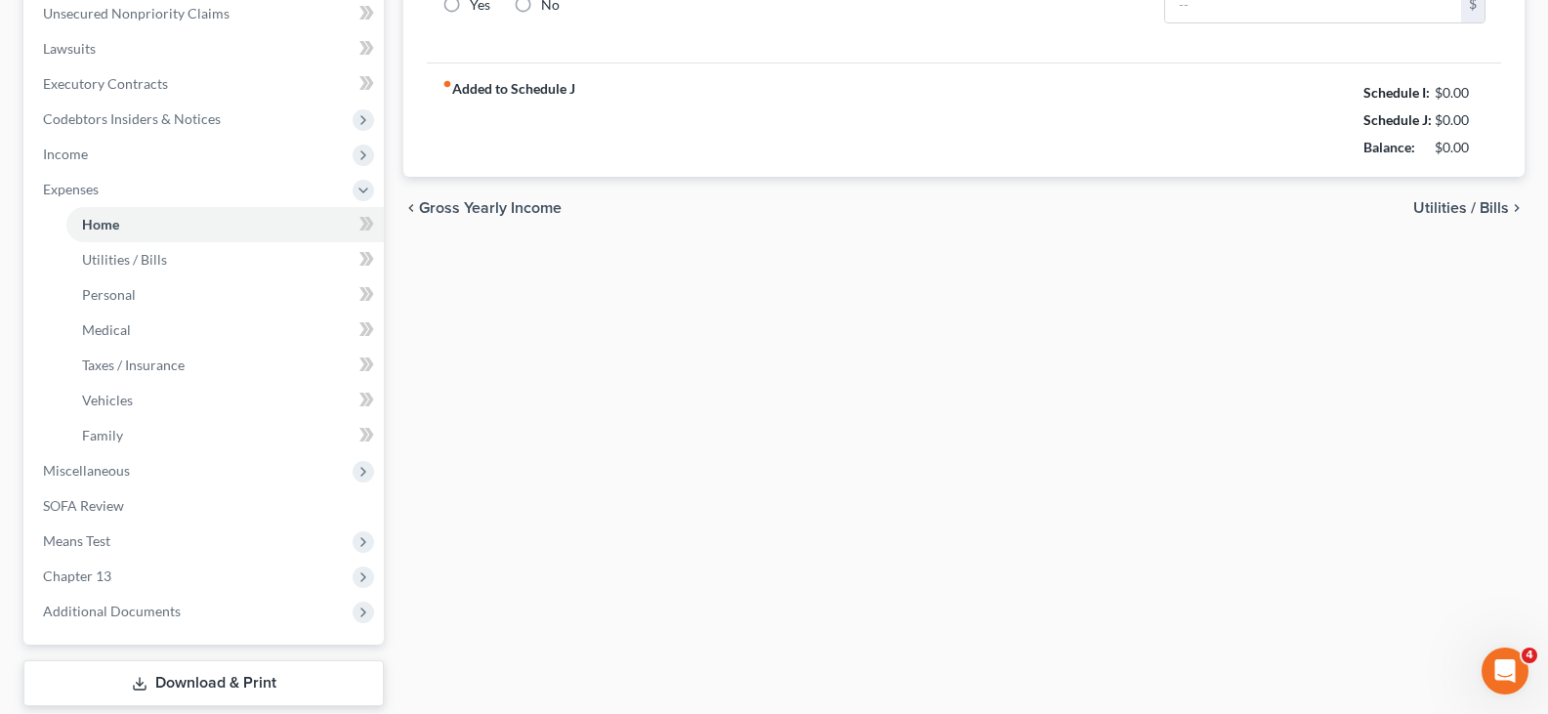
type input "0.00"
type input "300.00"
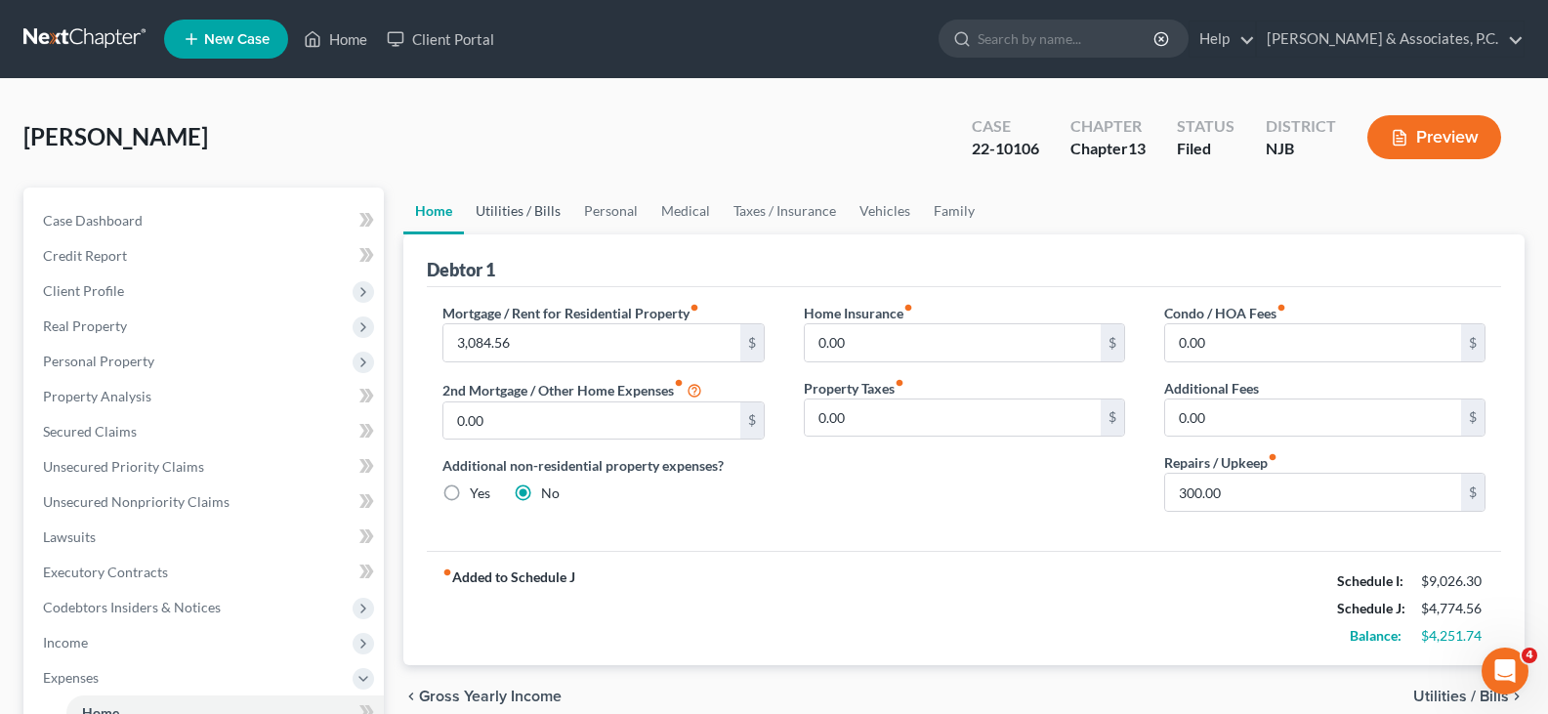
click at [524, 211] on link "Utilities / Bills" at bounding box center [518, 211] width 108 height 47
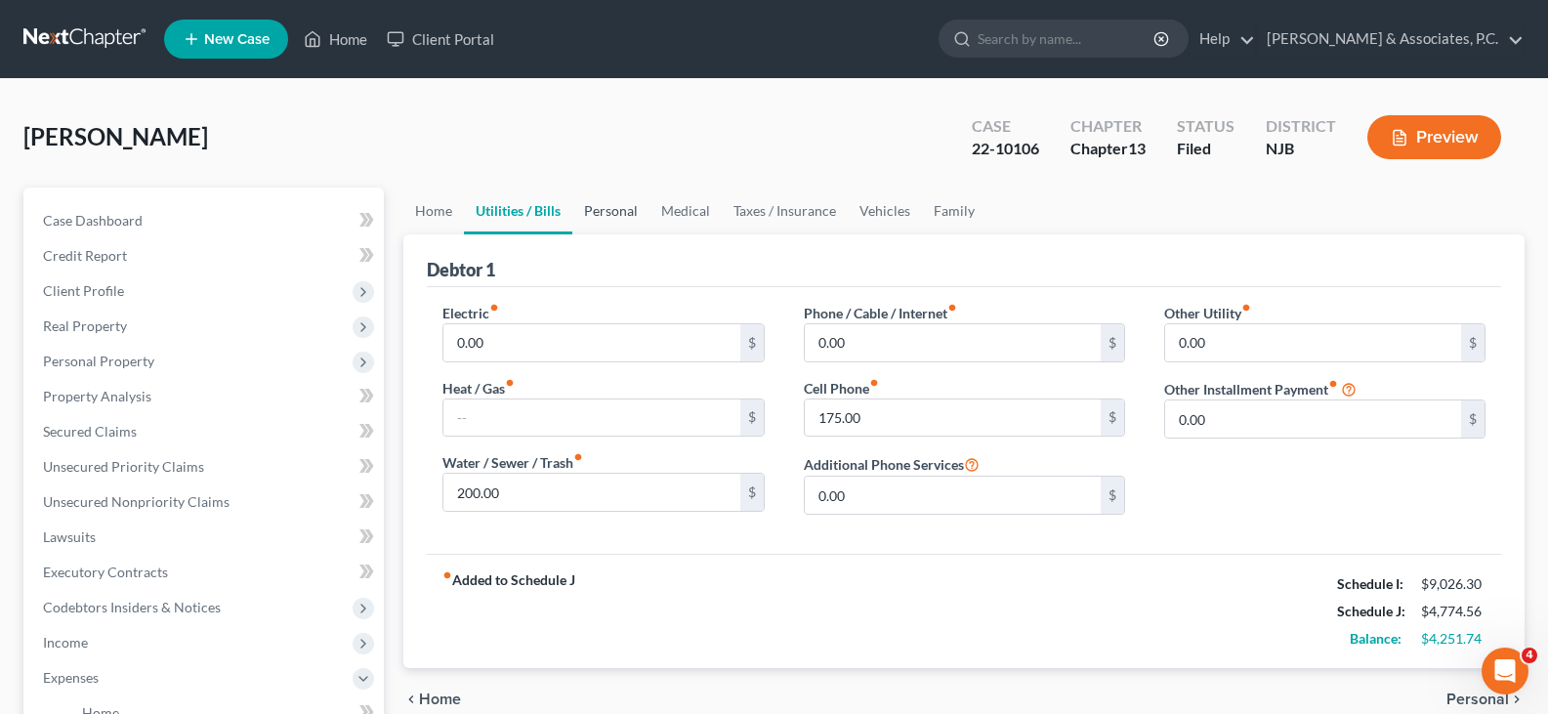
click at [620, 212] on link "Personal" at bounding box center [610, 211] width 77 height 47
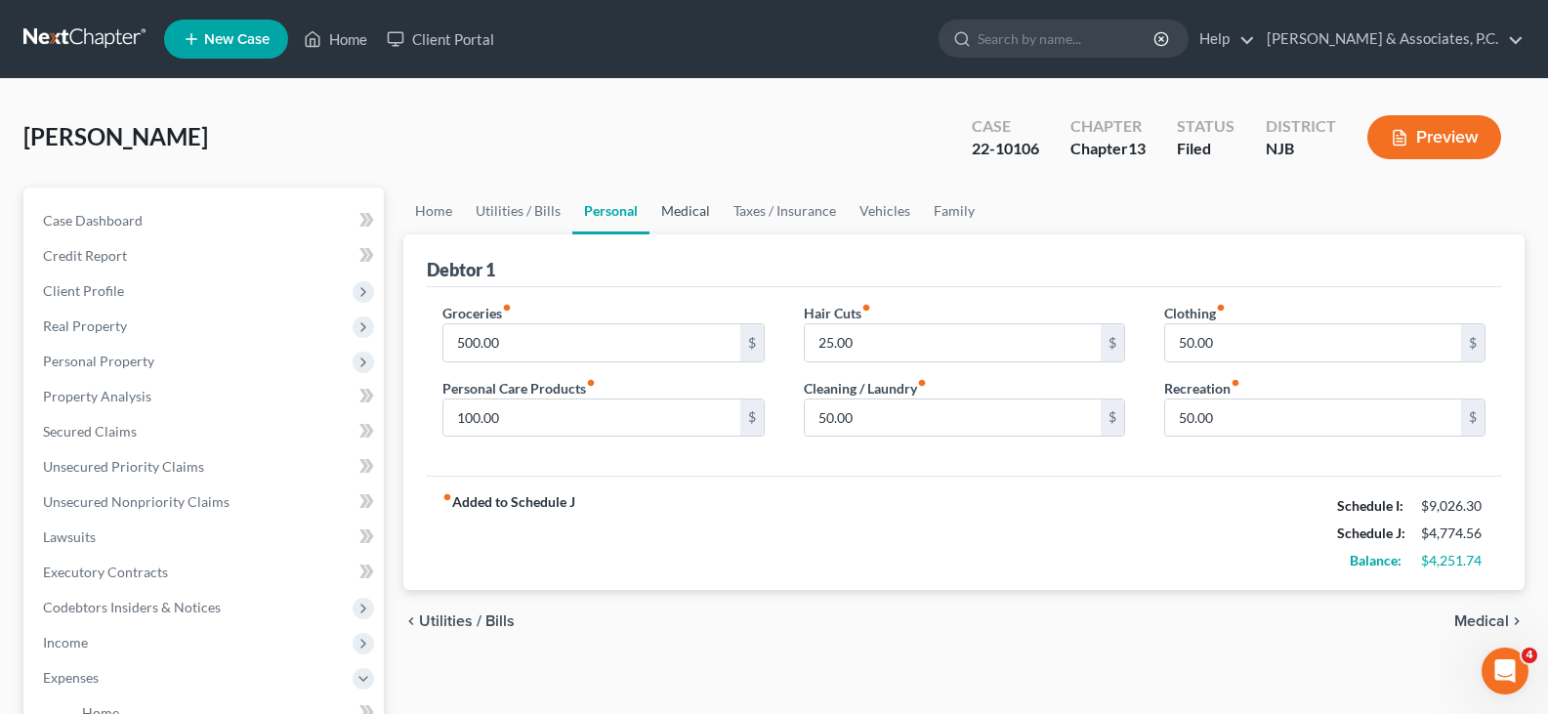
click at [693, 213] on link "Medical" at bounding box center [685, 211] width 72 height 47
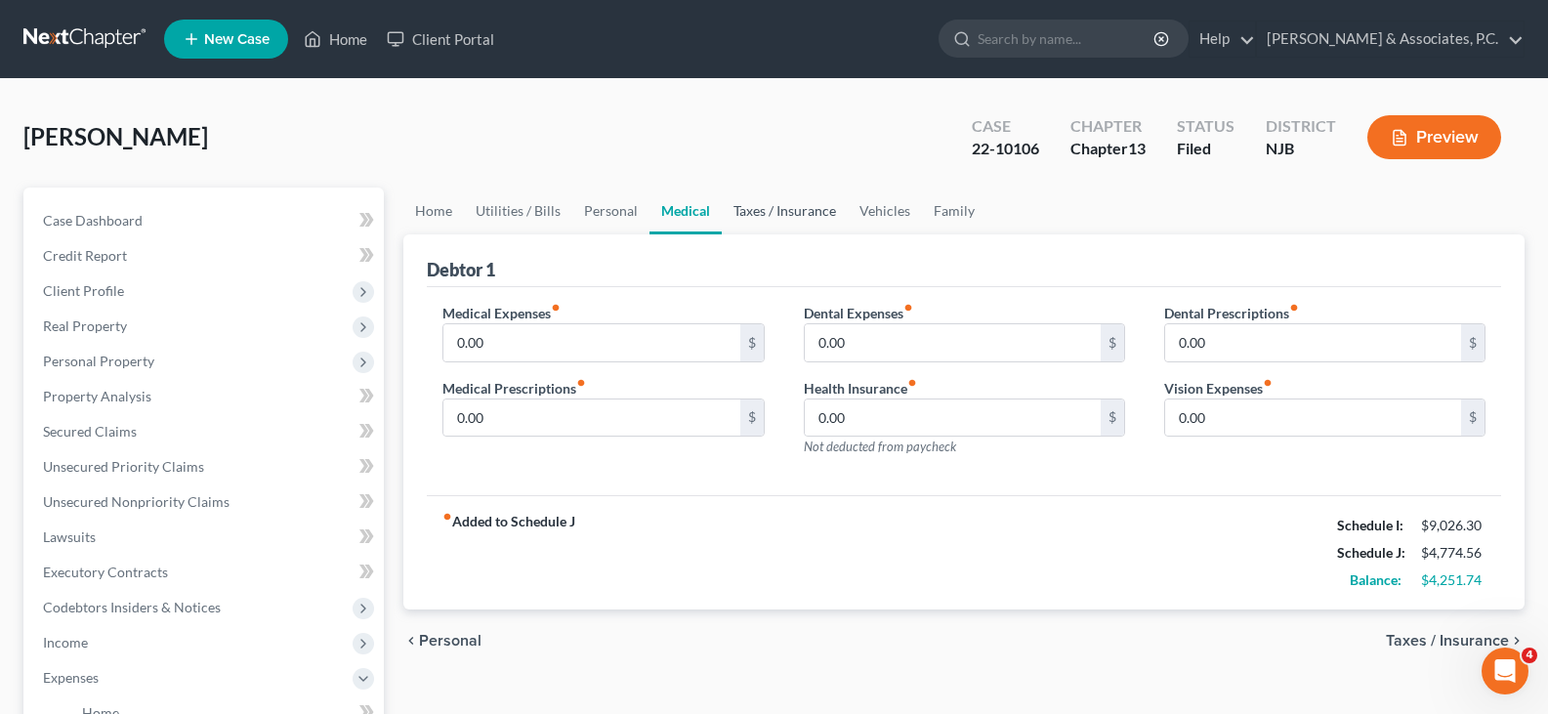
click at [802, 213] on link "Taxes / Insurance" at bounding box center [785, 211] width 126 height 47
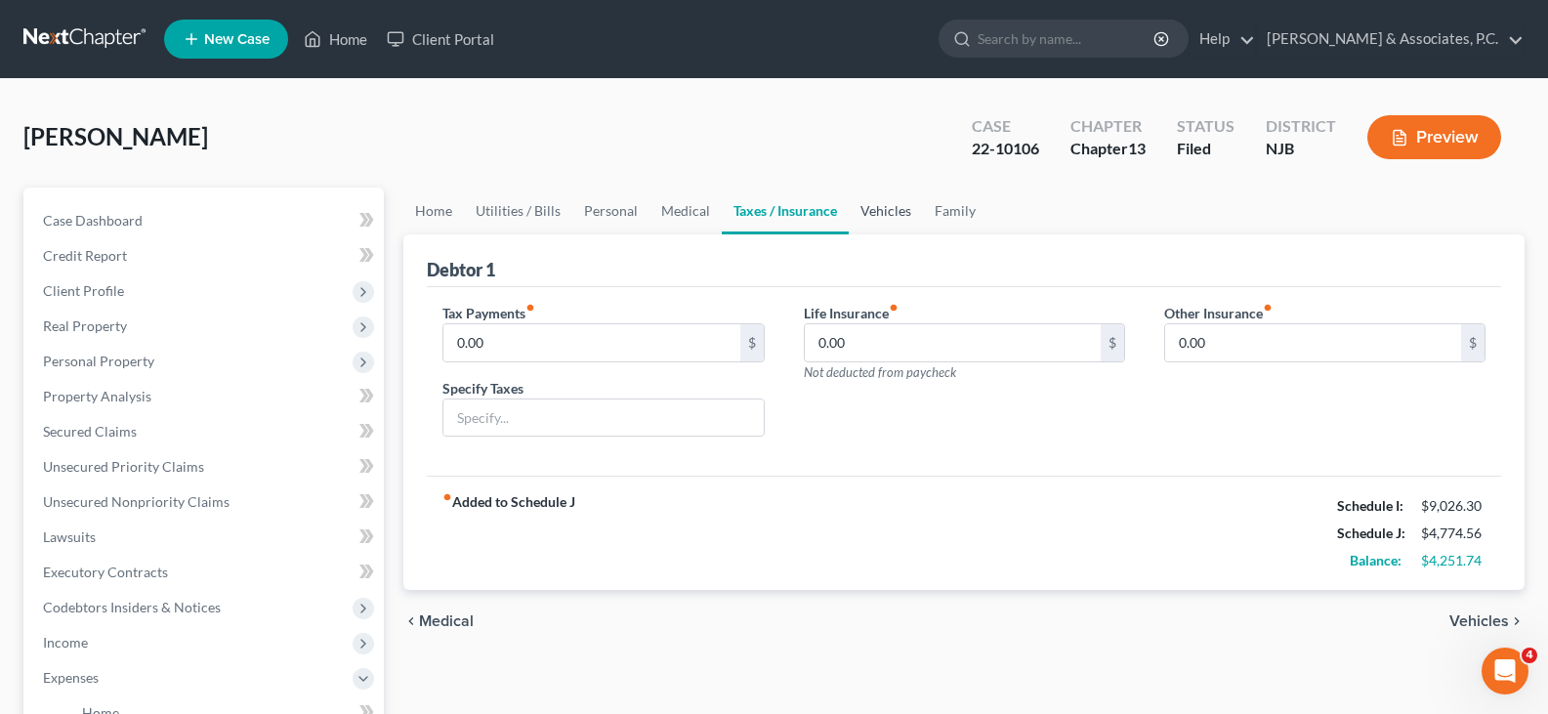
click at [892, 206] on link "Vehicles" at bounding box center [886, 211] width 74 height 47
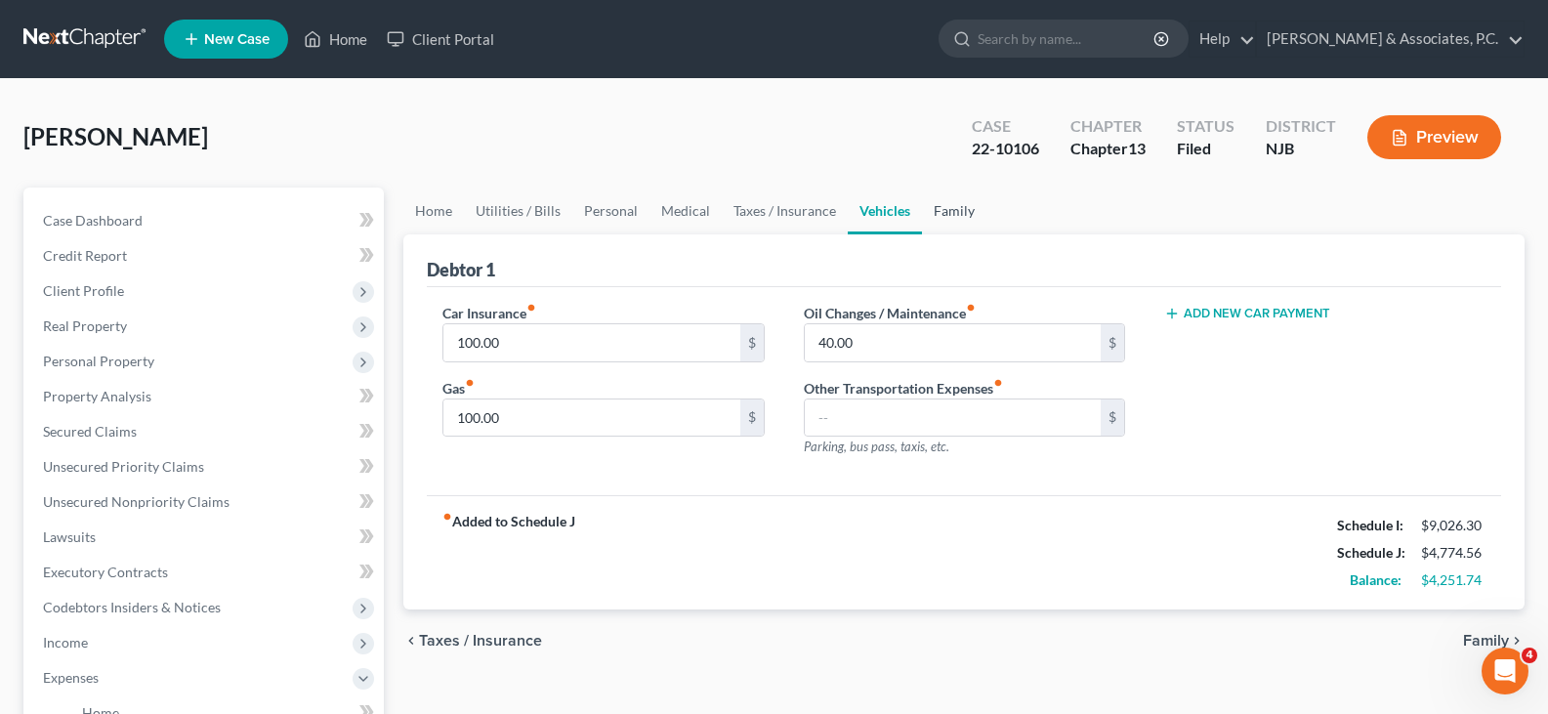
click at [950, 203] on link "Family" at bounding box center [954, 211] width 64 height 47
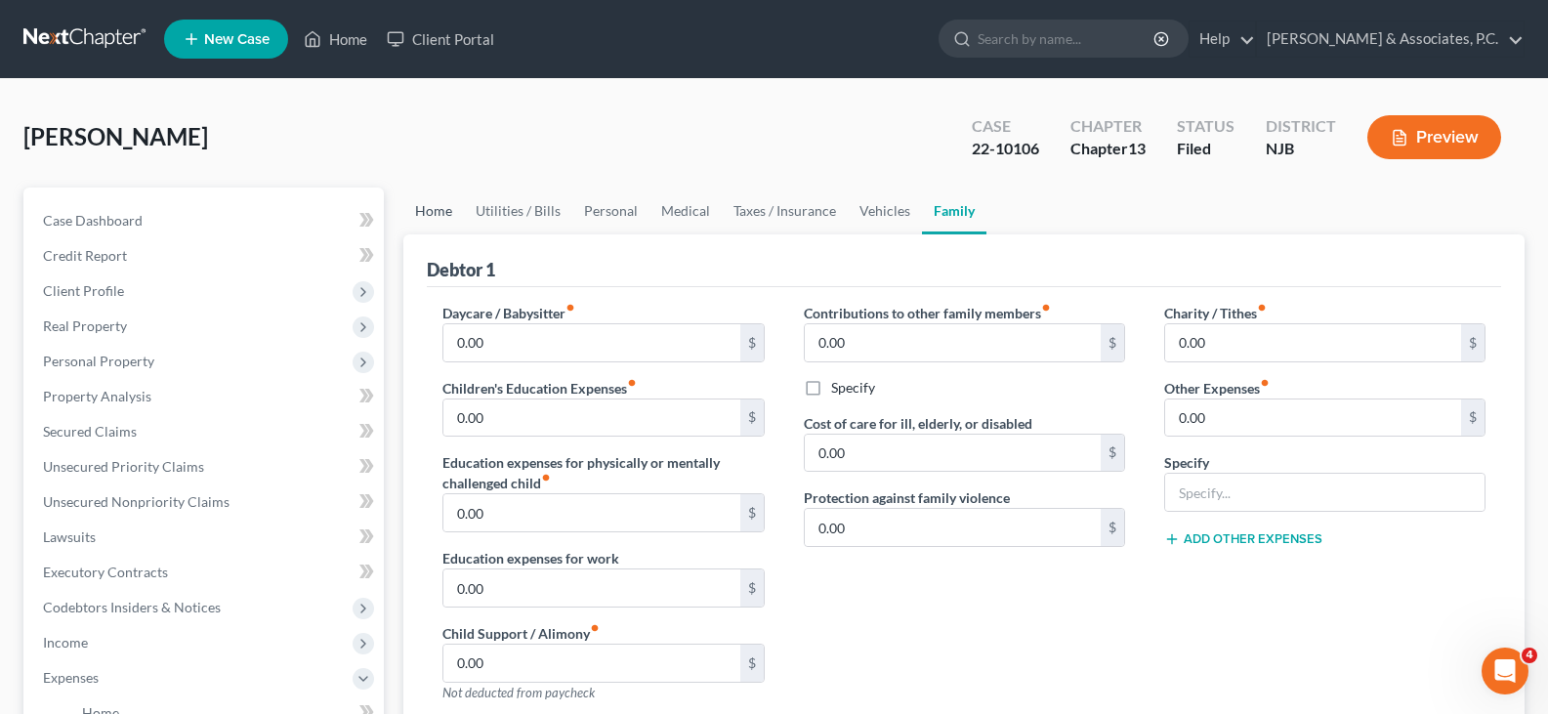
click at [439, 212] on link "Home" at bounding box center [433, 211] width 61 height 47
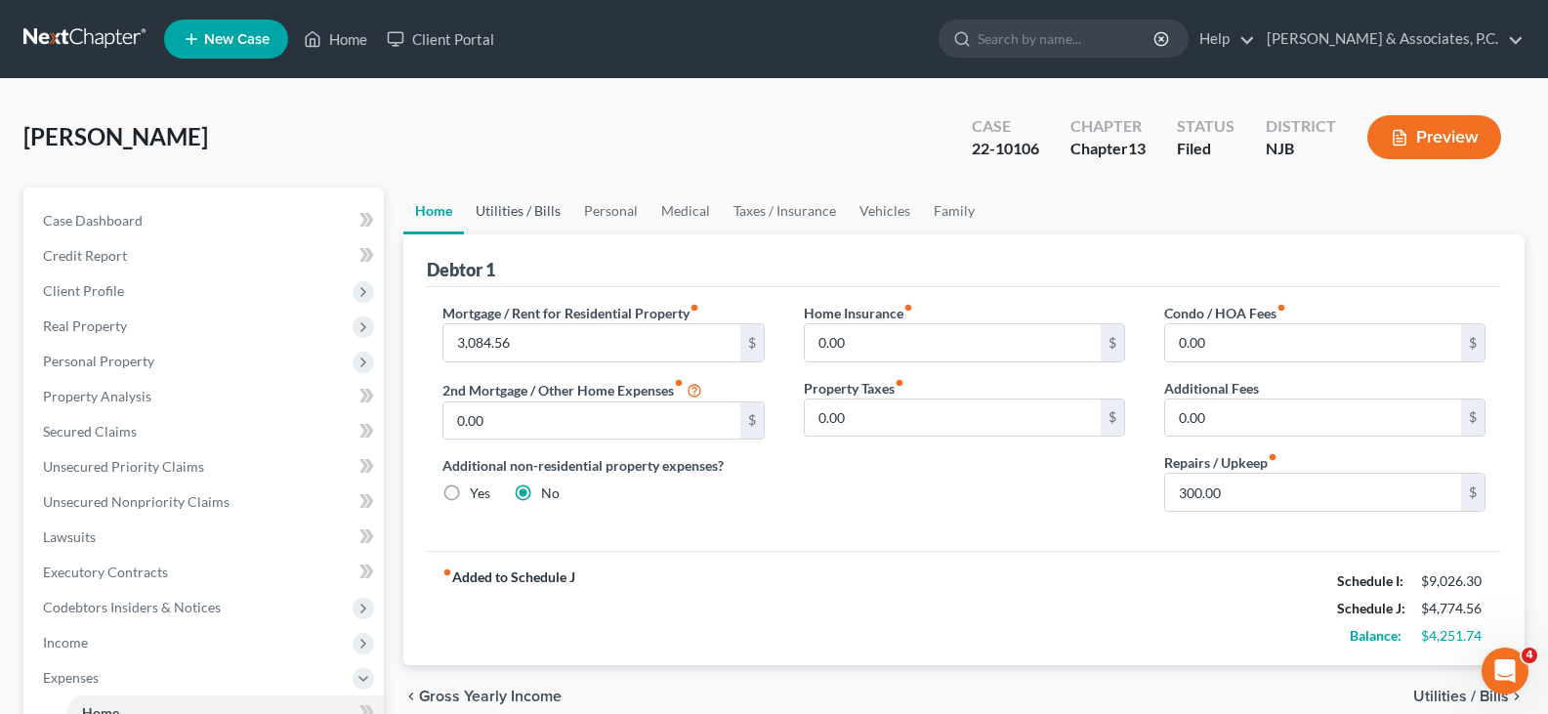
click at [514, 206] on link "Utilities / Bills" at bounding box center [518, 211] width 108 height 47
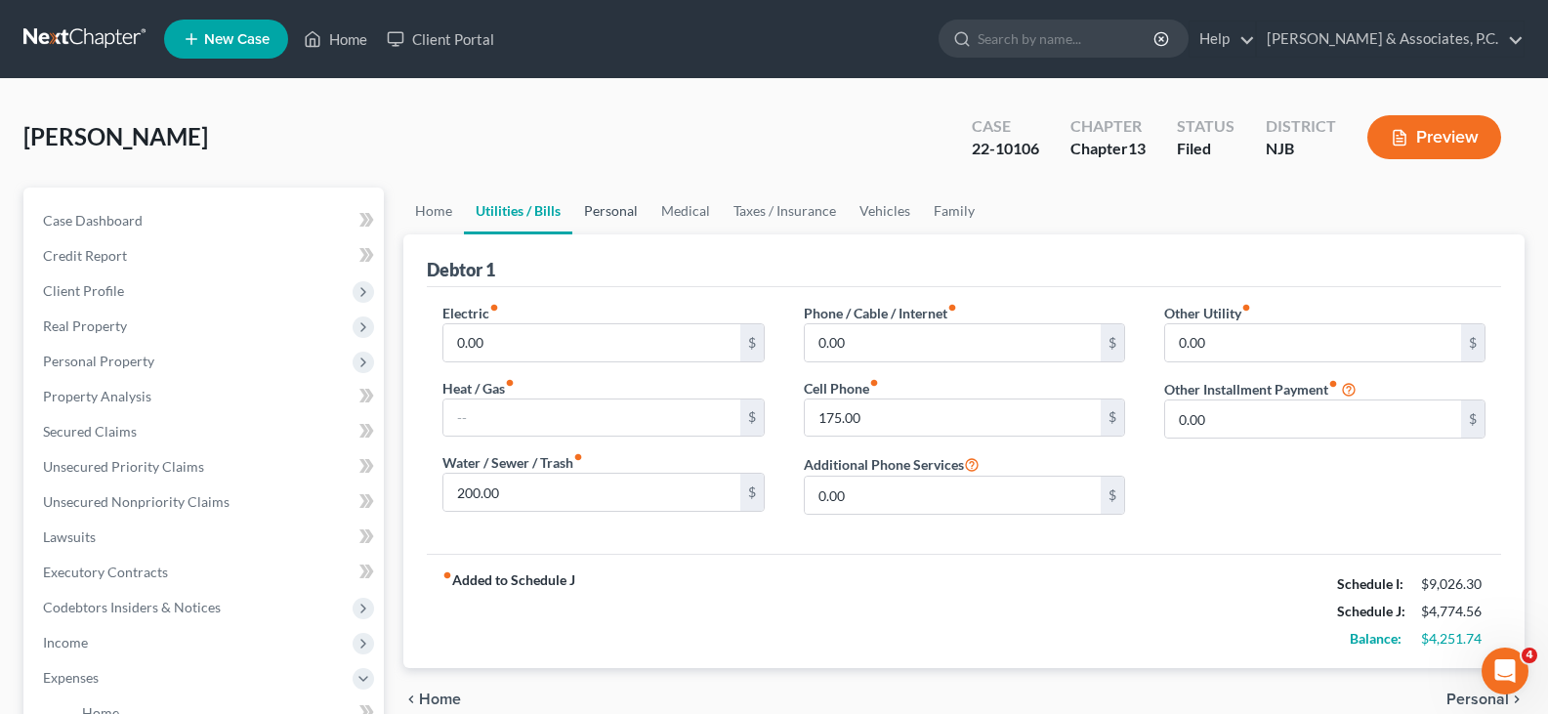
click at [606, 212] on link "Personal" at bounding box center [610, 211] width 77 height 47
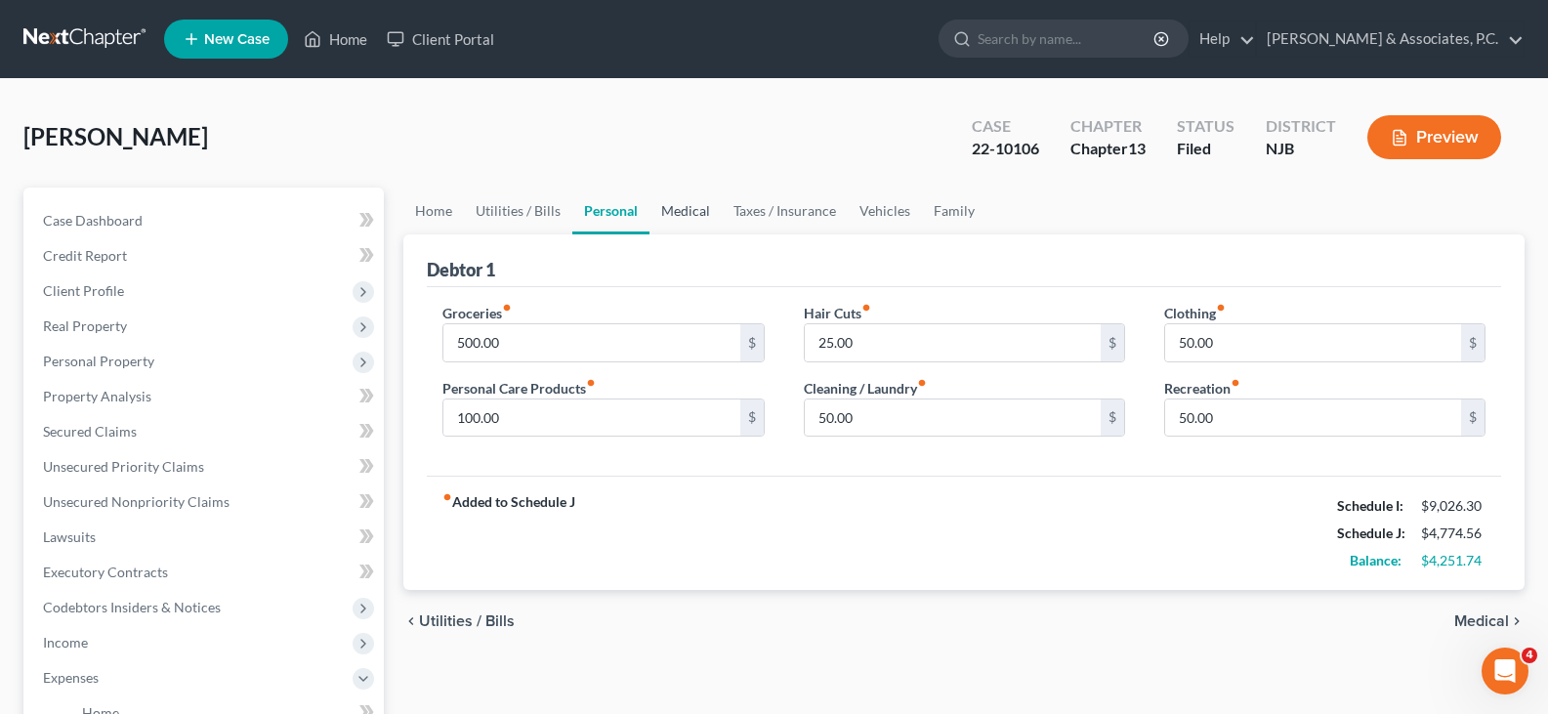
click at [688, 214] on link "Medical" at bounding box center [685, 211] width 72 height 47
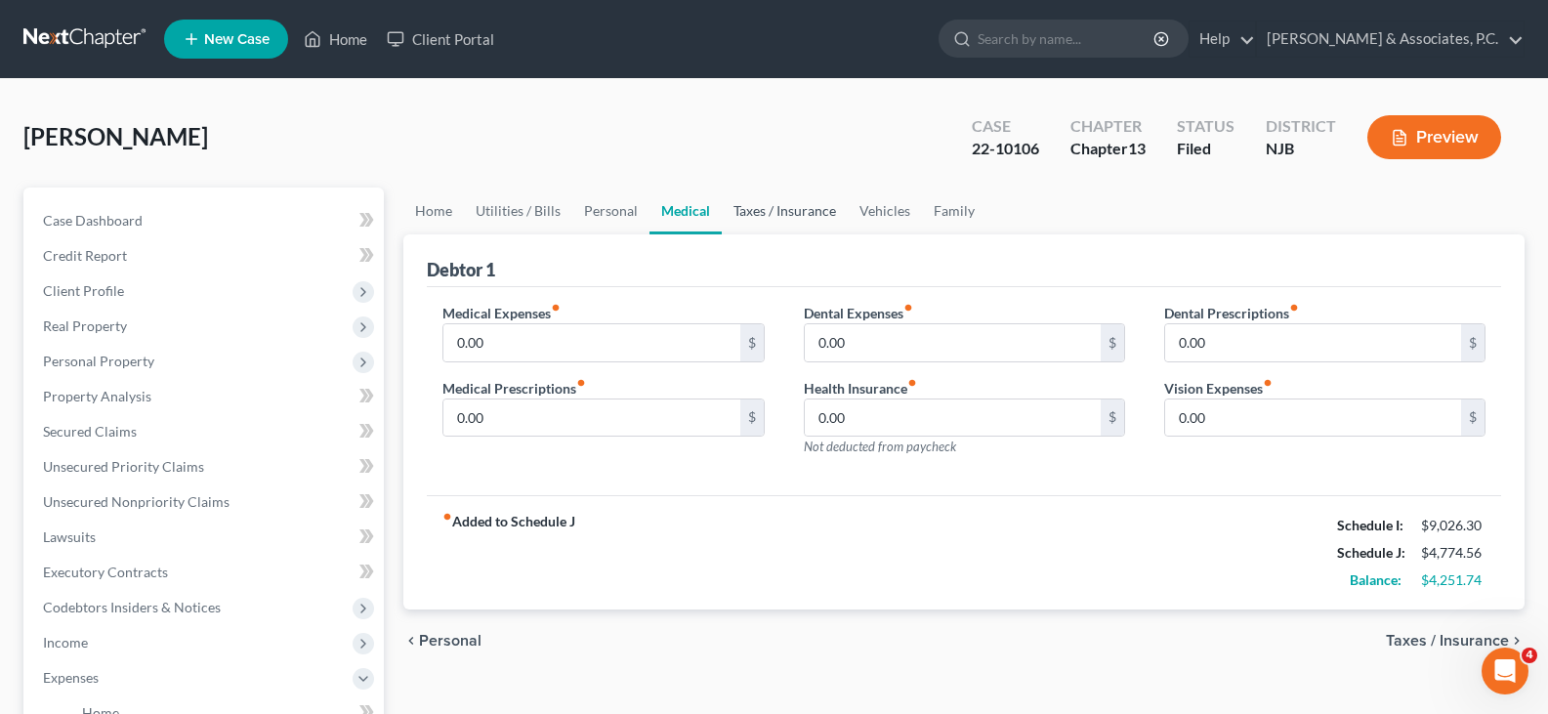
click at [749, 215] on link "Taxes / Insurance" at bounding box center [785, 211] width 126 height 47
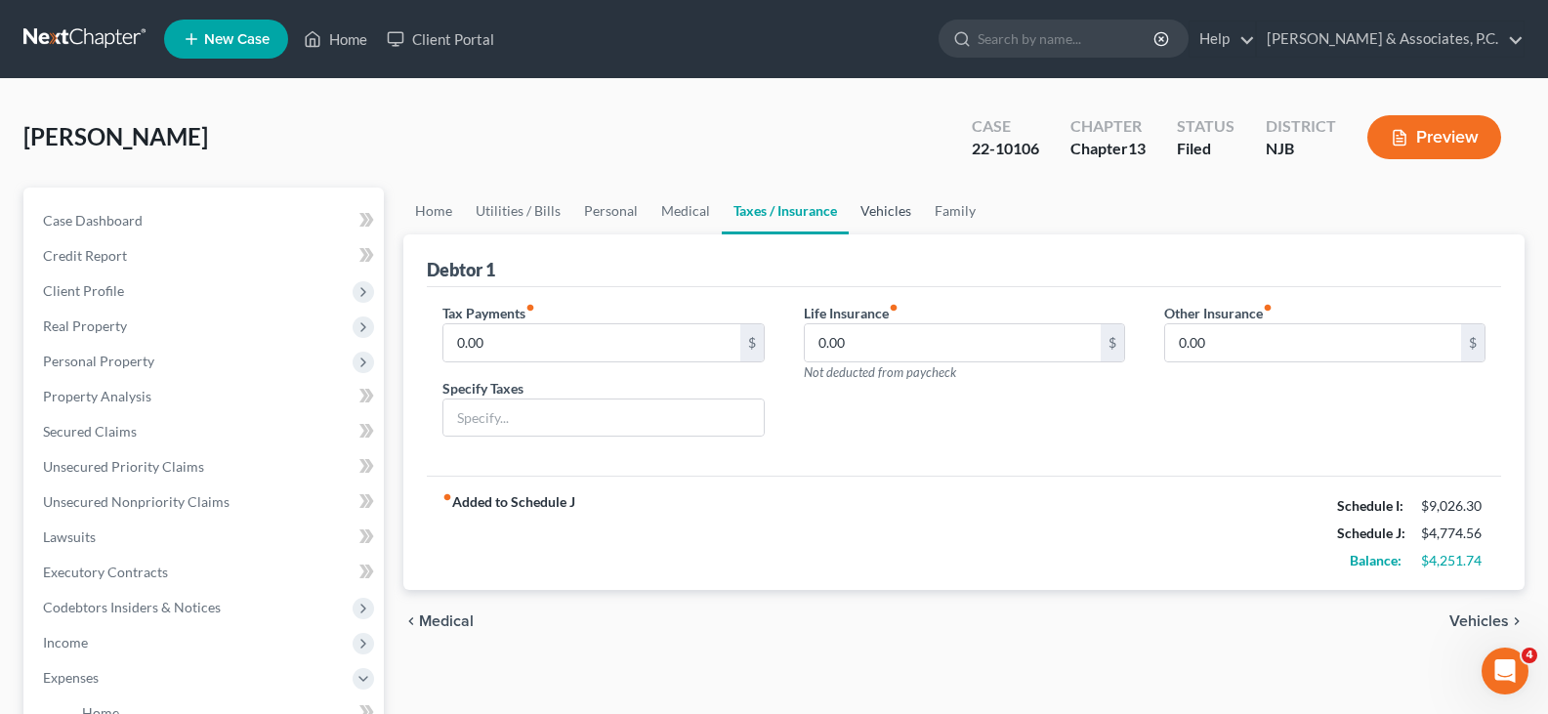
click at [875, 219] on link "Vehicles" at bounding box center [886, 211] width 74 height 47
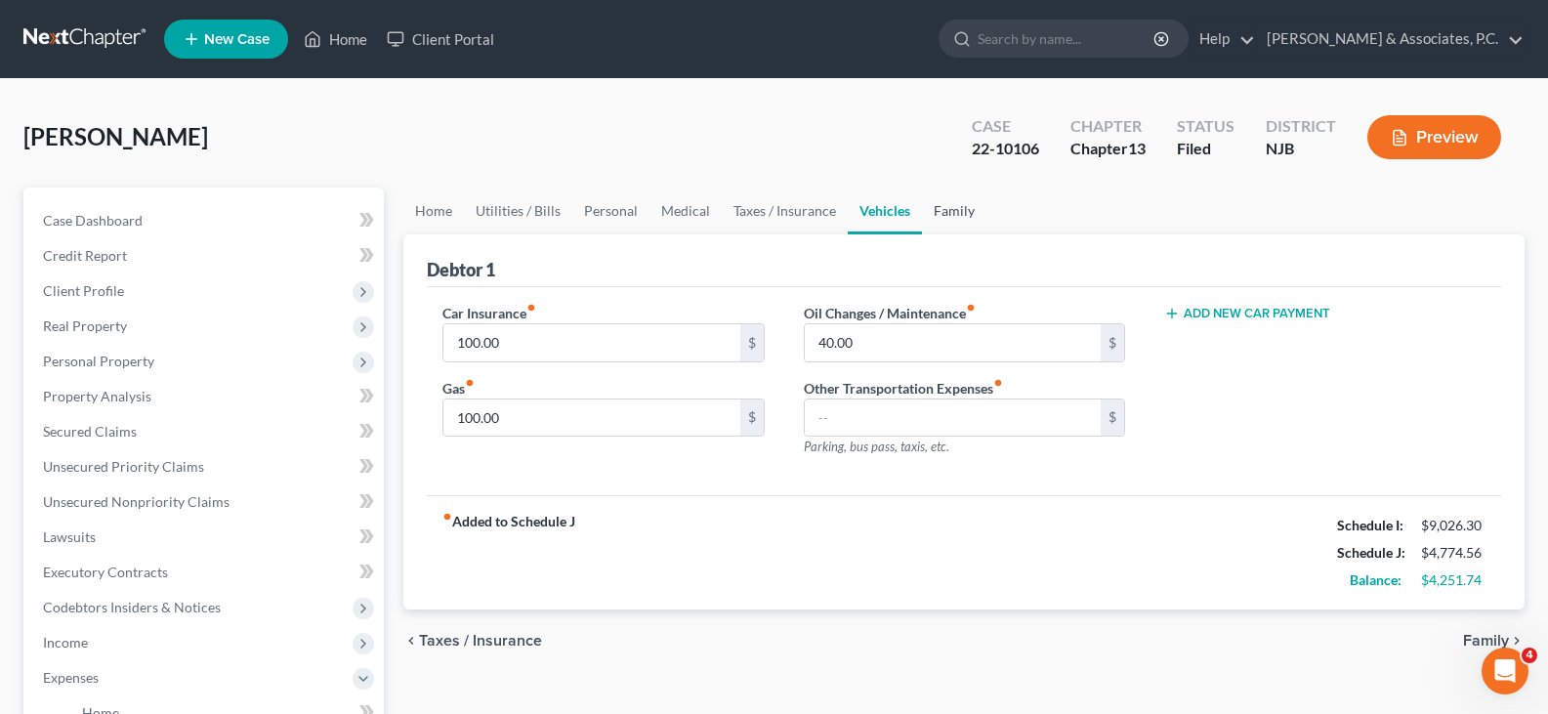
click at [949, 211] on link "Family" at bounding box center [954, 211] width 64 height 47
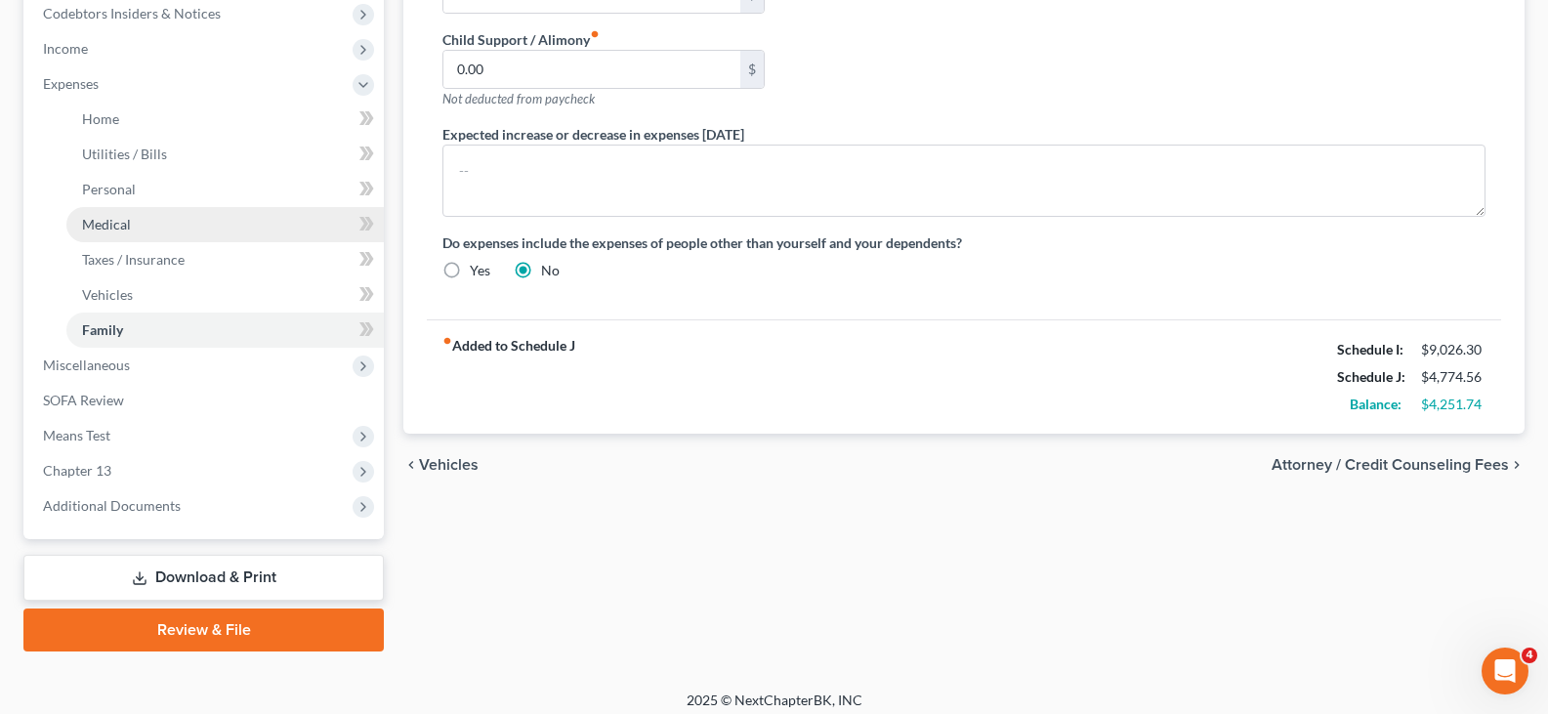
scroll to position [605, 0]
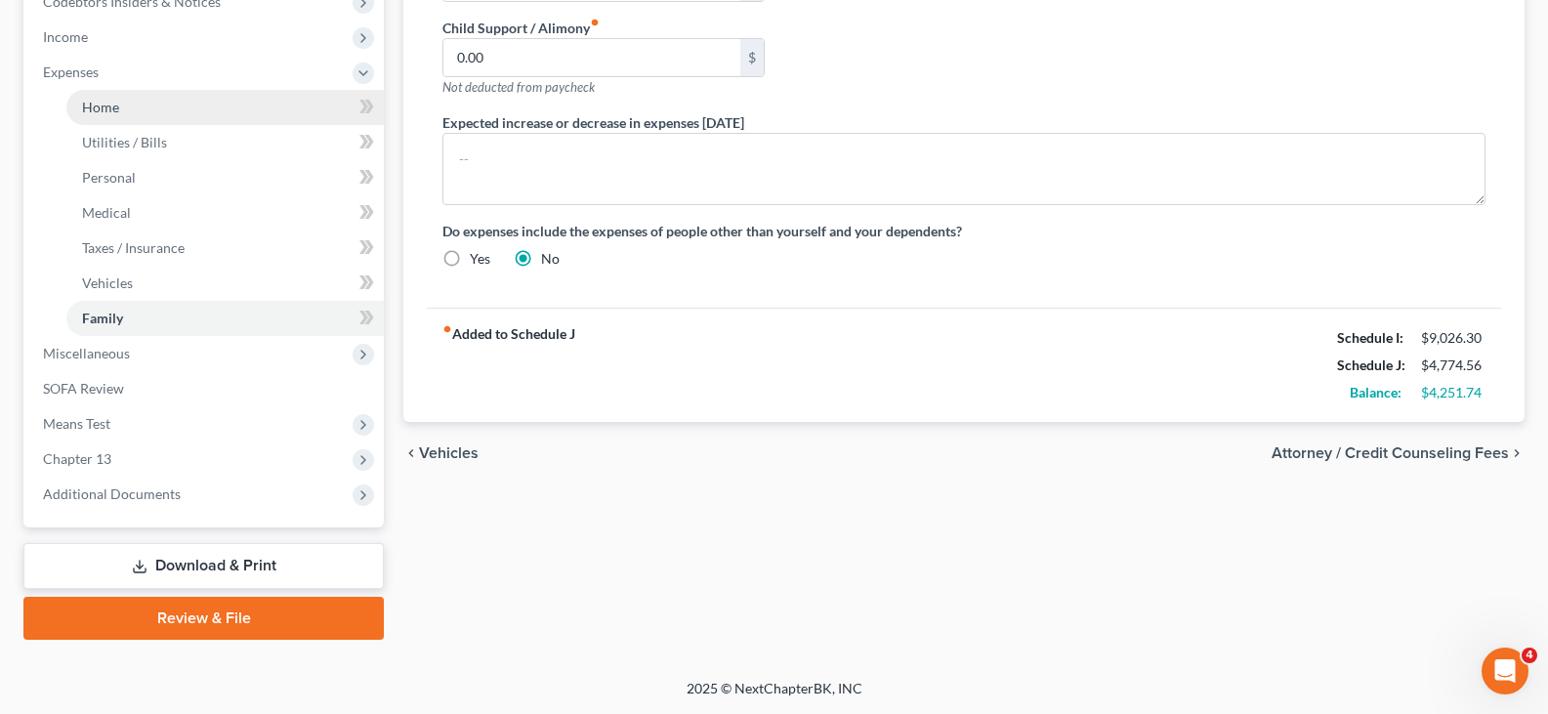
click at [105, 104] on span "Home" at bounding box center [100, 107] width 37 height 17
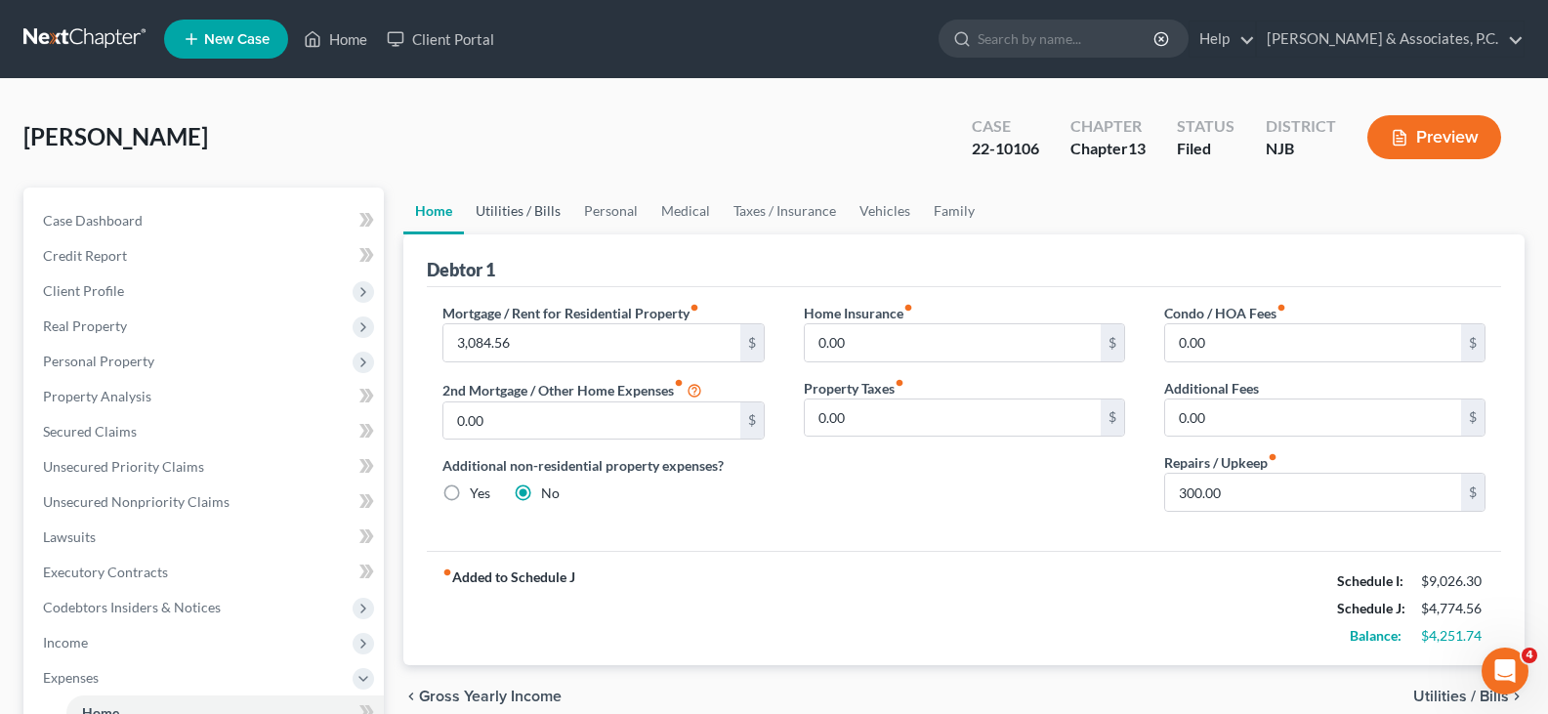
click at [498, 207] on link "Utilities / Bills" at bounding box center [518, 211] width 108 height 47
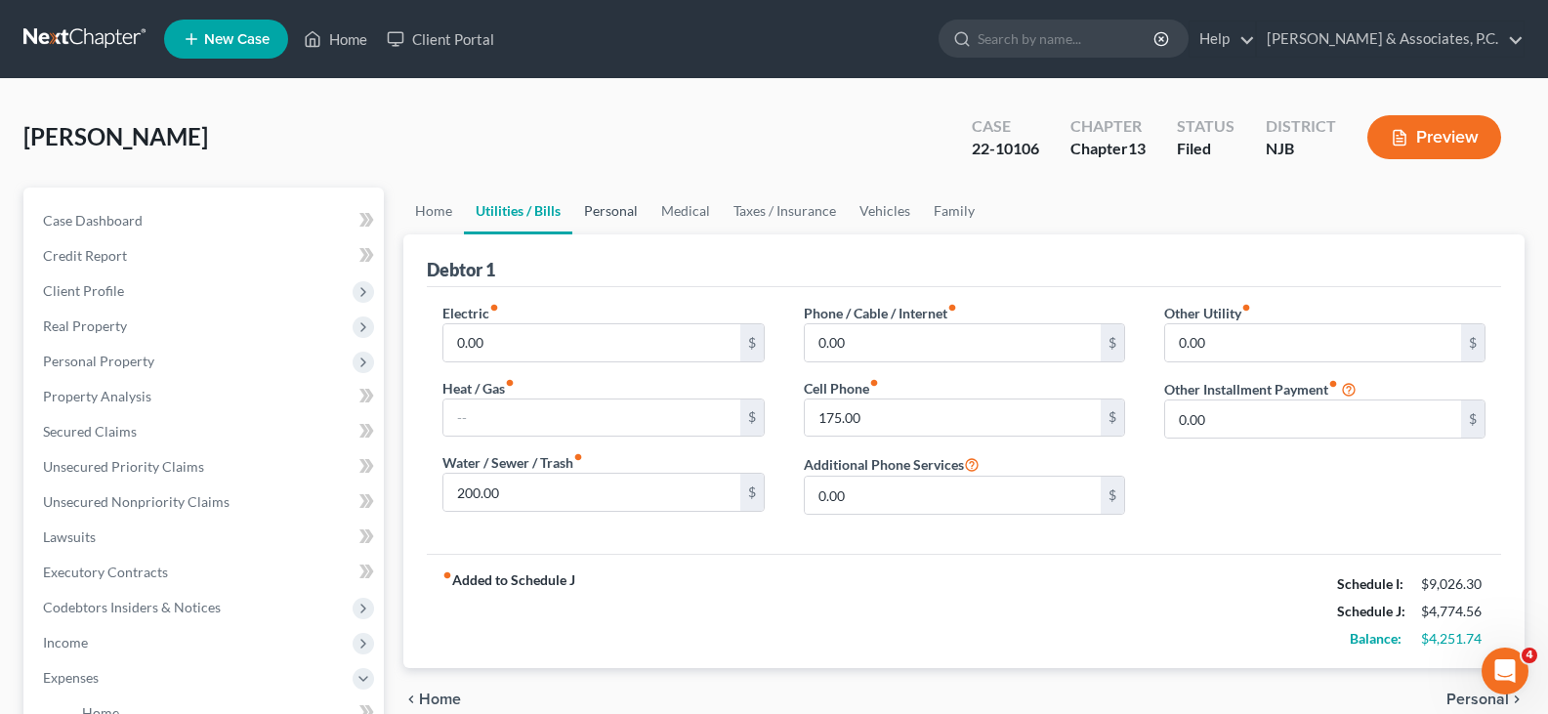
click at [629, 205] on link "Personal" at bounding box center [610, 211] width 77 height 47
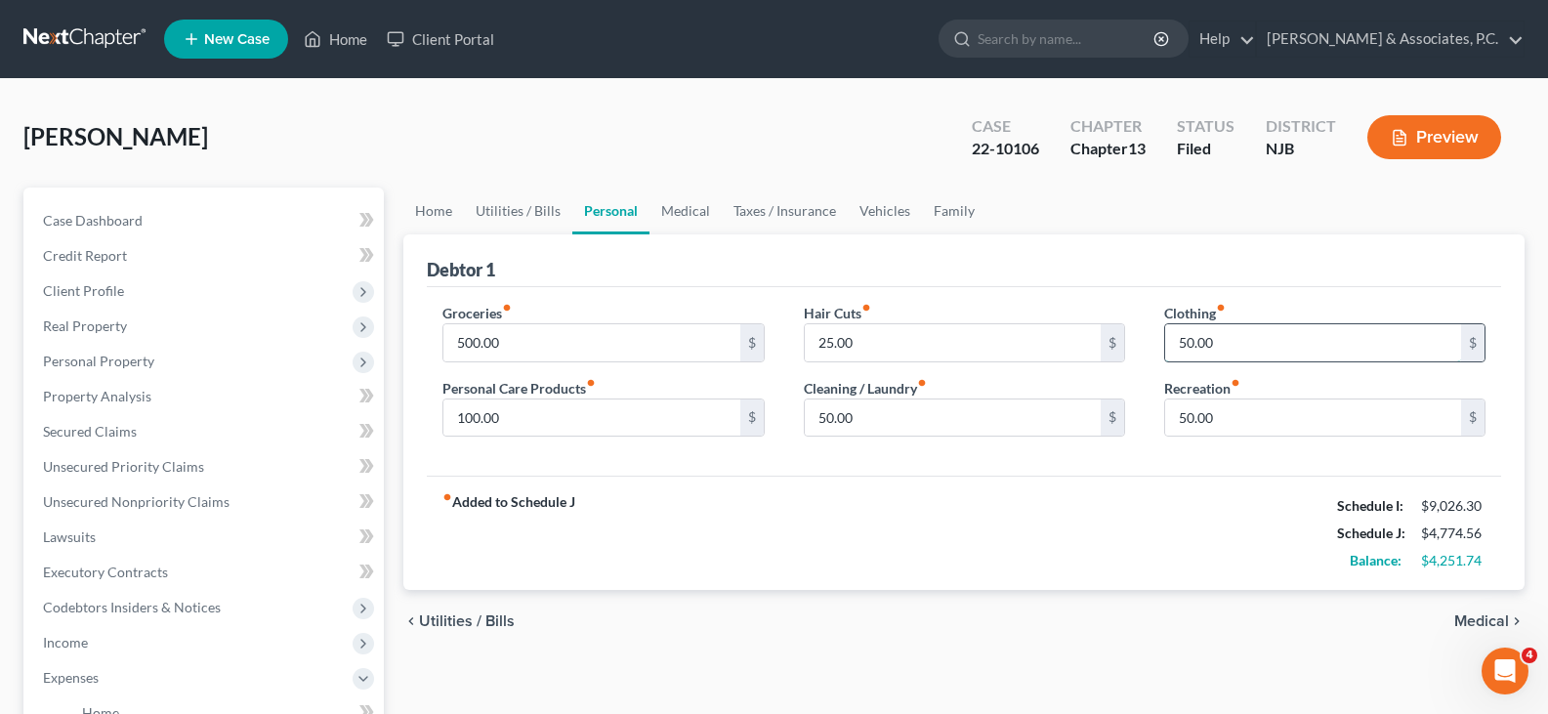
click at [1268, 346] on input "50.00" at bounding box center [1313, 342] width 296 height 37
type input "100.00"
click at [694, 218] on link "Medical" at bounding box center [685, 211] width 72 height 47
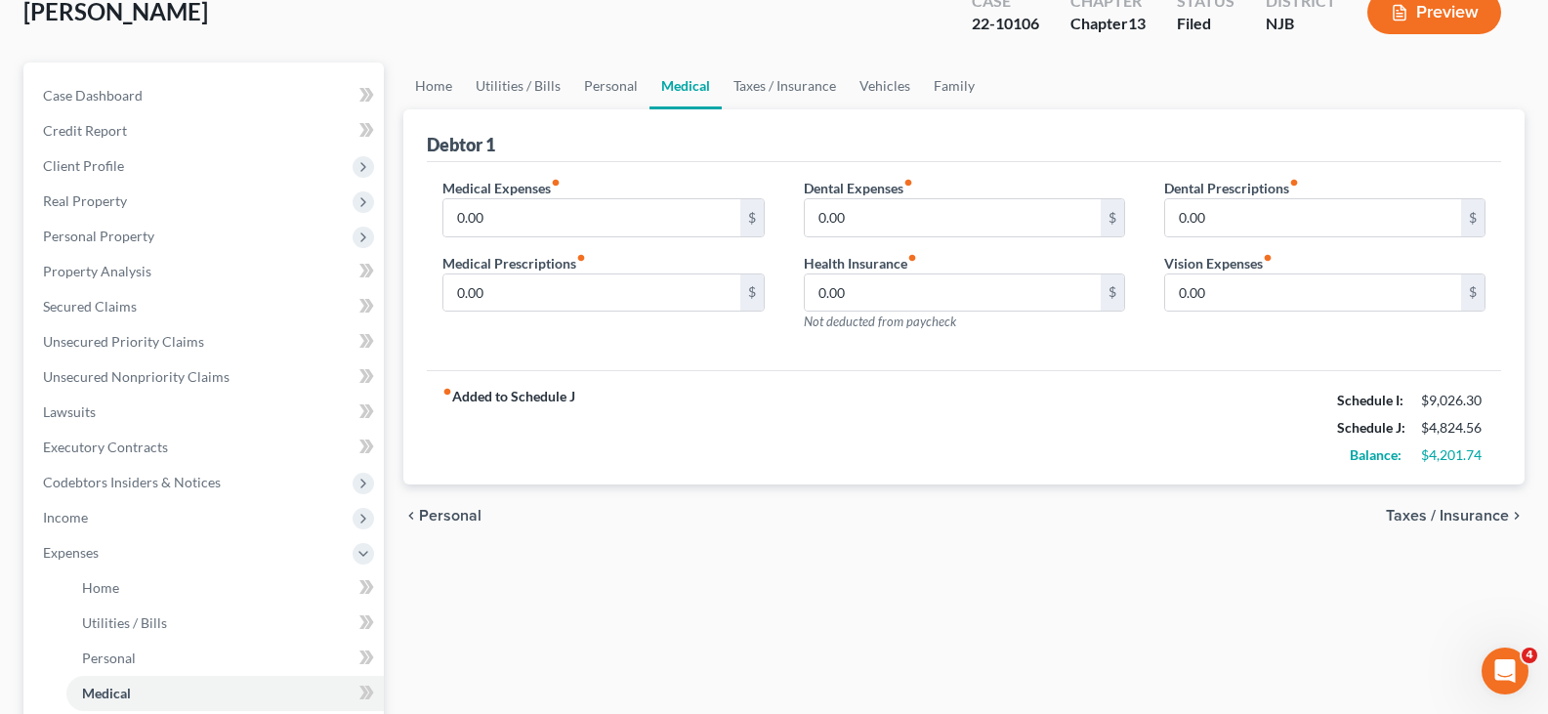
scroll to position [98, 0]
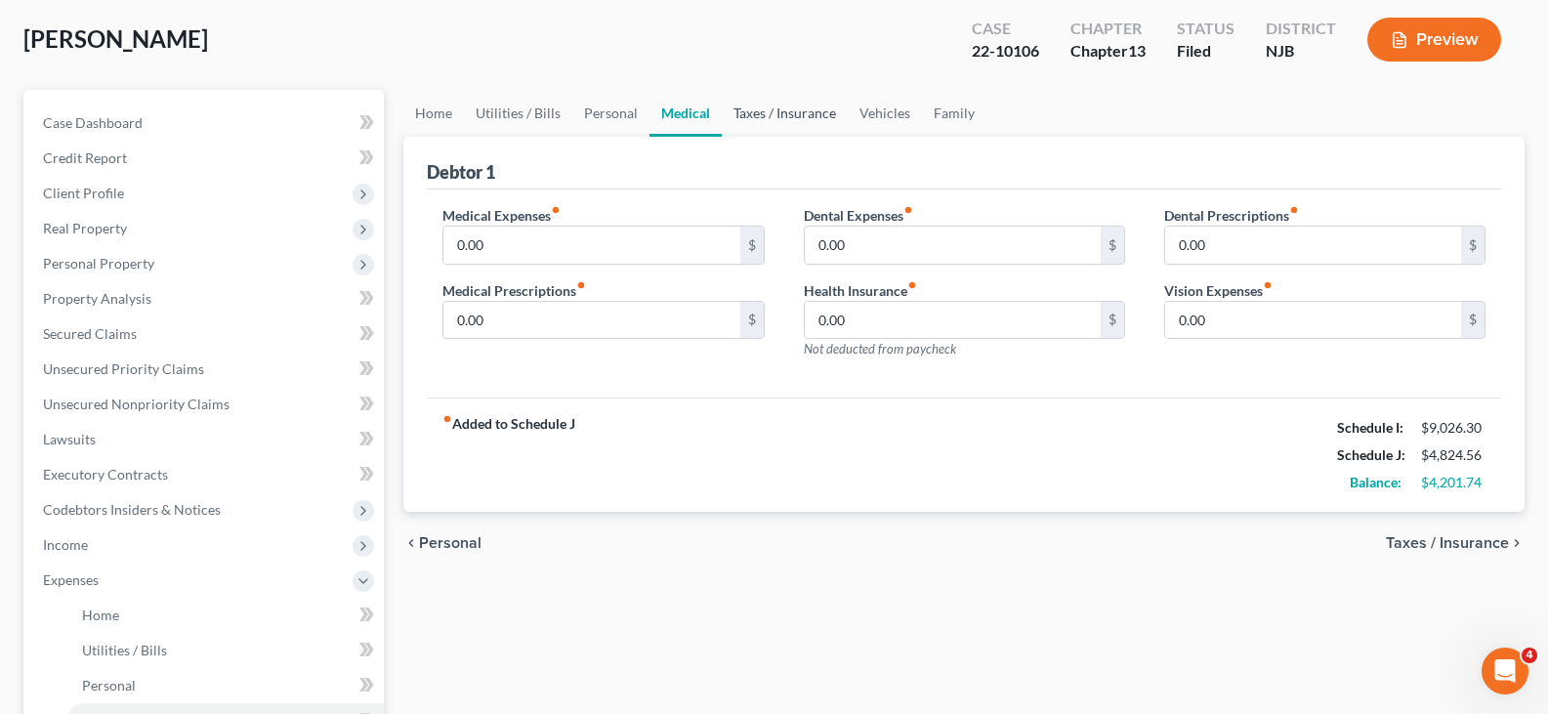
click at [788, 110] on link "Taxes / Insurance" at bounding box center [785, 113] width 126 height 47
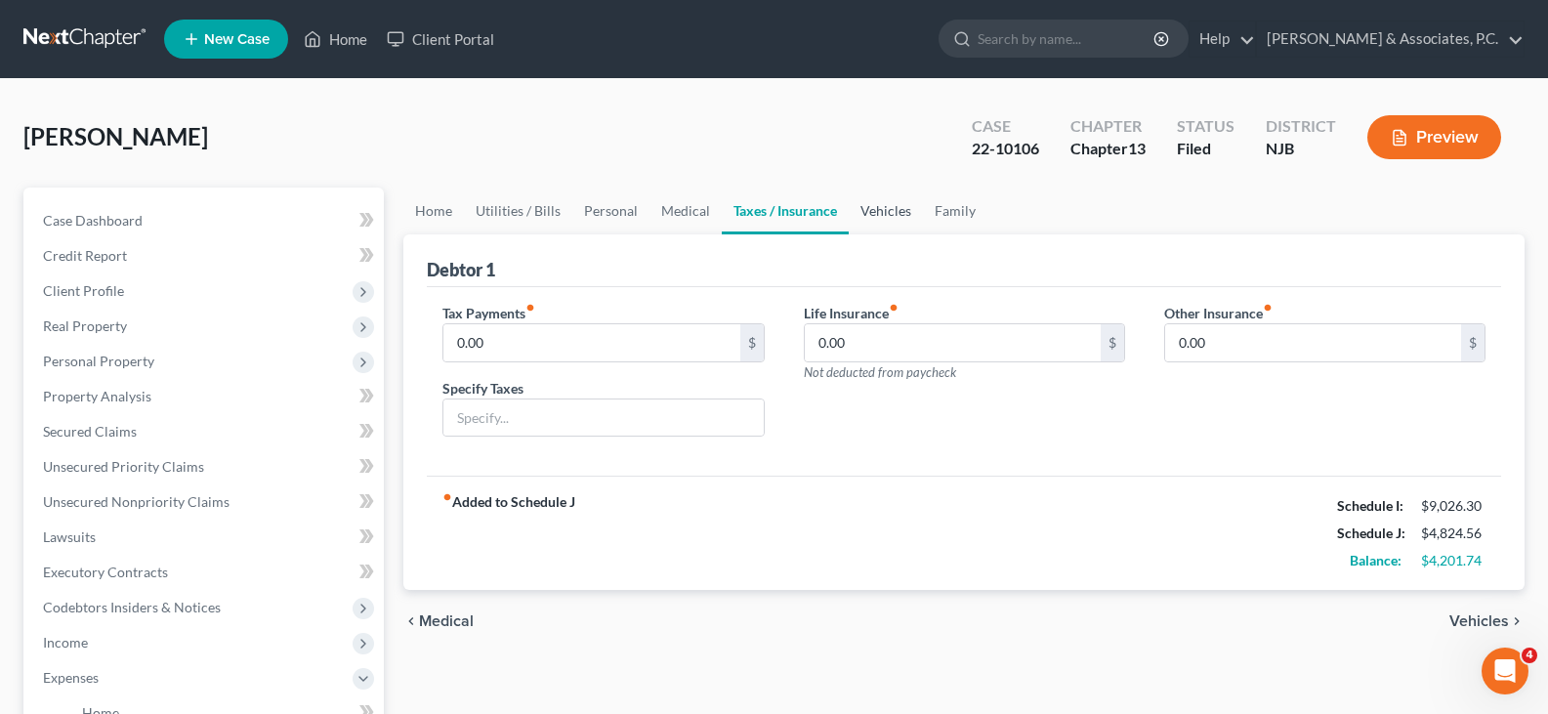
click at [891, 208] on link "Vehicles" at bounding box center [886, 211] width 74 height 47
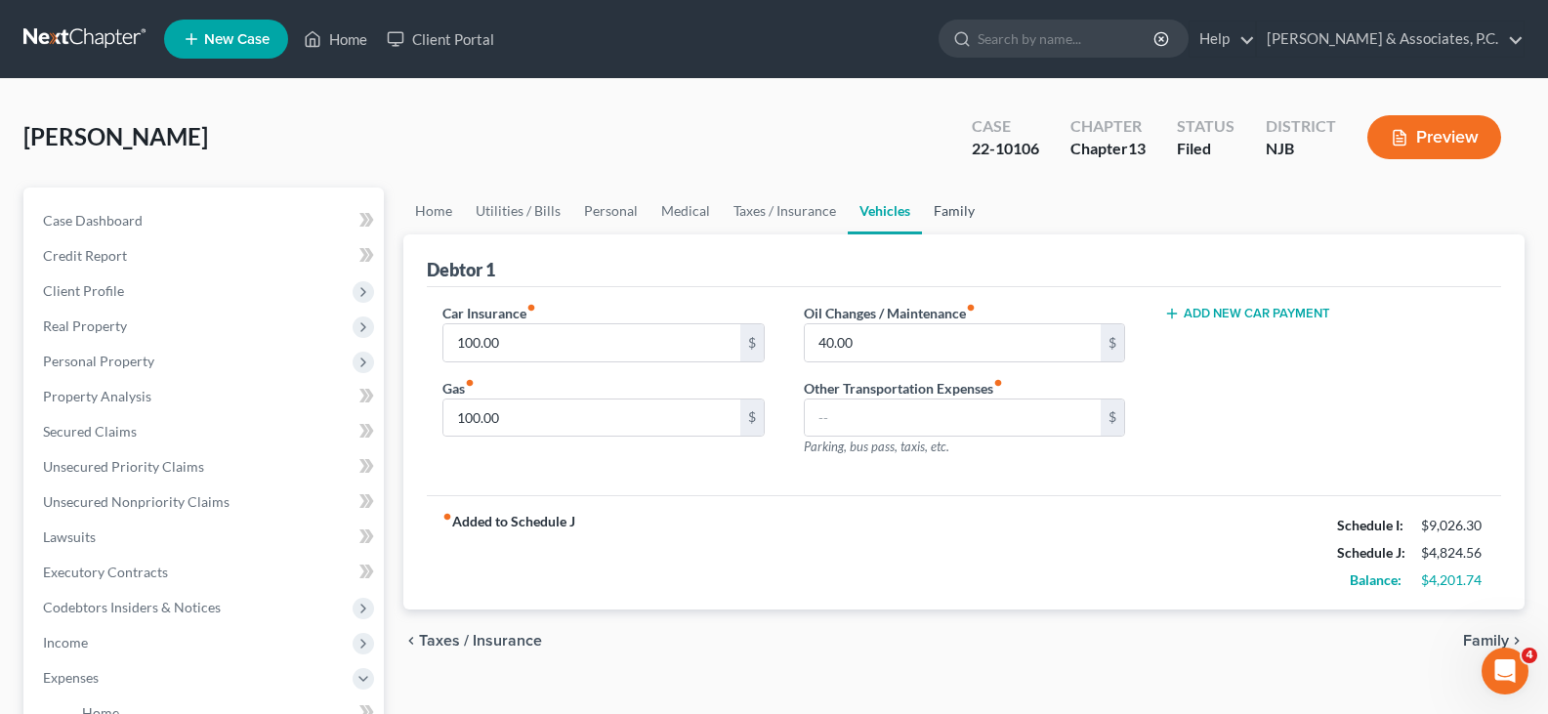
click at [968, 212] on link "Family" at bounding box center [954, 211] width 64 height 47
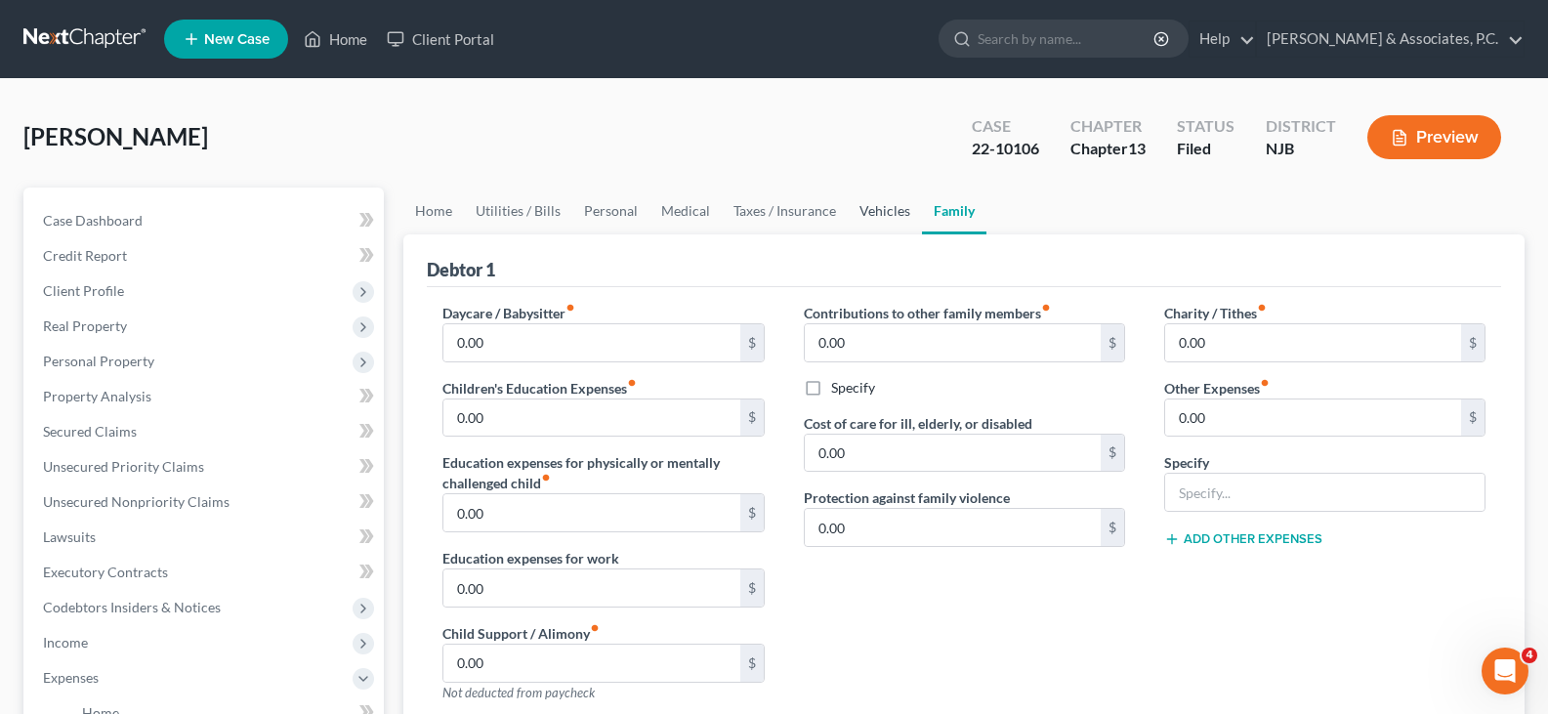
click at [878, 209] on link "Vehicles" at bounding box center [885, 211] width 74 height 47
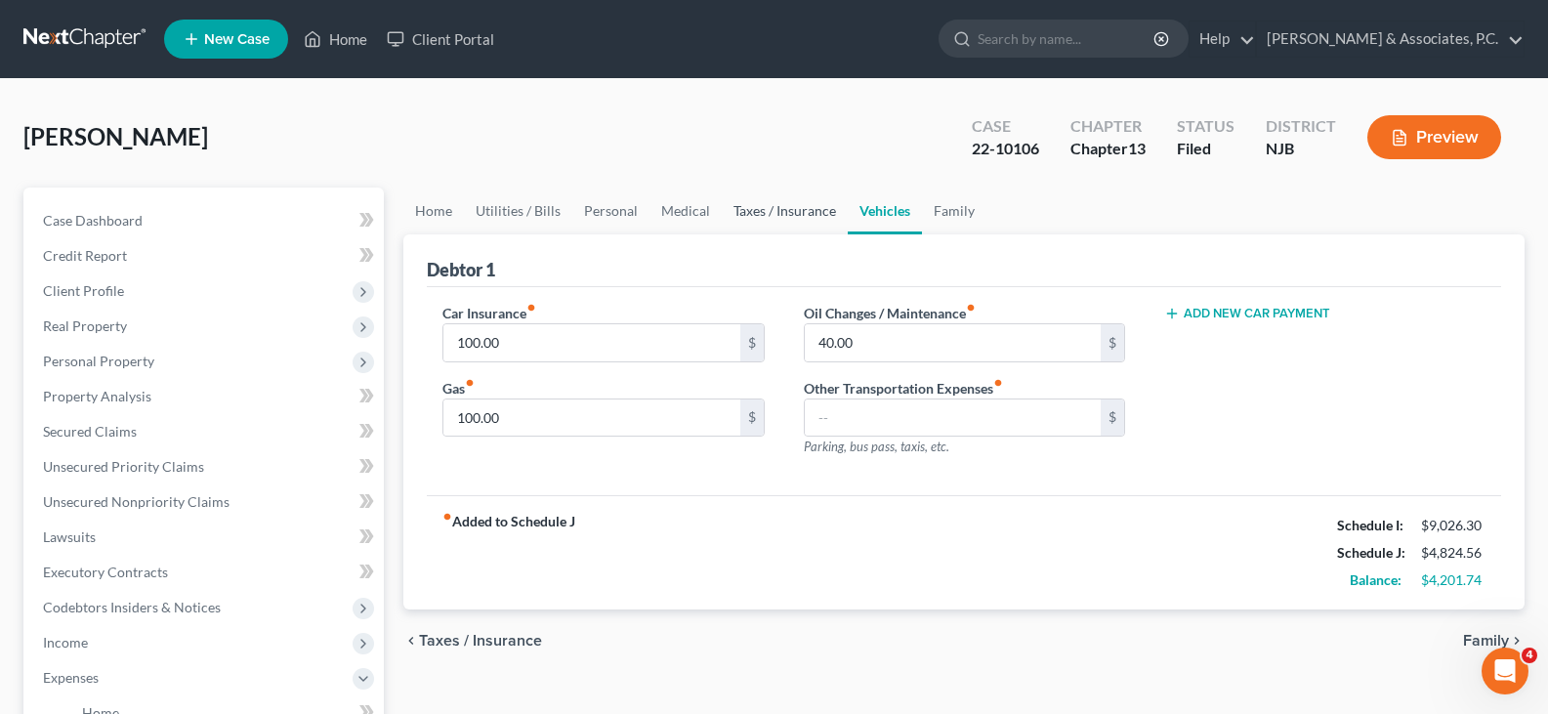
click at [761, 207] on link "Taxes / Insurance" at bounding box center [785, 211] width 126 height 47
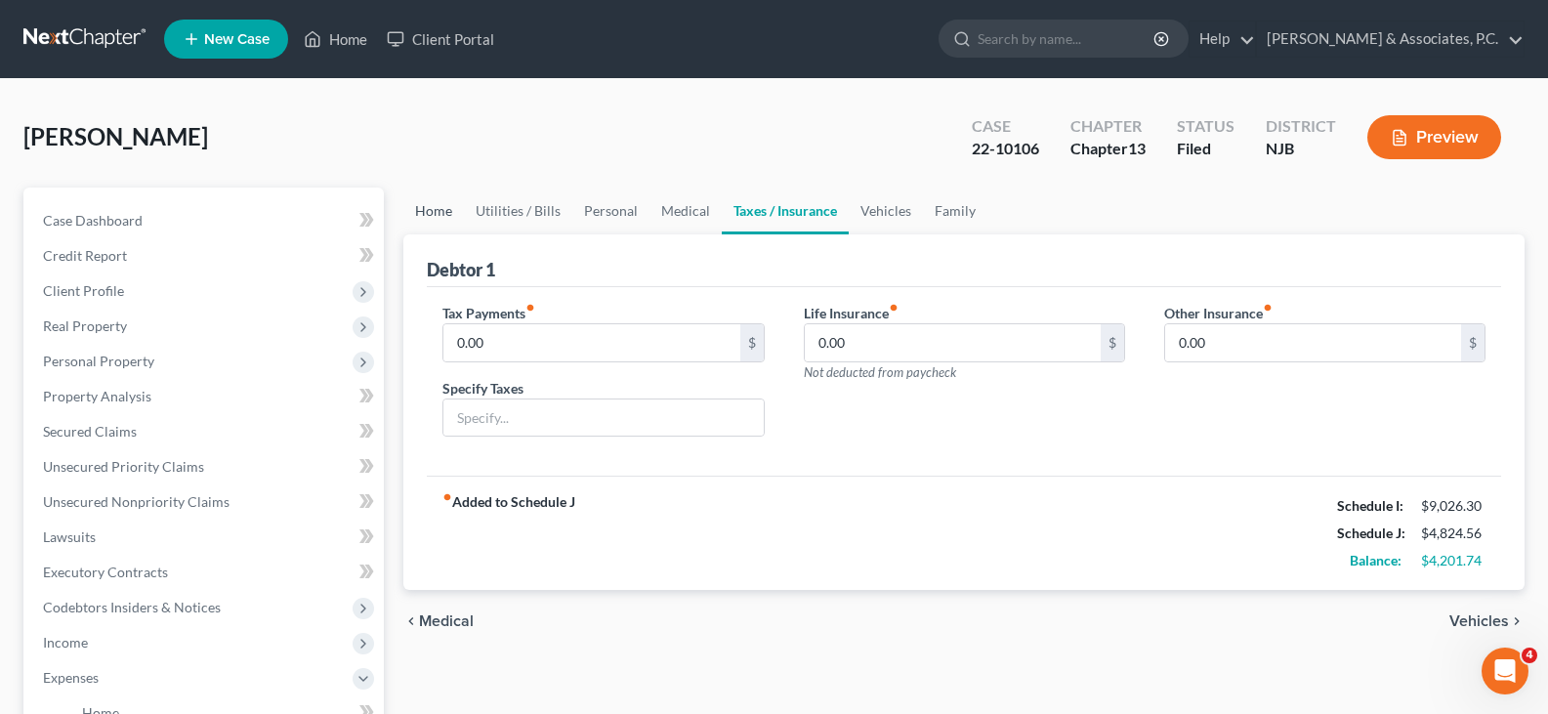
click at [419, 212] on link "Home" at bounding box center [433, 211] width 61 height 47
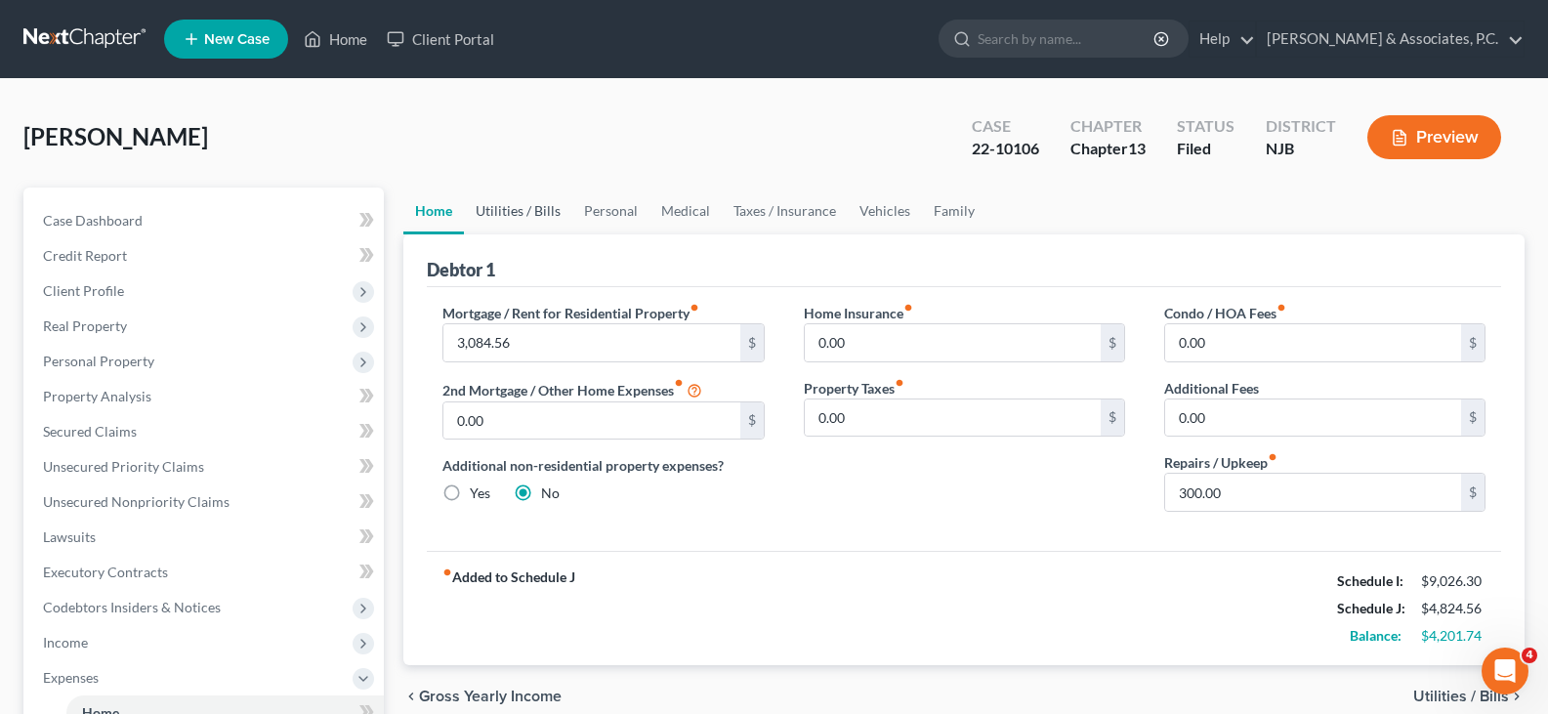
click at [507, 215] on link "Utilities / Bills" at bounding box center [518, 211] width 108 height 47
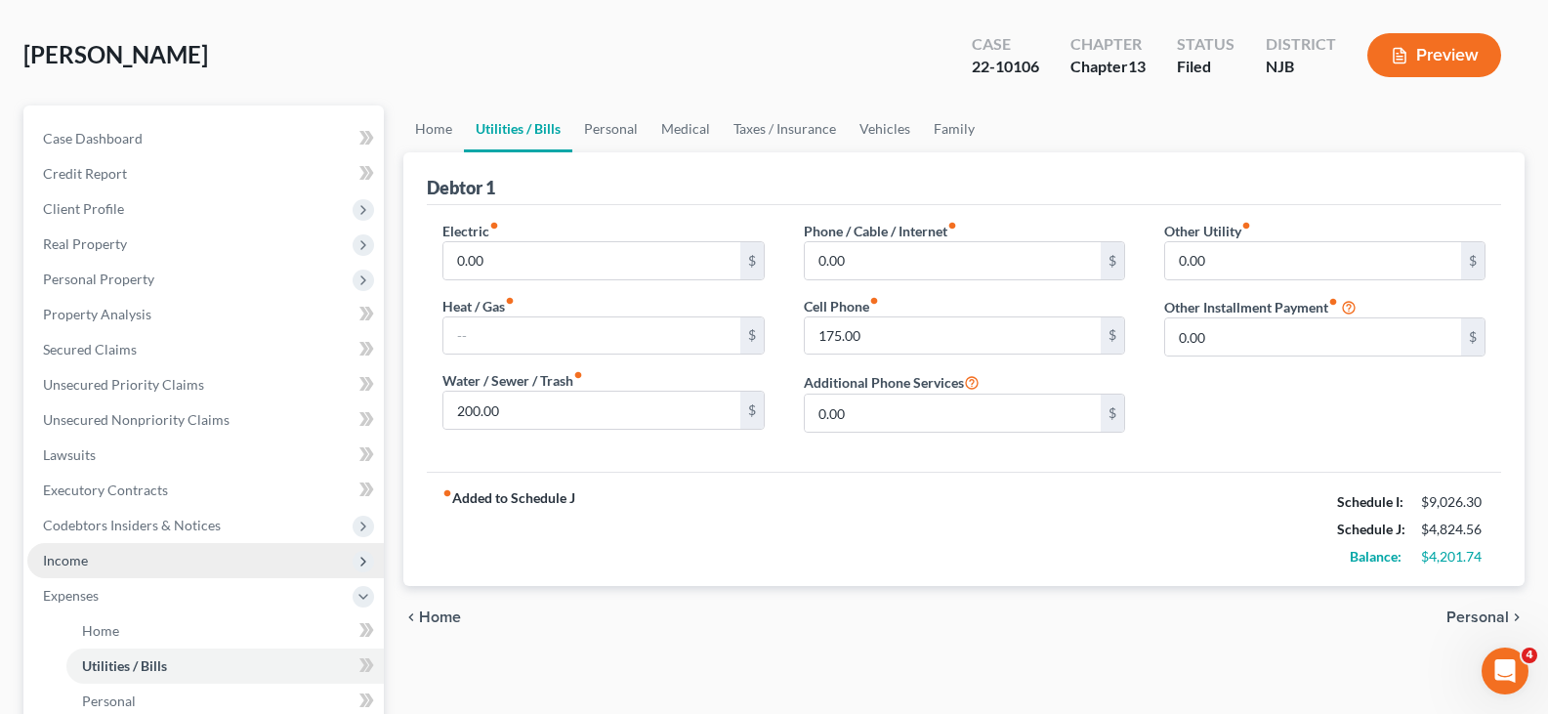
scroll to position [195, 0]
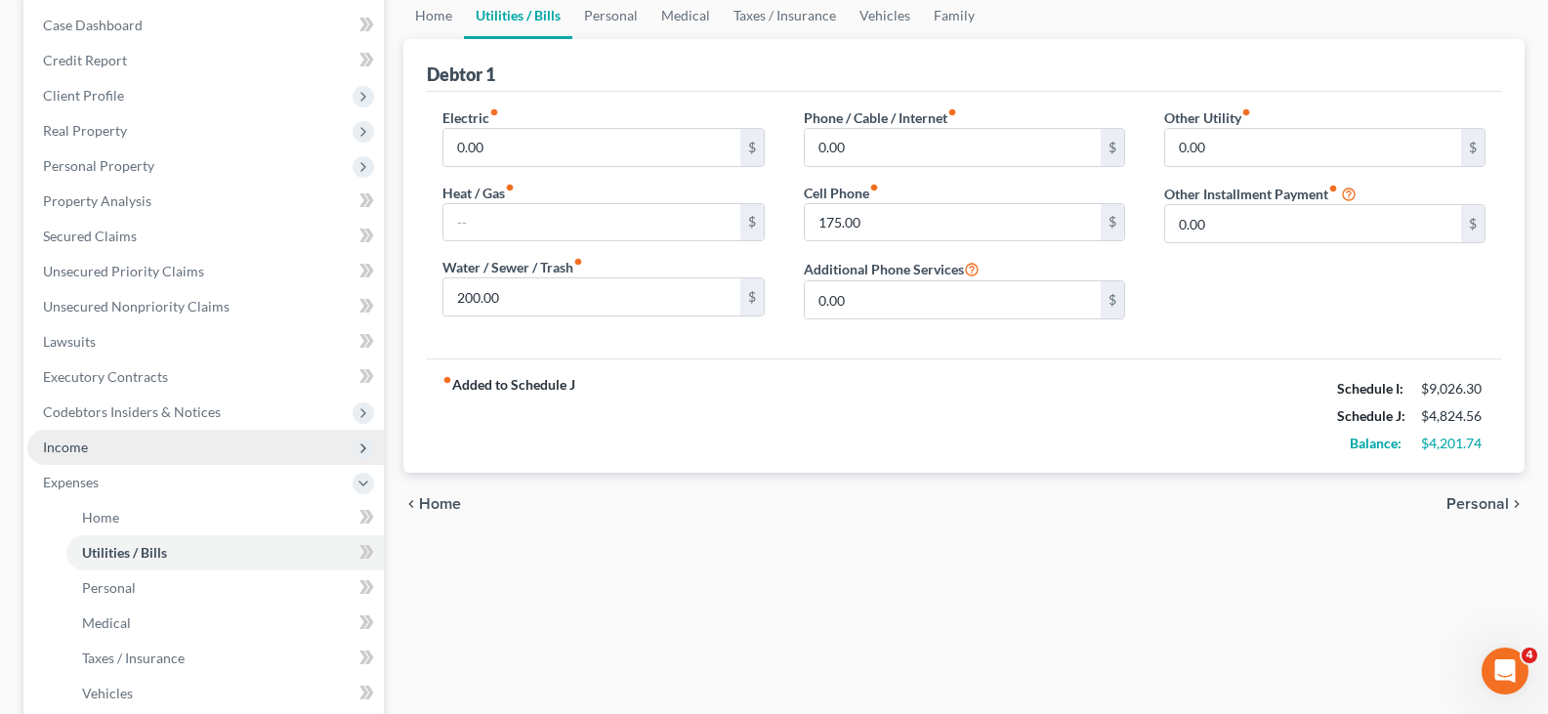
click at [73, 441] on span "Income" at bounding box center [65, 446] width 45 height 17
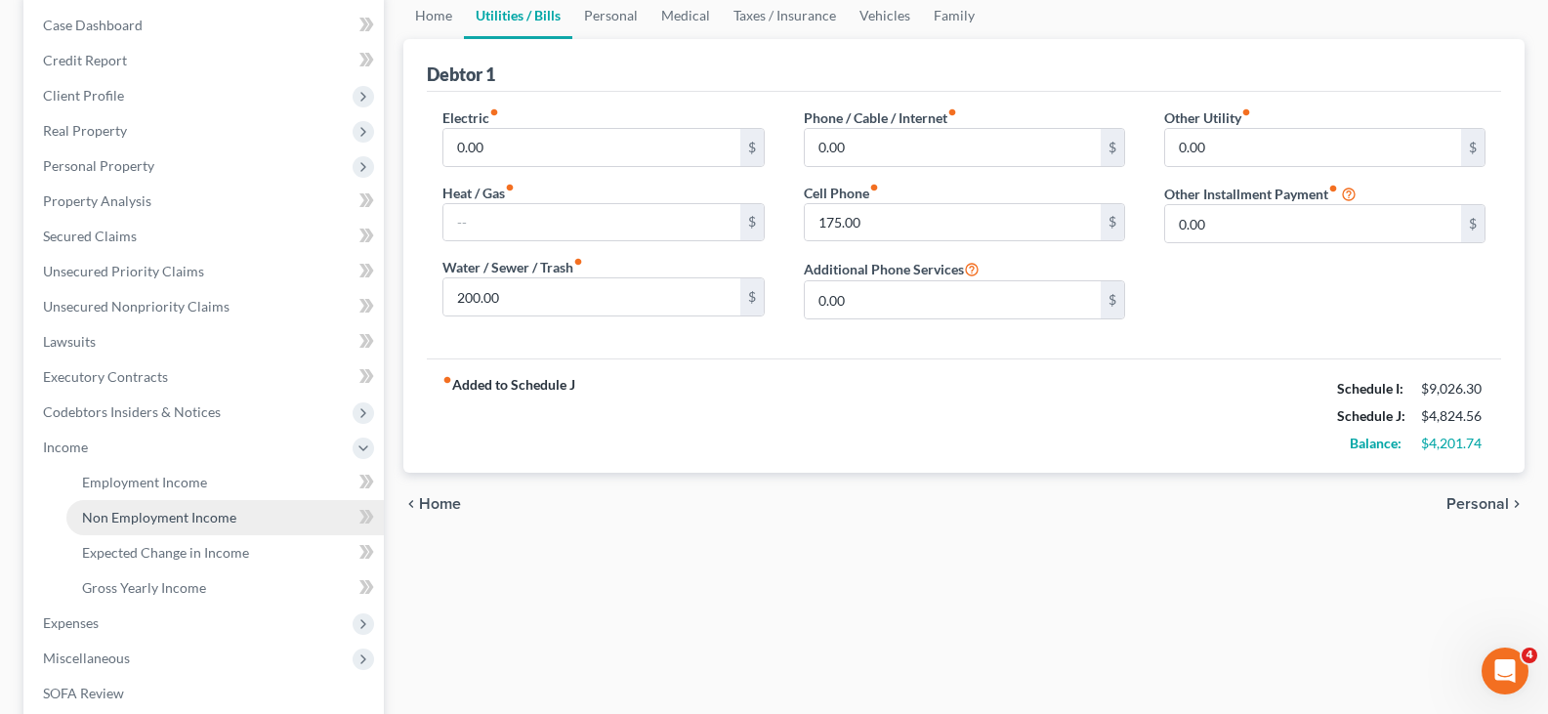
click at [110, 521] on span "Non Employment Income" at bounding box center [159, 517] width 154 height 17
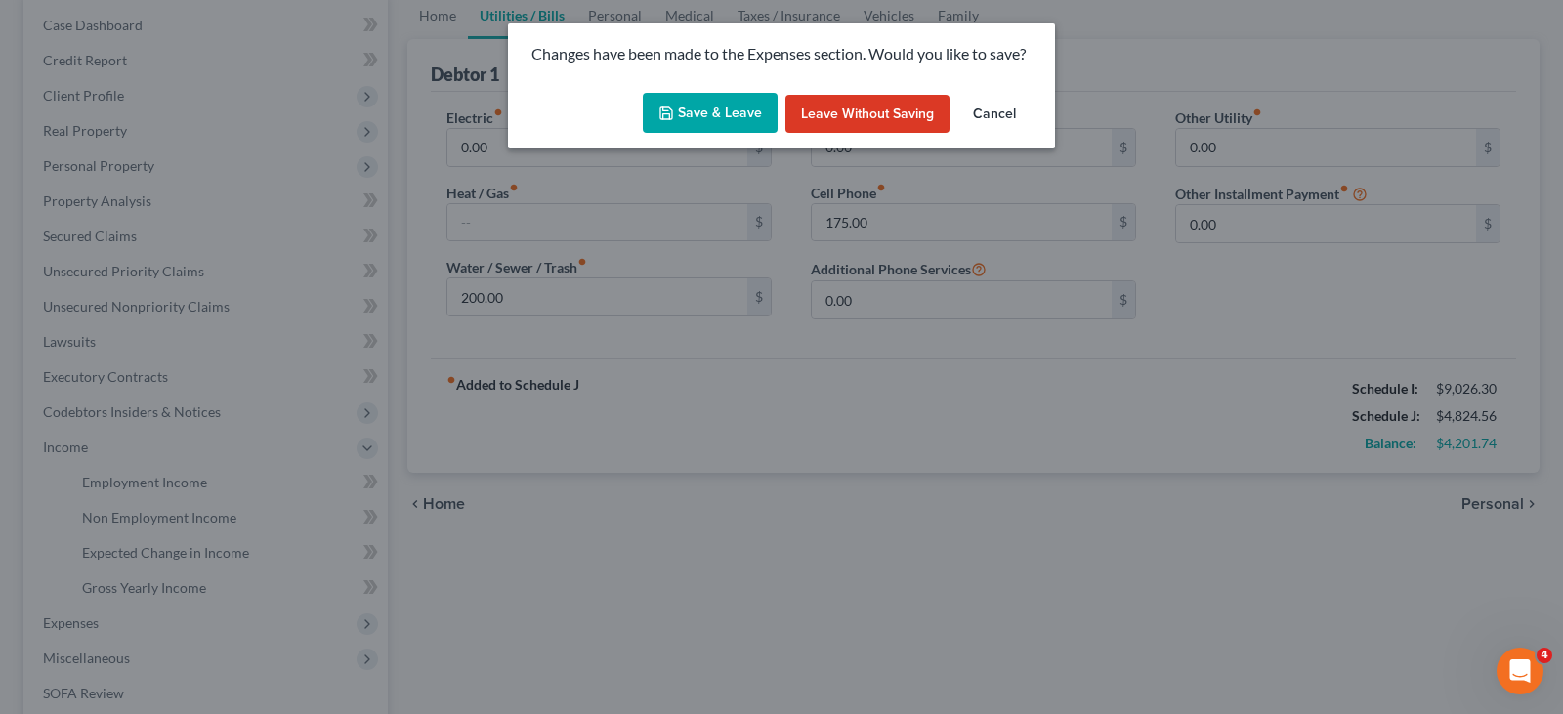
click at [702, 103] on button "Save & Leave" at bounding box center [710, 113] width 135 height 41
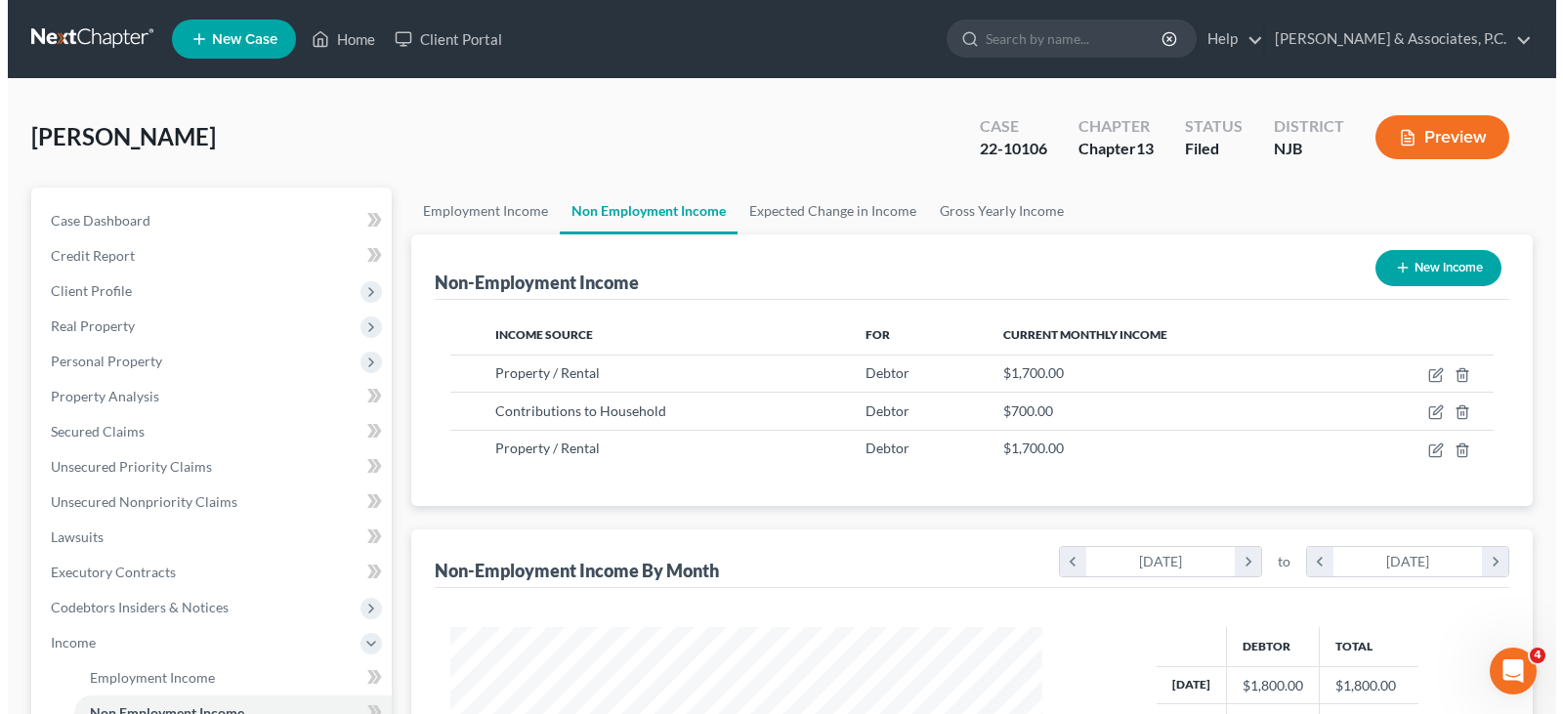
scroll to position [351, 631]
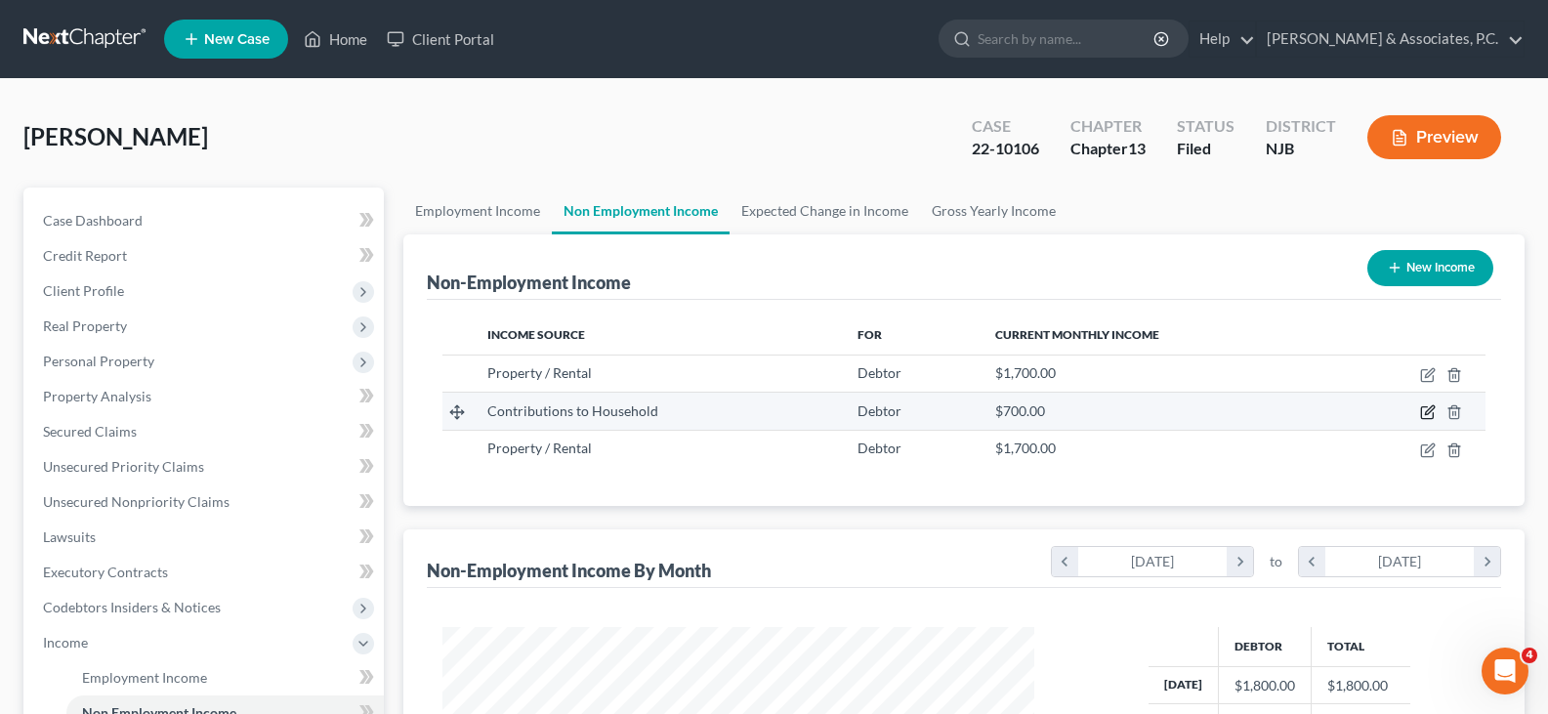
click at [1422, 409] on icon "button" at bounding box center [1427, 413] width 12 height 12
select select "8"
select select "0"
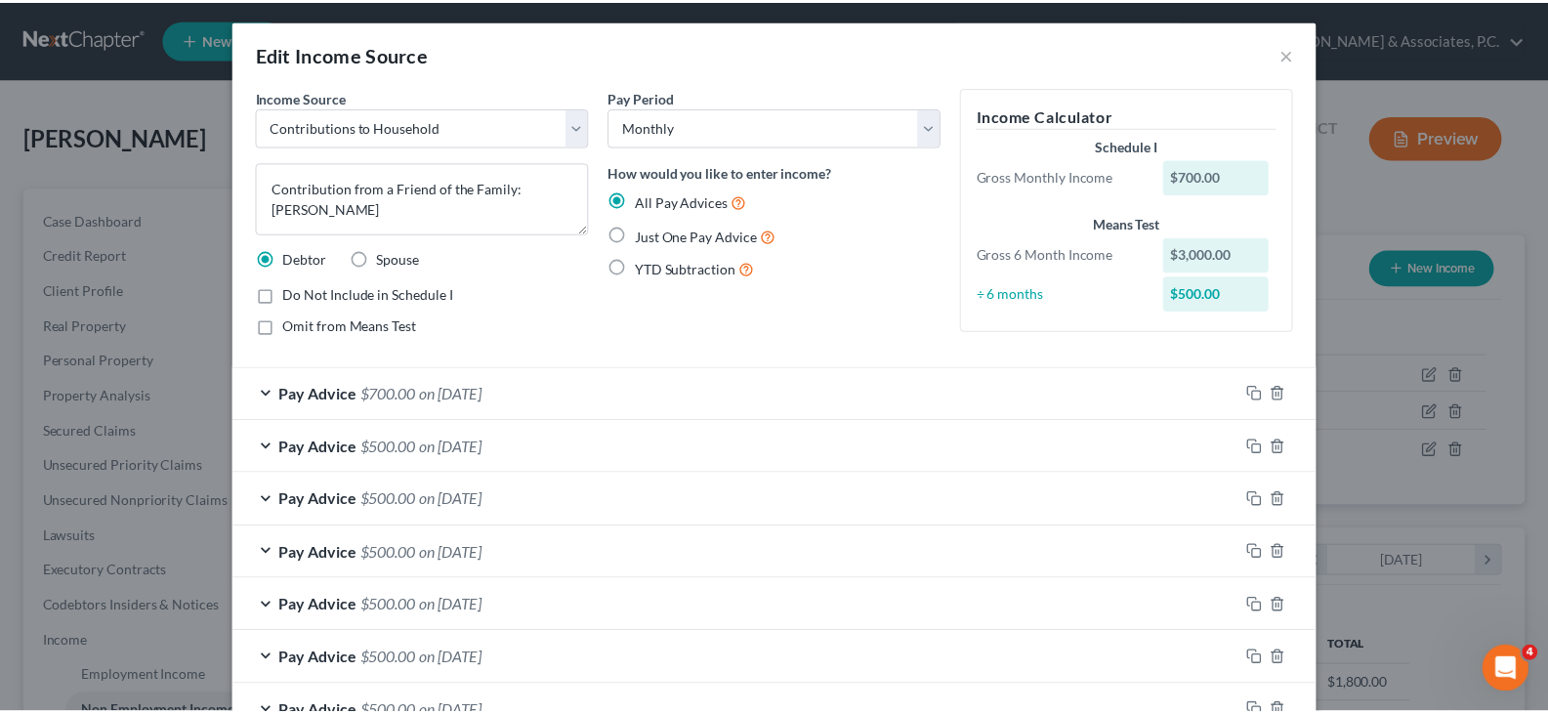
scroll to position [0, 0]
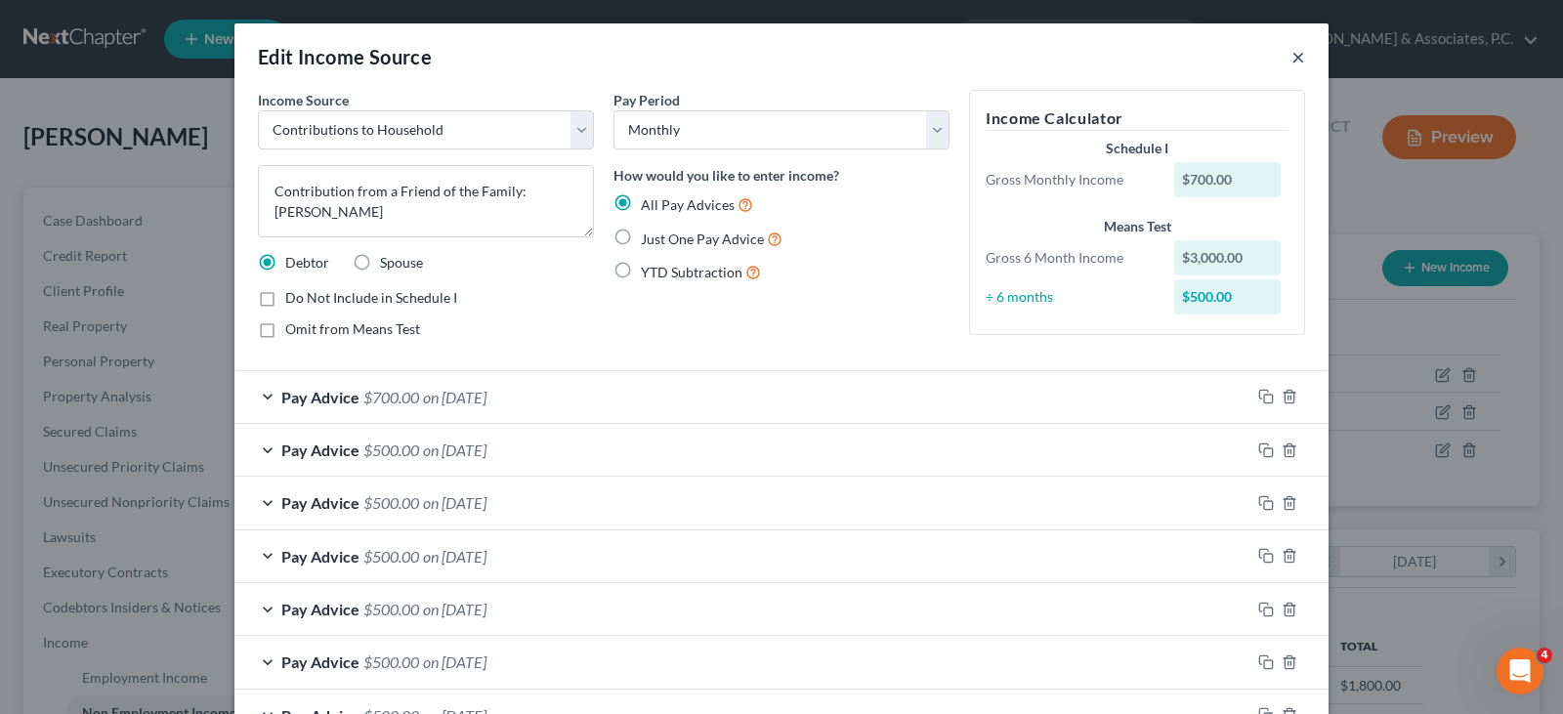
click at [1294, 56] on button "×" at bounding box center [1298, 56] width 14 height 23
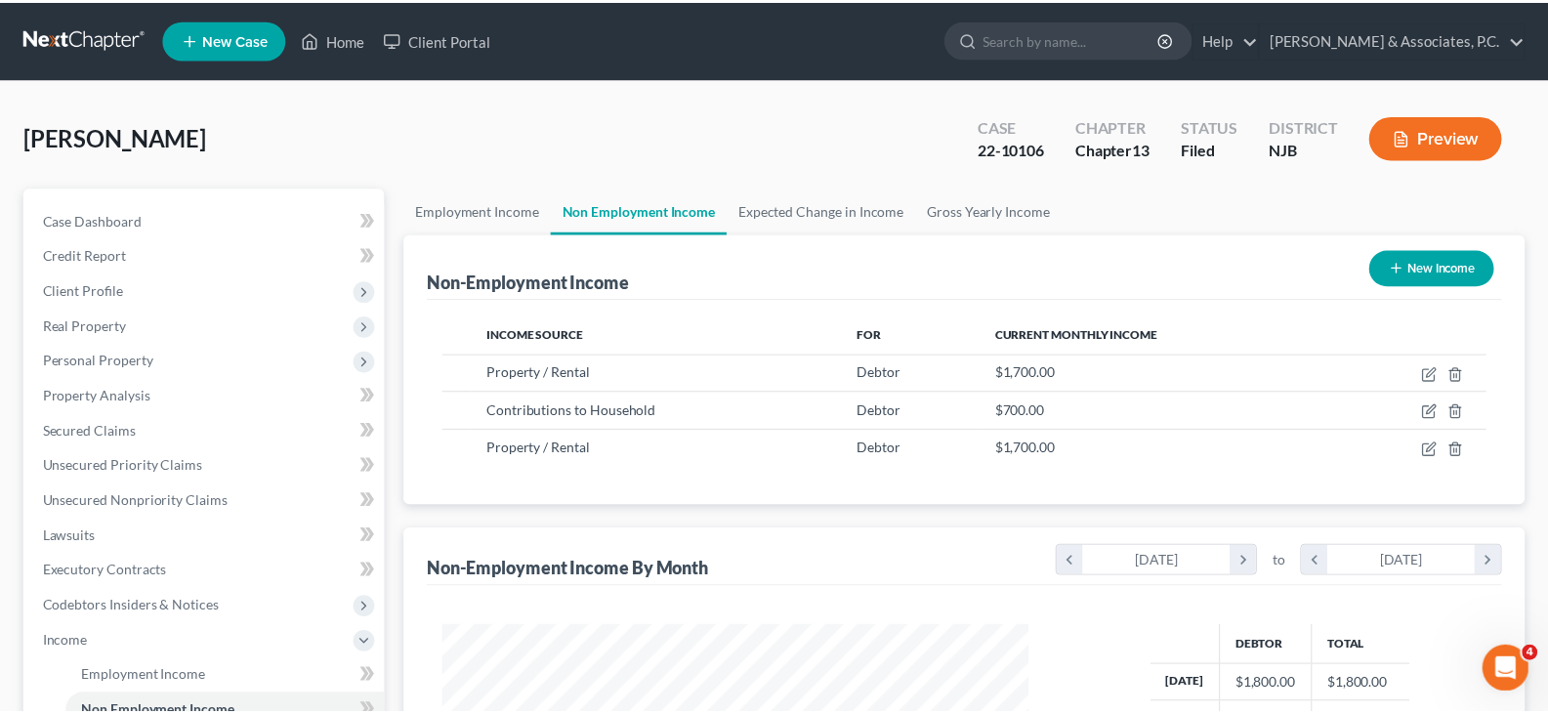
scroll to position [976234, 975953]
